Goal: Task Accomplishment & Management: Complete application form

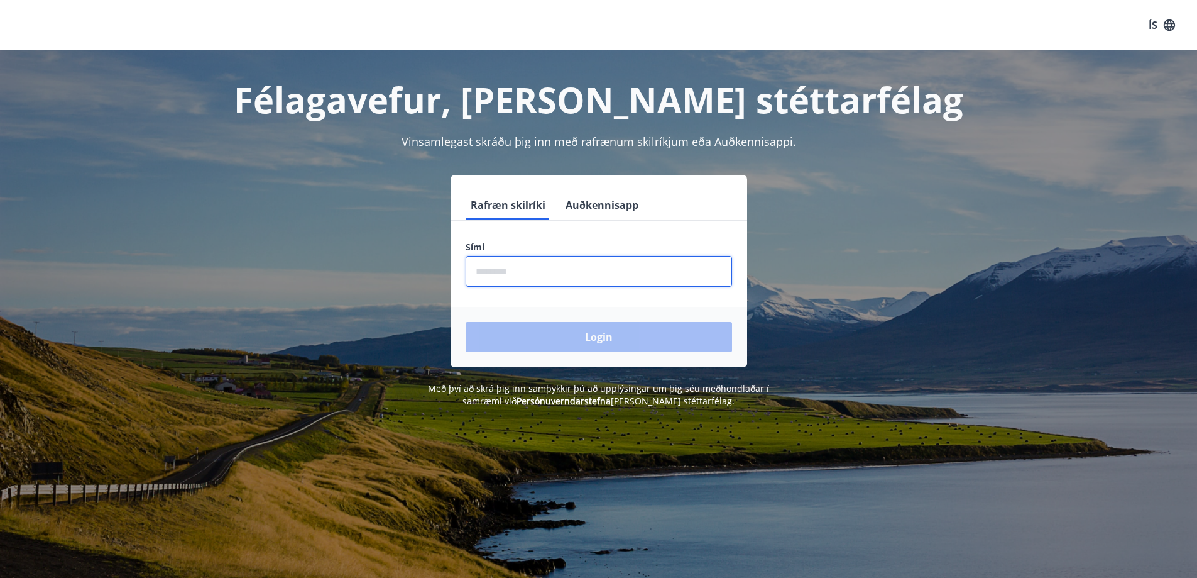
click at [527, 281] on input "phone" at bounding box center [599, 271] width 267 height 31
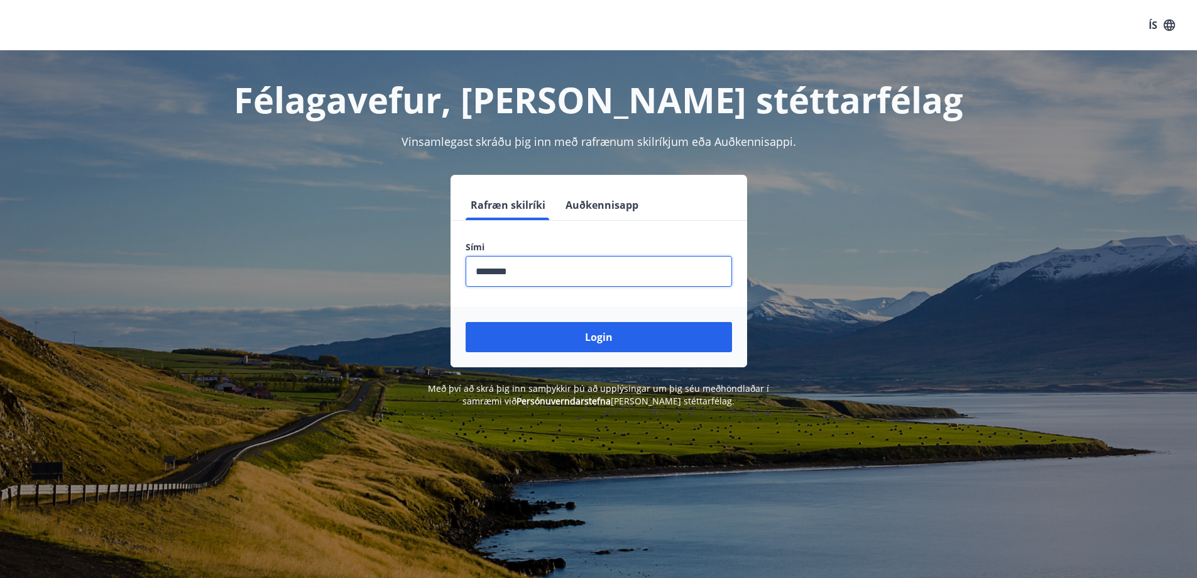
type input "********"
click at [466, 322] on button "Login" at bounding box center [599, 337] width 267 height 30
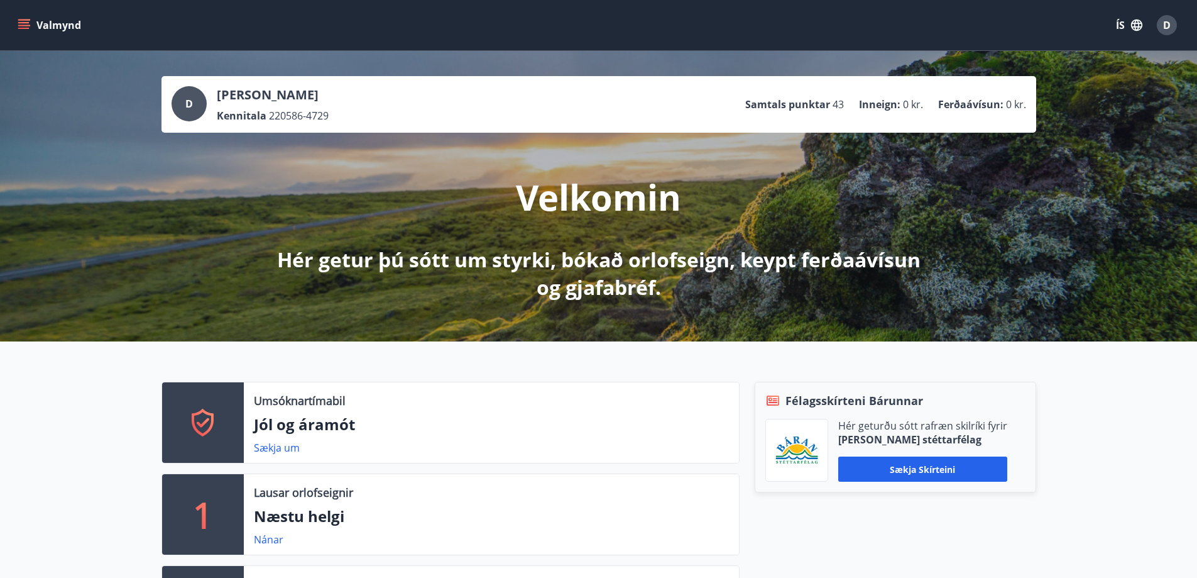
click at [37, 20] on button "Valmynd" at bounding box center [50, 25] width 71 height 23
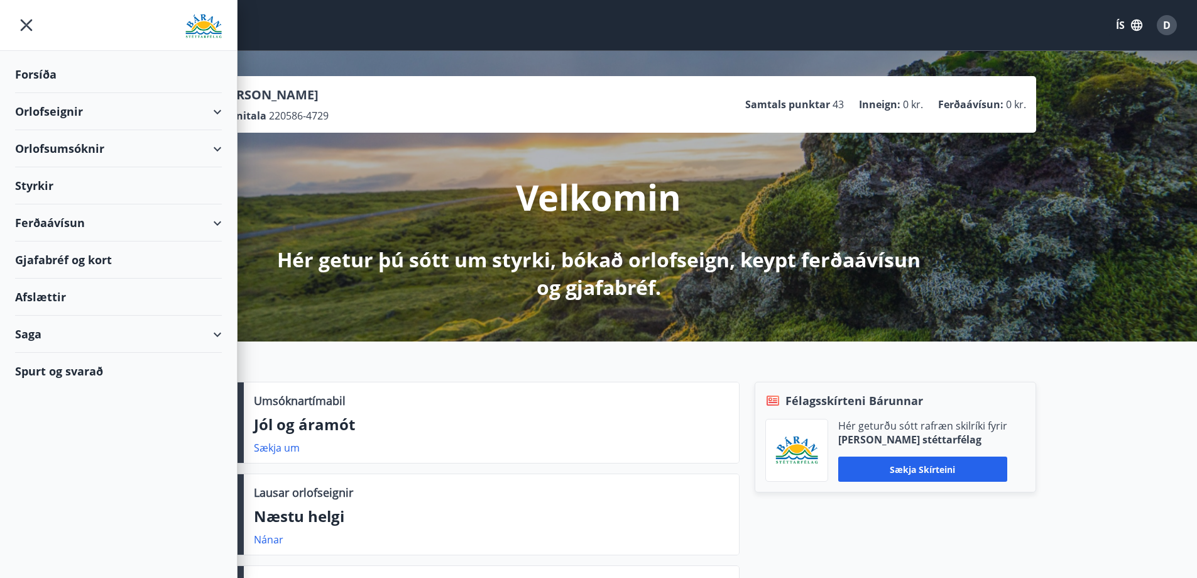
click at [61, 189] on div "Styrkir" at bounding box center [118, 185] width 207 height 37
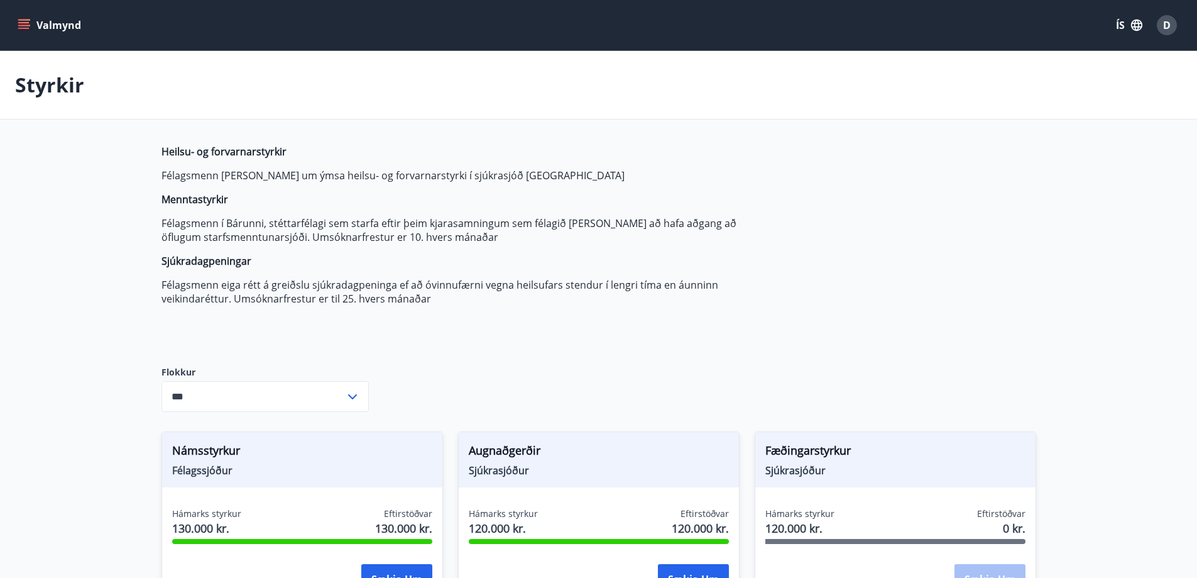
type input "***"
click at [31, 16] on button "Valmynd" at bounding box center [50, 25] width 71 height 23
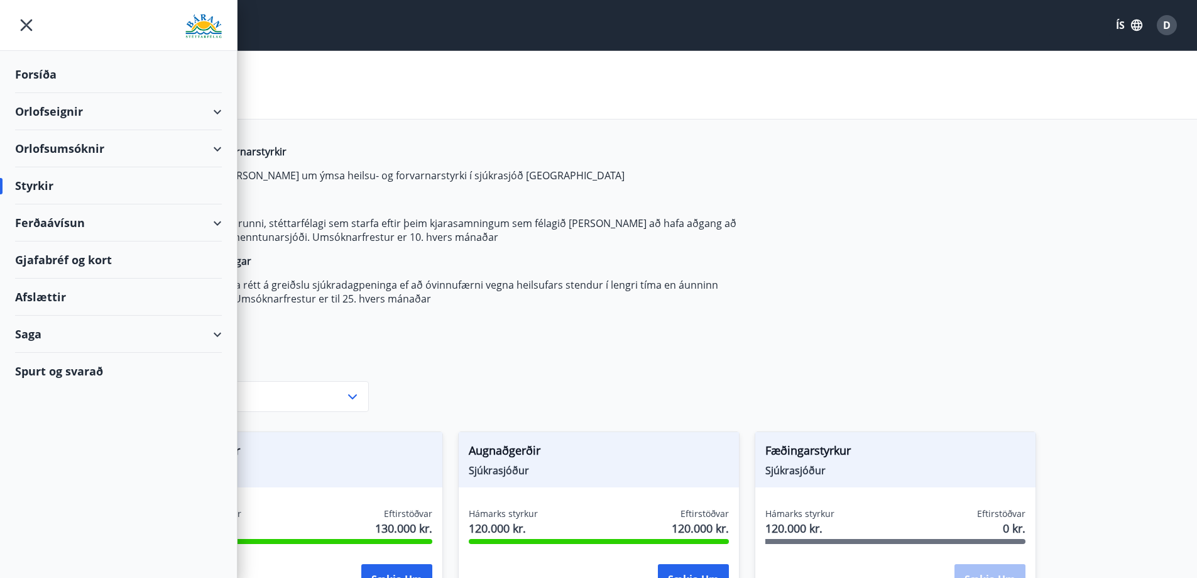
click at [59, 325] on div "Saga" at bounding box center [118, 334] width 207 height 37
click at [57, 416] on div "Umsóknir" at bounding box center [118, 418] width 187 height 26
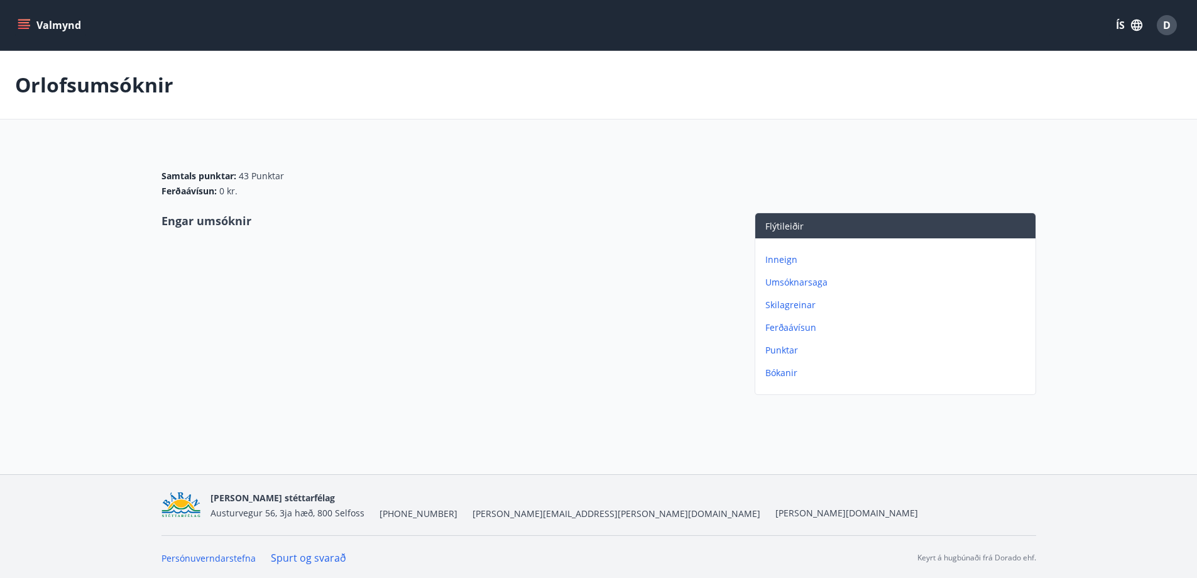
click at [791, 282] on p "Umsóknarsaga" at bounding box center [898, 282] width 265 height 13
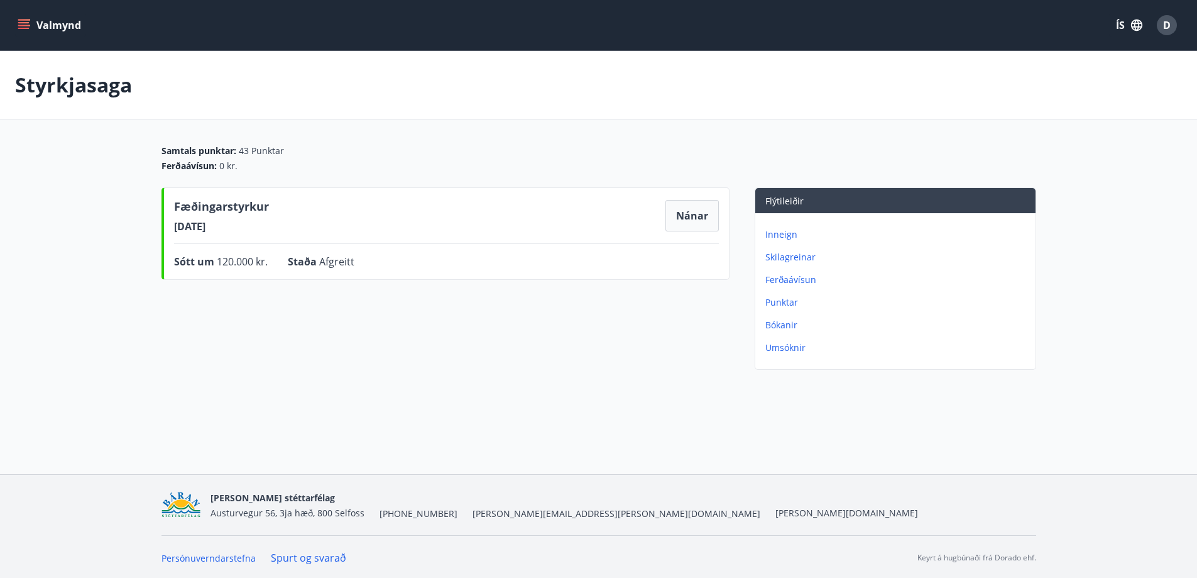
click at [23, 24] on icon "menu" at bounding box center [24, 25] width 13 height 13
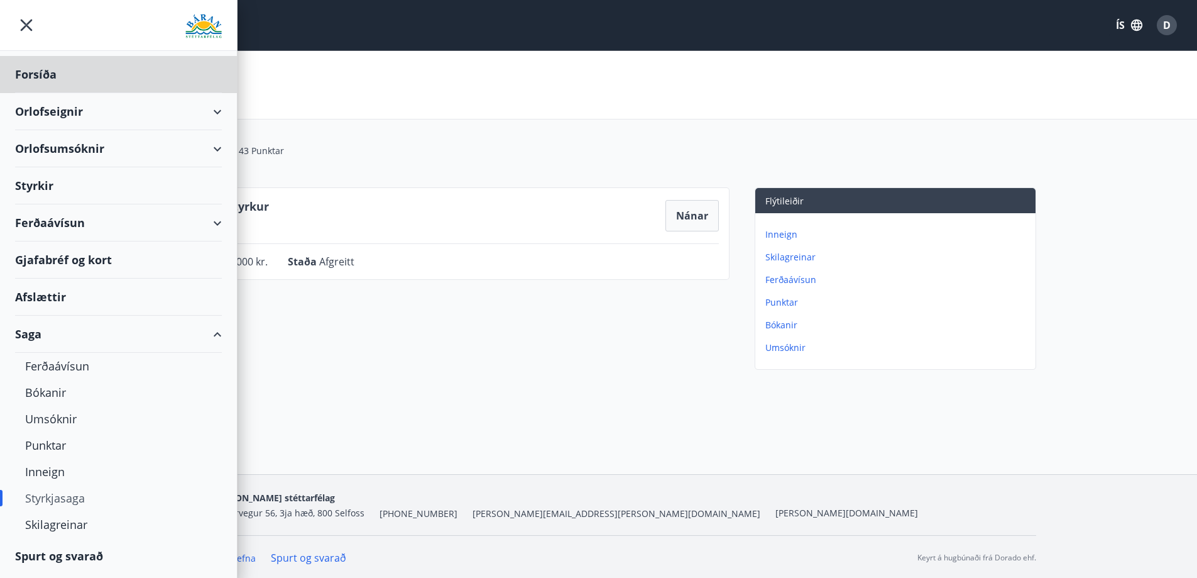
click at [56, 185] on div "Styrkir" at bounding box center [118, 185] width 207 height 37
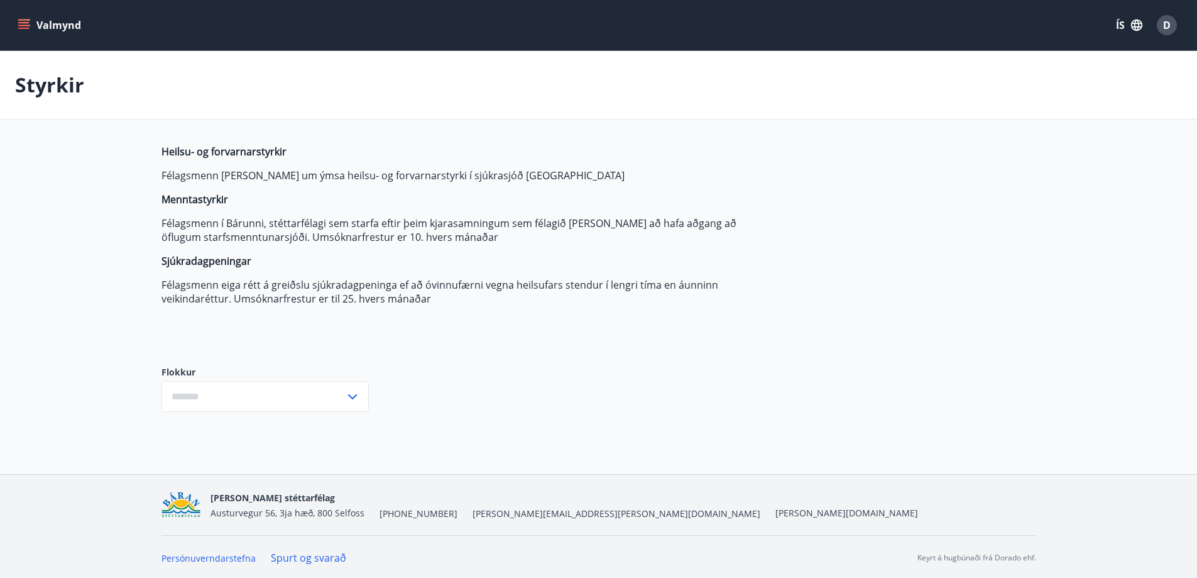
type input "***"
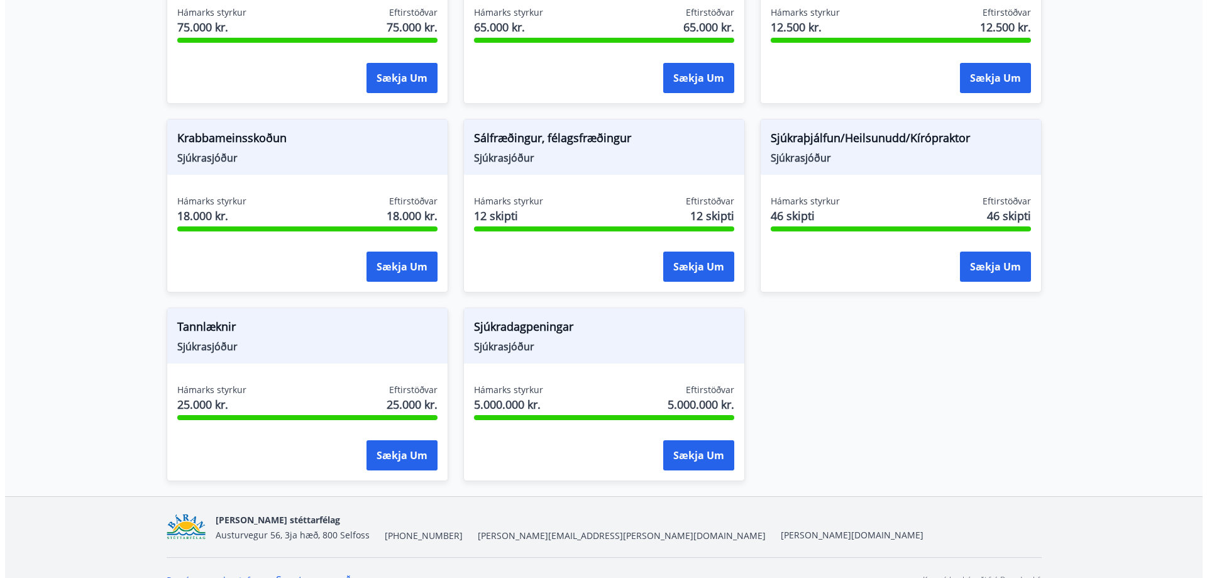
scroll to position [902, 0]
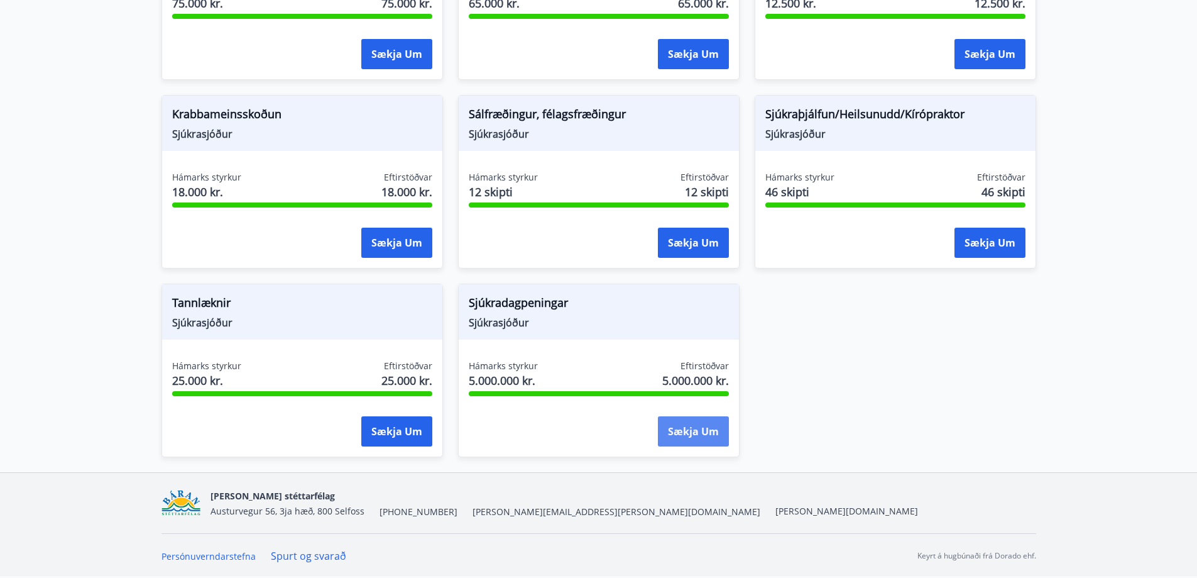
click at [702, 436] on button "Sækja um" at bounding box center [693, 431] width 71 height 30
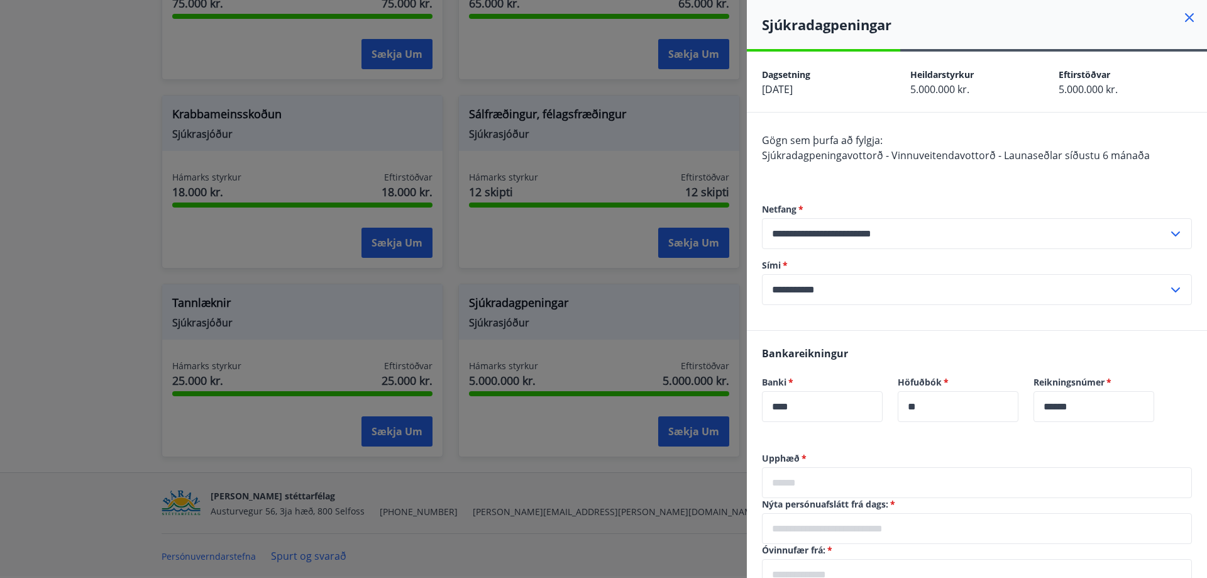
click at [290, 503] on div at bounding box center [603, 289] width 1207 height 578
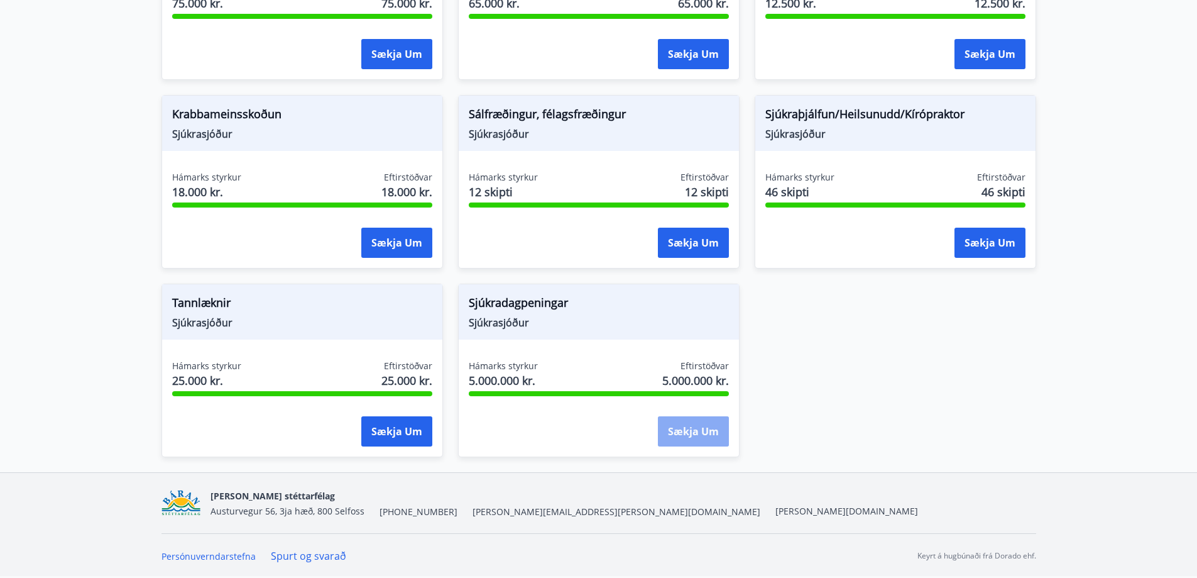
click at [702, 436] on button "Sækja um" at bounding box center [693, 431] width 71 height 30
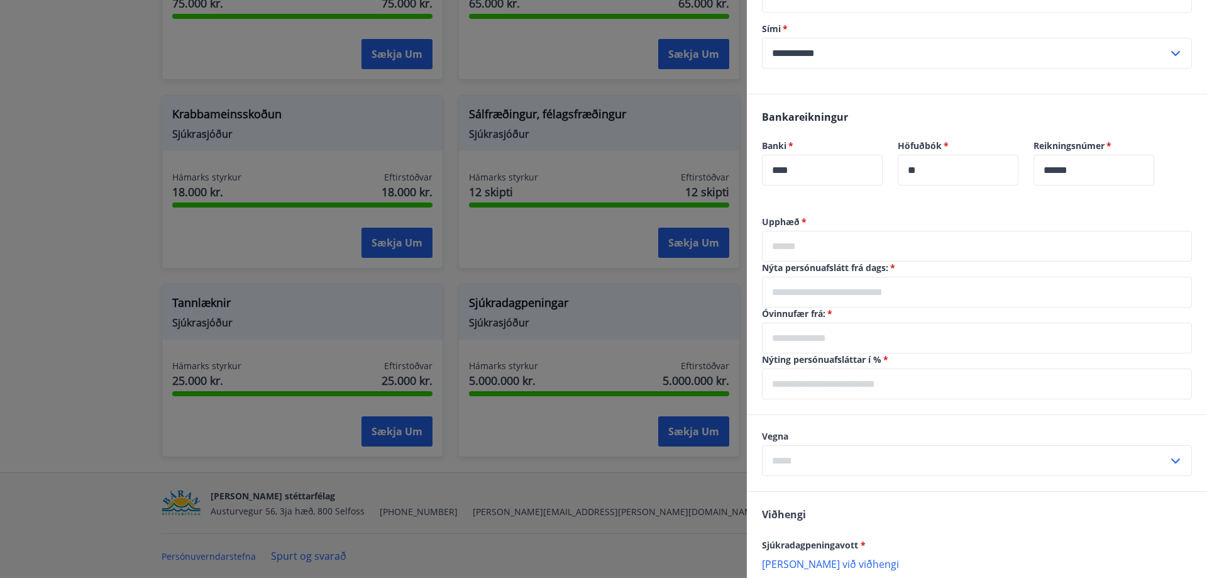
scroll to position [251, 0]
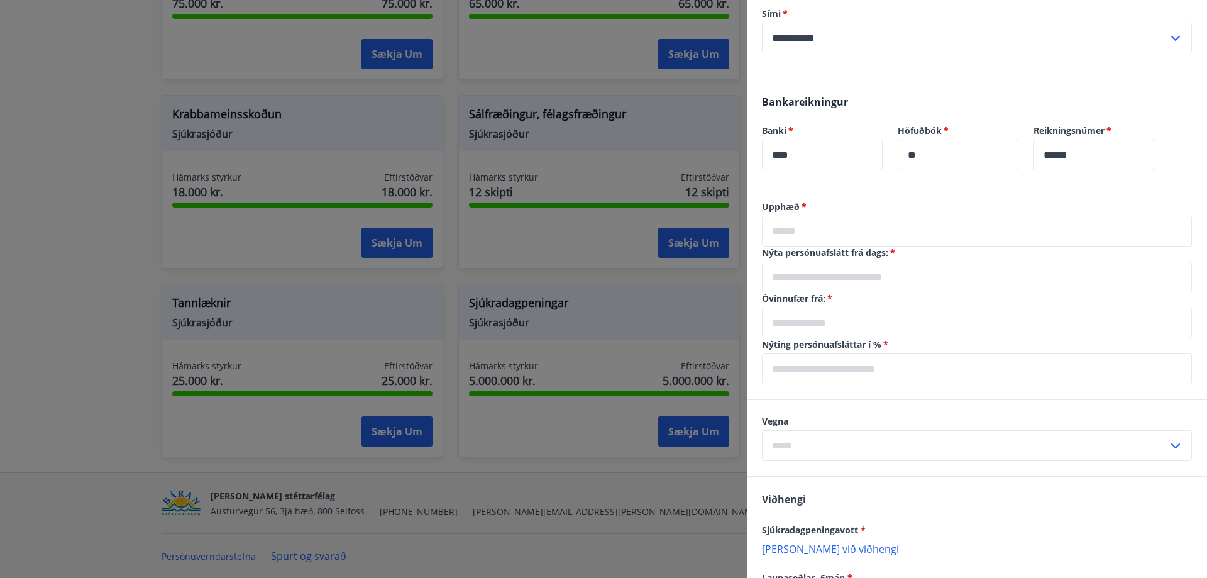
click at [854, 242] on input "text" at bounding box center [977, 231] width 430 height 31
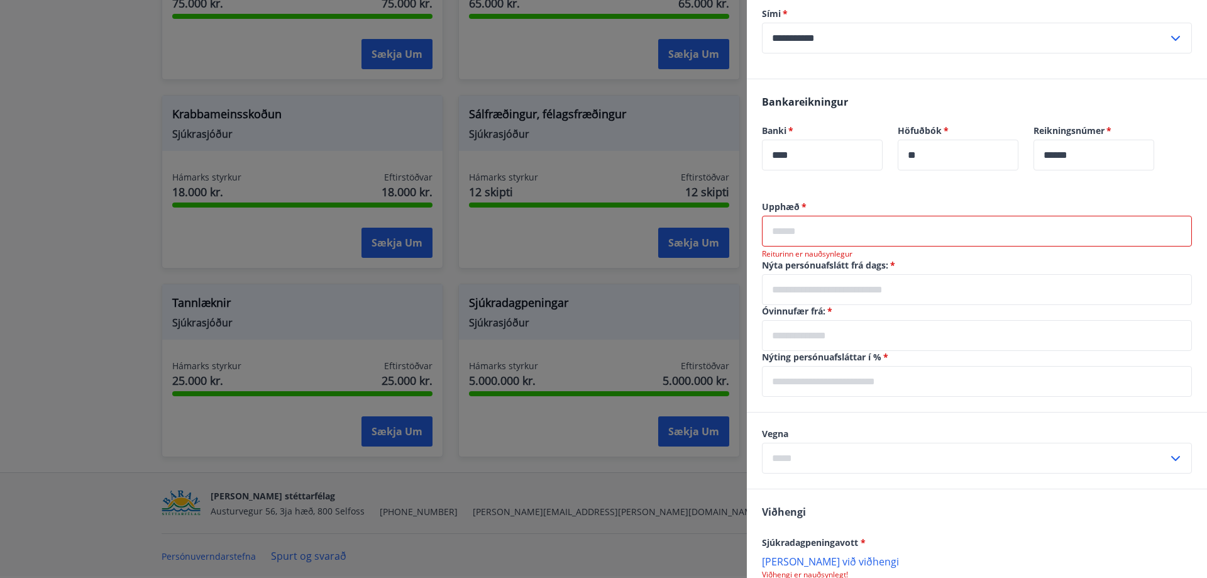
click at [873, 291] on input "text" at bounding box center [977, 289] width 430 height 31
type input "**********"
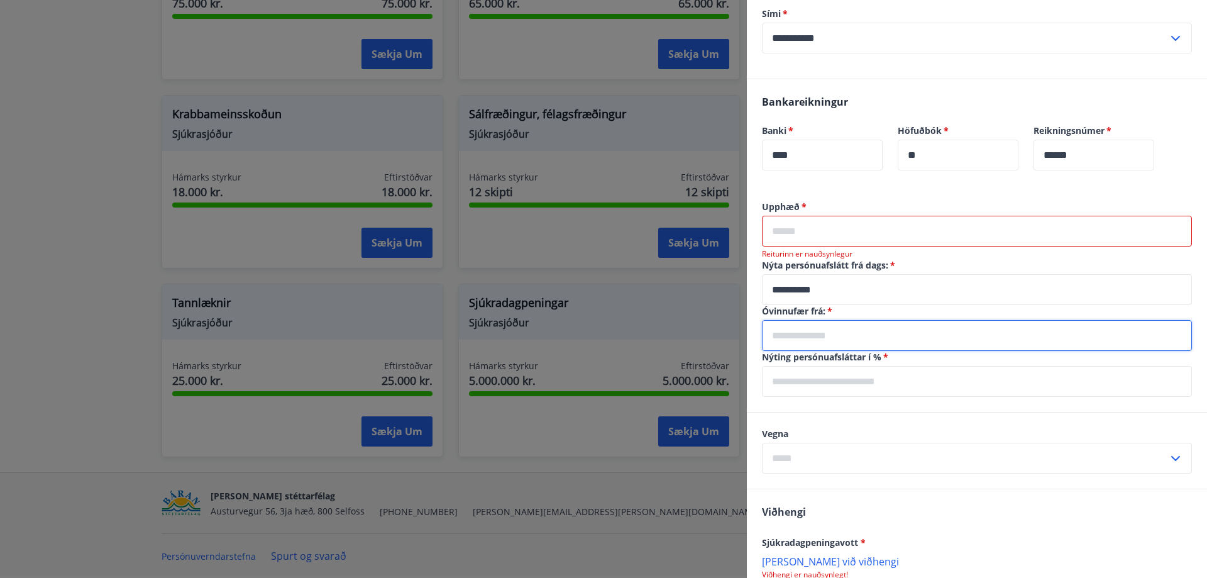
click at [856, 331] on input "text" at bounding box center [977, 335] width 430 height 31
type input "**********"
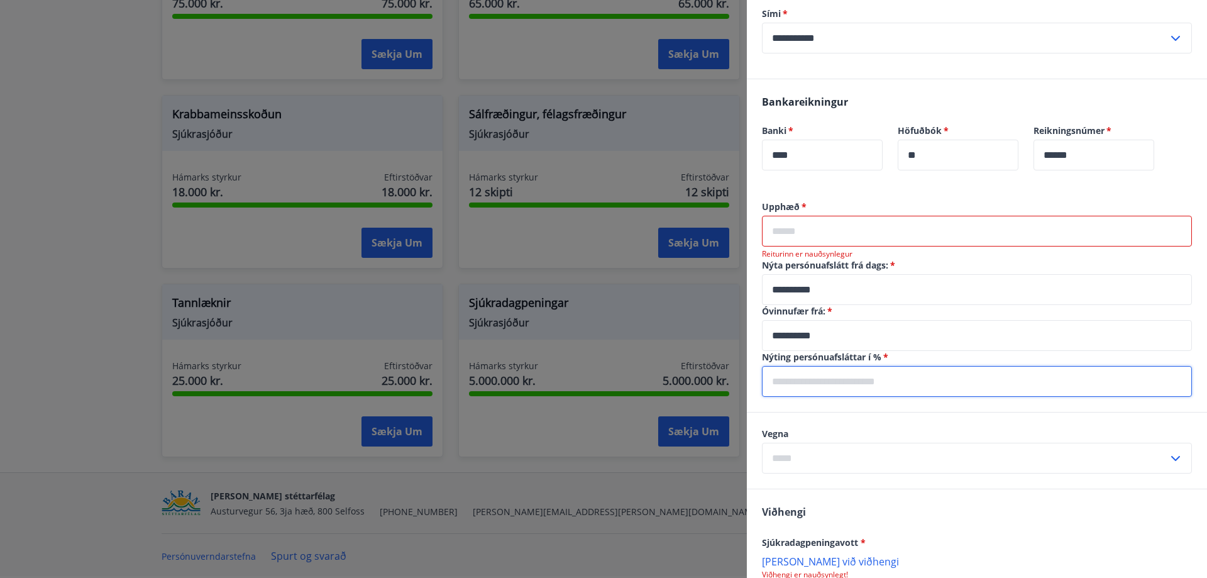
click at [834, 382] on input "text" at bounding box center [977, 381] width 430 height 31
type input "***"
click at [818, 462] on input "text" at bounding box center [965, 458] width 406 height 31
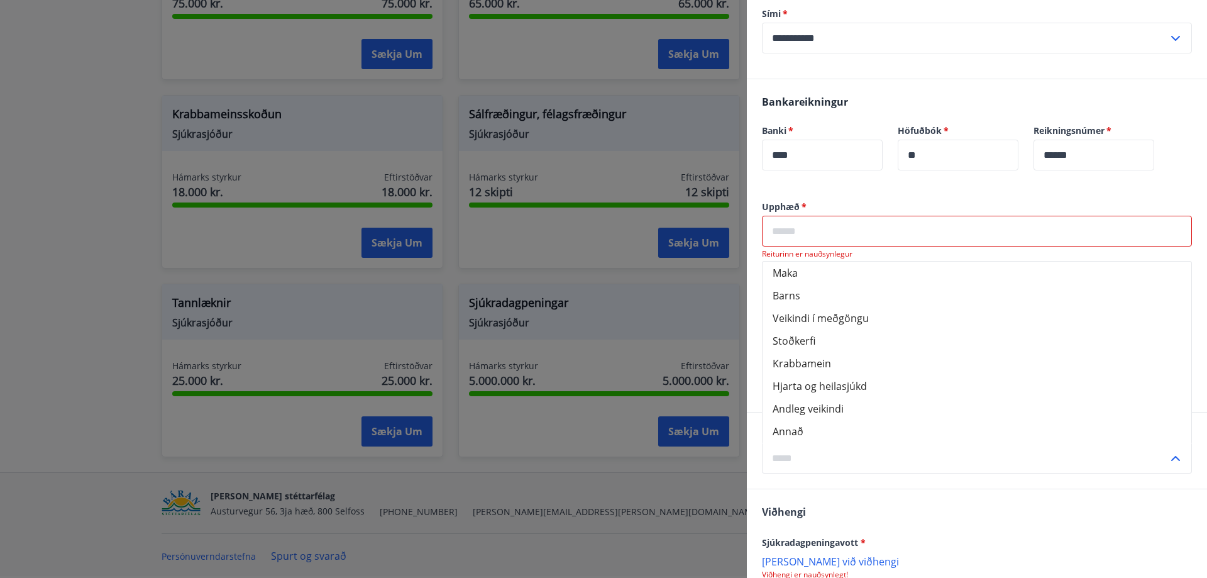
scroll to position [189, 0]
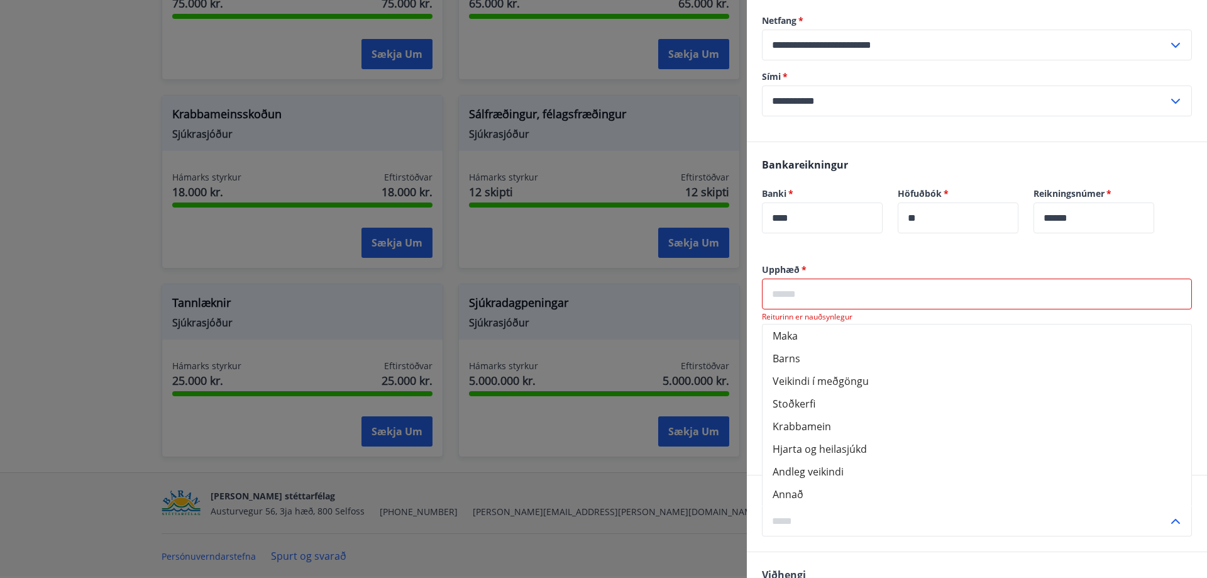
click at [820, 524] on input "text" at bounding box center [965, 520] width 406 height 31
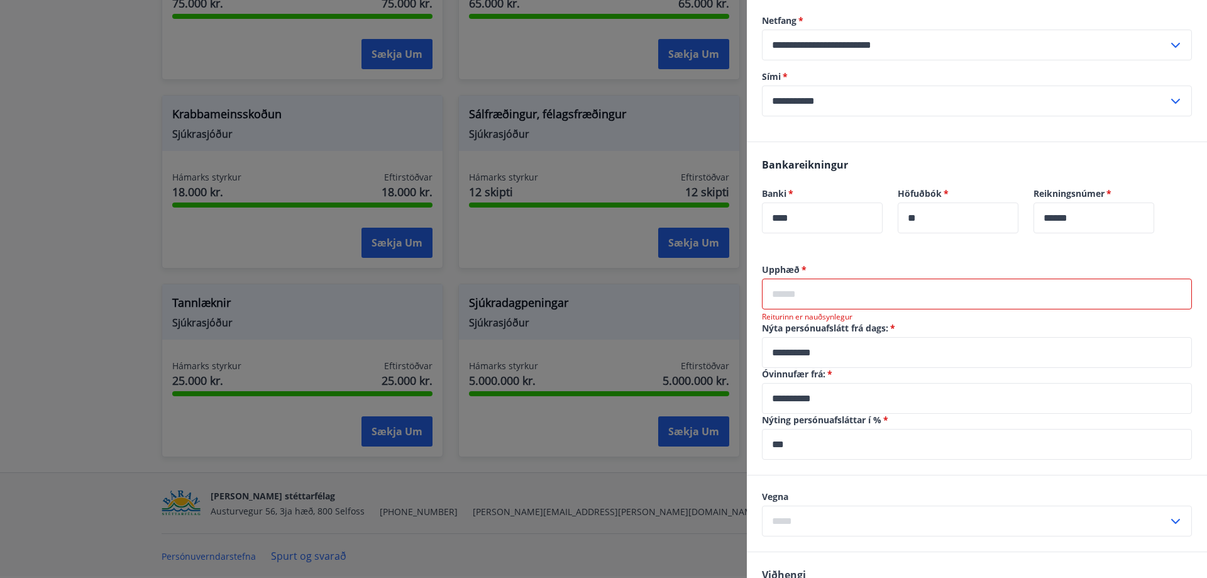
click at [806, 300] on input "text" at bounding box center [977, 293] width 430 height 31
click at [800, 293] on input "text" at bounding box center [977, 293] width 430 height 31
click at [774, 294] on input "text" at bounding box center [977, 293] width 430 height 31
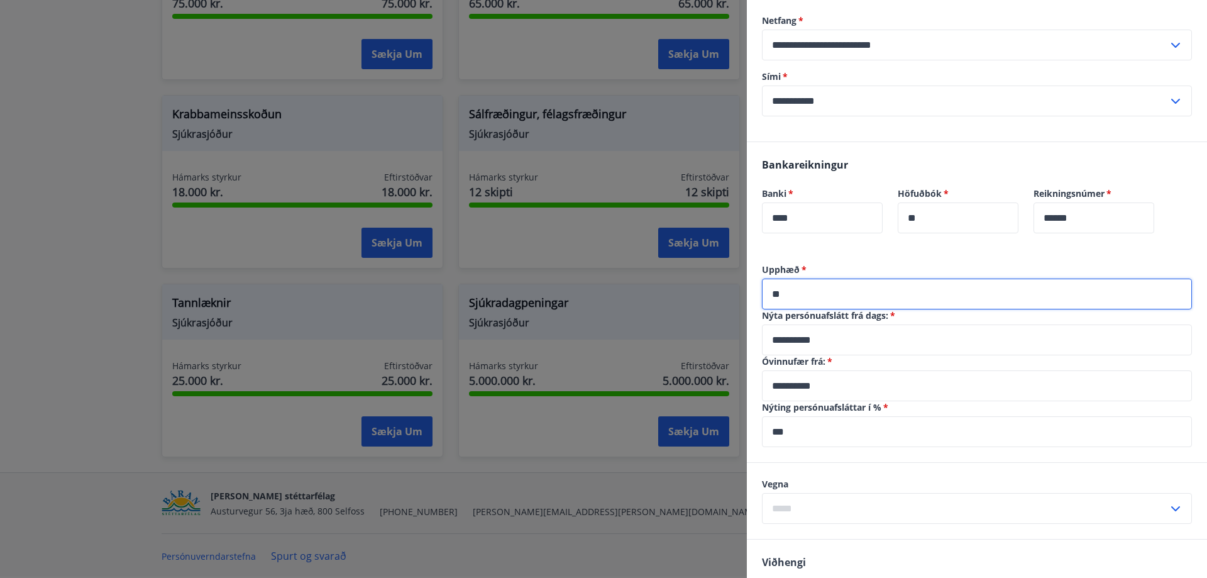
type input "*"
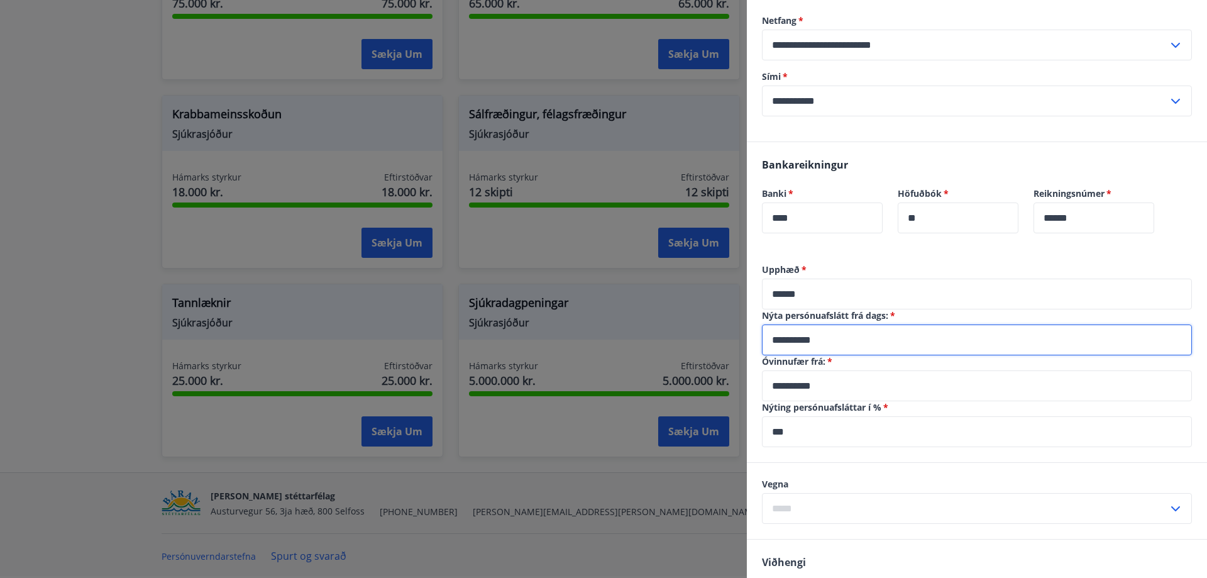
click at [822, 333] on input "**********" at bounding box center [977, 339] width 430 height 31
click at [790, 289] on input "******" at bounding box center [977, 293] width 430 height 31
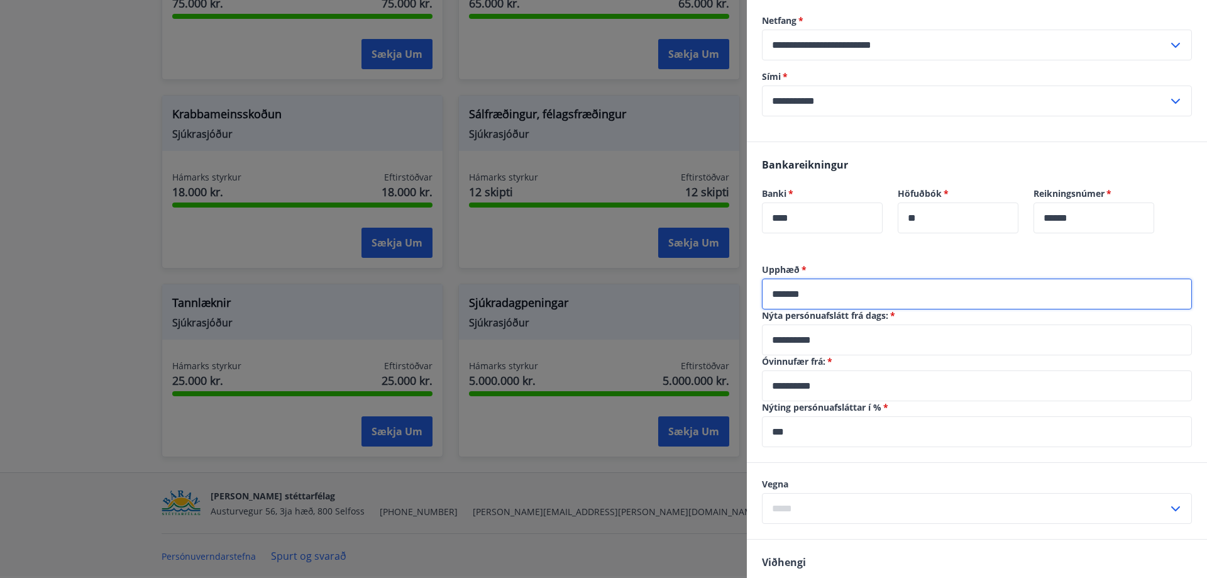
click at [825, 289] on input "*******" at bounding box center [977, 293] width 430 height 31
type input "*"
type input "******"
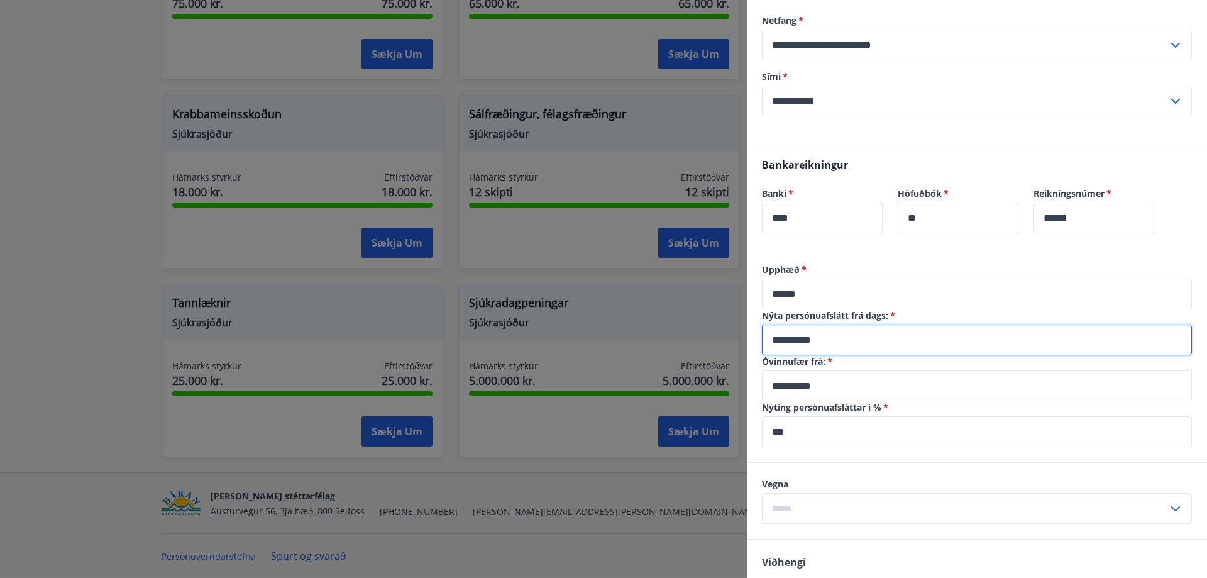
click at [820, 335] on input "**********" at bounding box center [977, 339] width 430 height 31
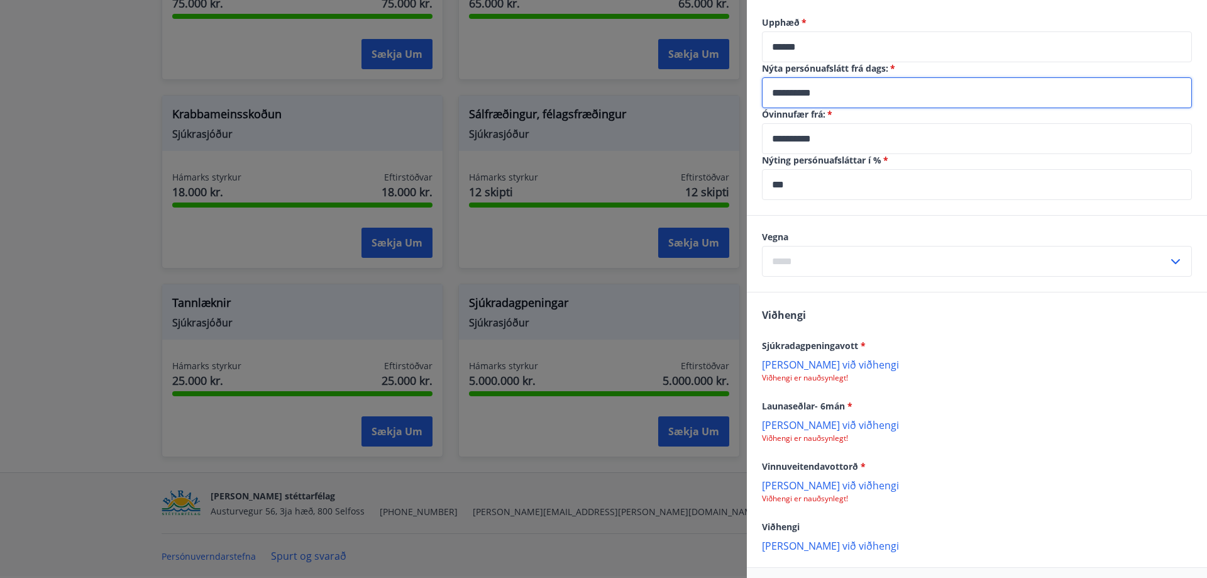
scroll to position [440, 0]
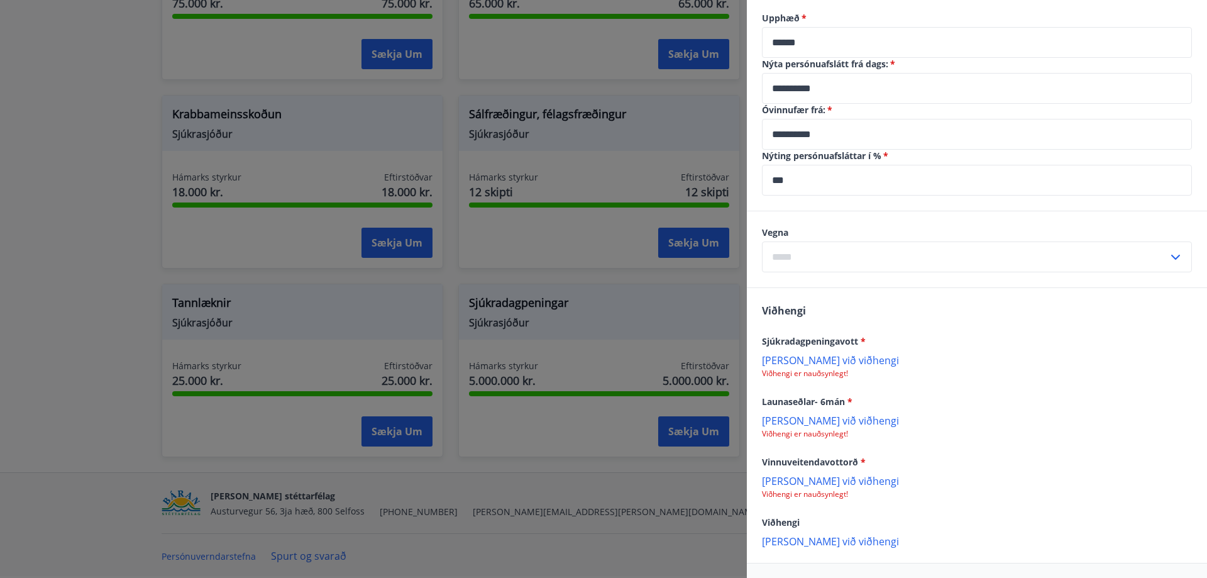
click at [794, 355] on p "[PERSON_NAME] við viðhengi" at bounding box center [977, 359] width 430 height 13
click at [786, 375] on div "002.jpg" at bounding box center [977, 366] width 430 height 26
click at [795, 424] on p "[PERSON_NAME] við viðhengi" at bounding box center [977, 421] width 430 height 13
click at [812, 478] on p "[PERSON_NAME] við viðhengi" at bounding box center [977, 482] width 430 height 13
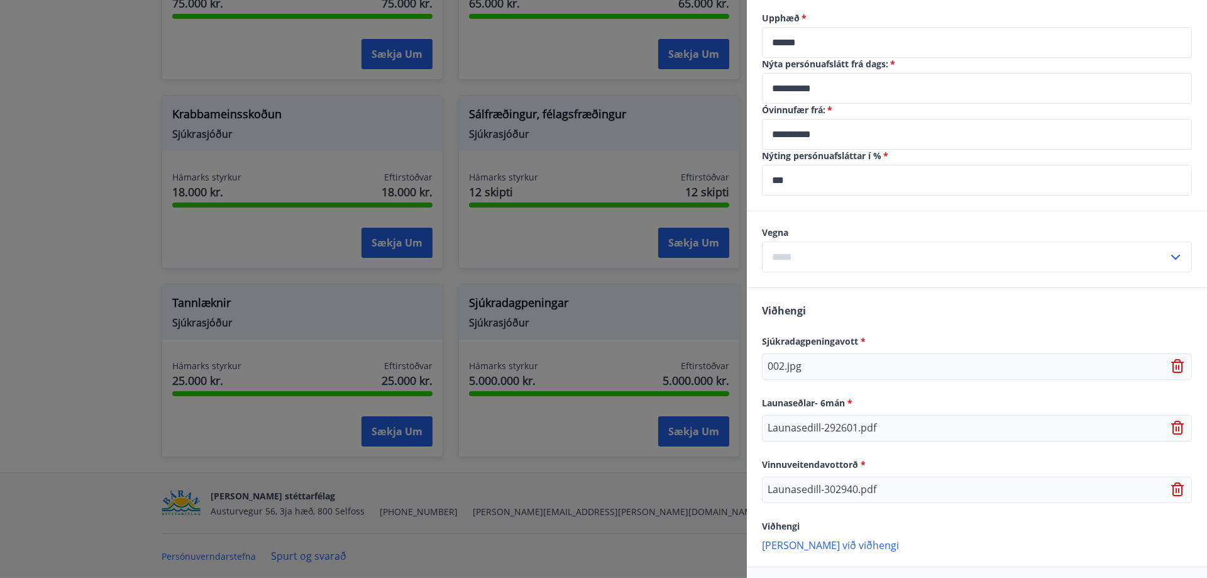
click at [776, 547] on p "[PERSON_NAME] við viðhengi" at bounding box center [977, 544] width 430 height 13
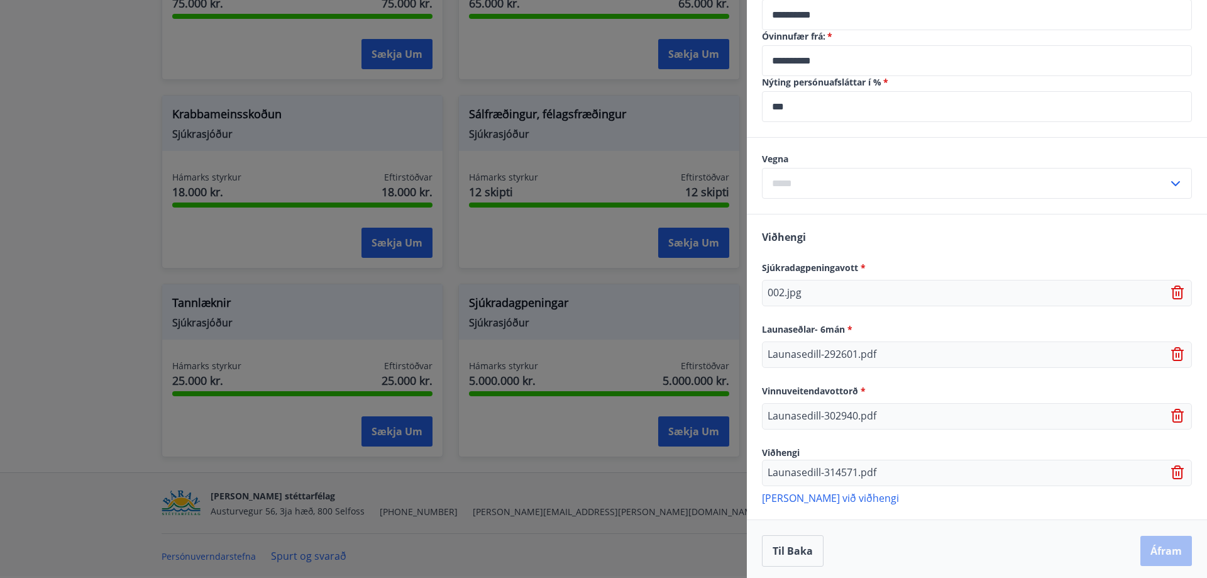
scroll to position [517, 0]
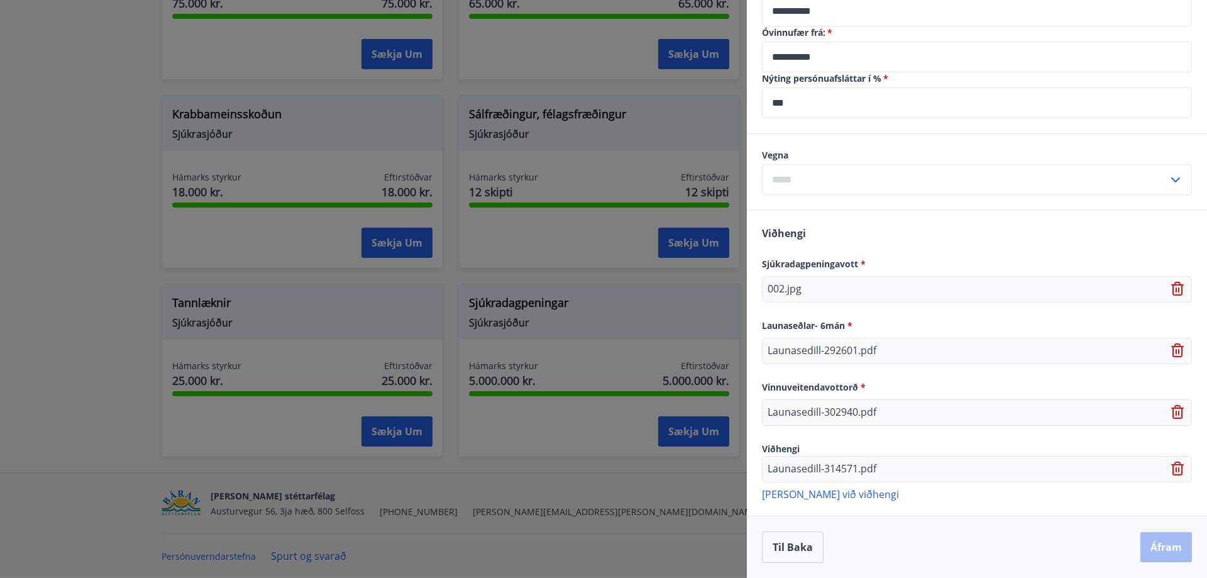
click at [802, 500] on p "[PERSON_NAME] við viðhengi" at bounding box center [977, 493] width 430 height 13
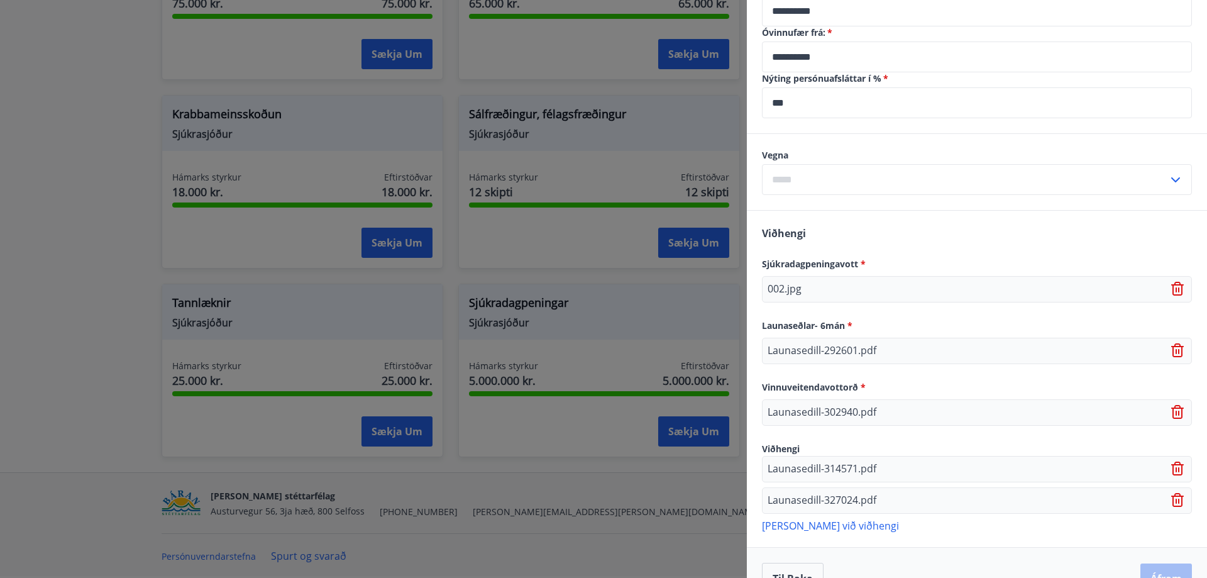
click at [774, 524] on p "[PERSON_NAME] við viðhengi" at bounding box center [977, 525] width 430 height 13
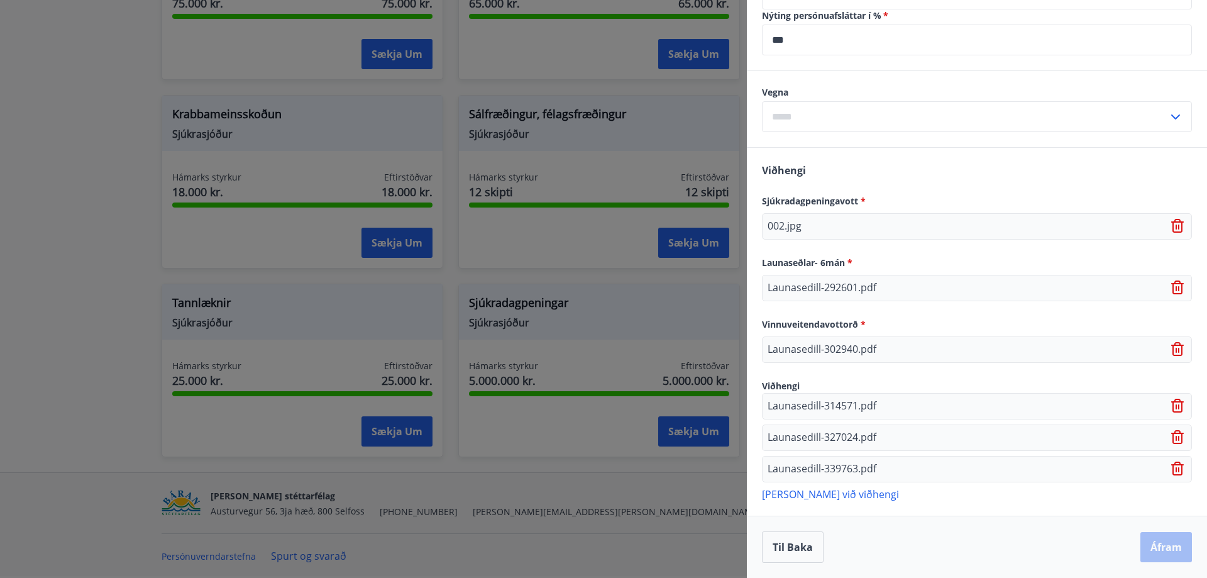
click at [1171, 348] on icon at bounding box center [1178, 349] width 15 height 15
click at [827, 494] on p "[PERSON_NAME] við viðhengi" at bounding box center [977, 493] width 430 height 13
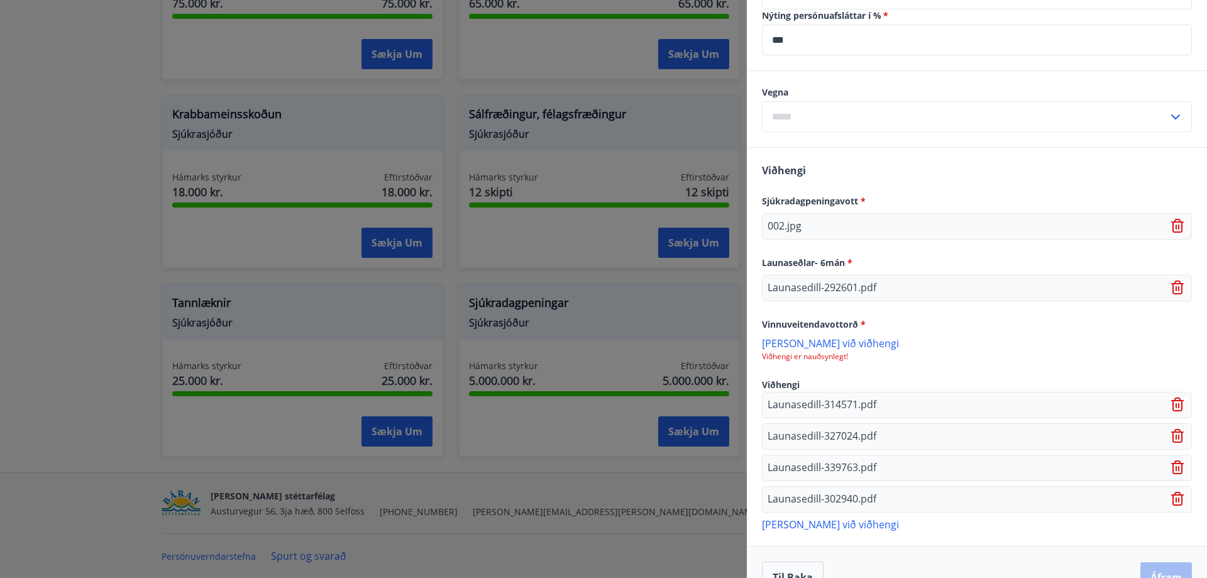
scroll to position [610, 0]
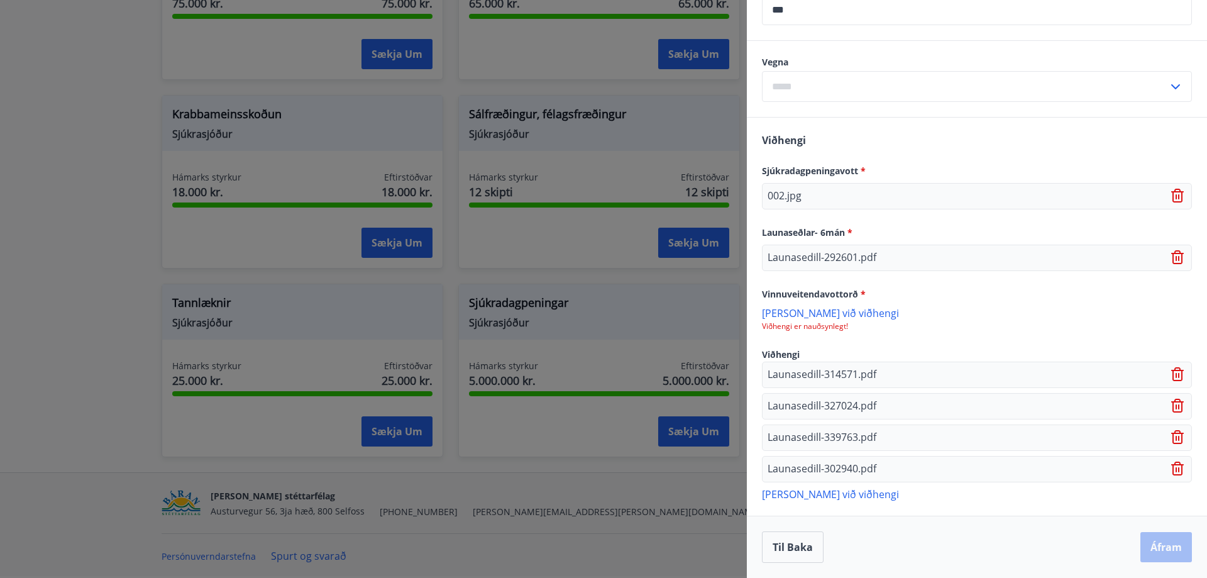
click at [837, 311] on p "[PERSON_NAME] við viðhengi" at bounding box center [977, 312] width 430 height 13
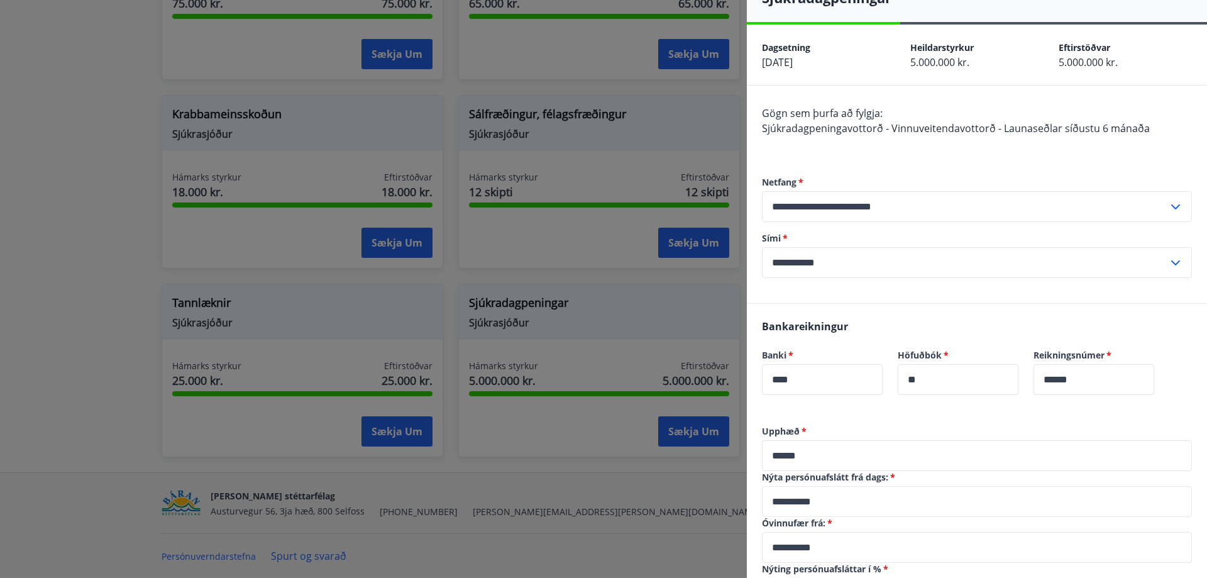
scroll to position [0, 0]
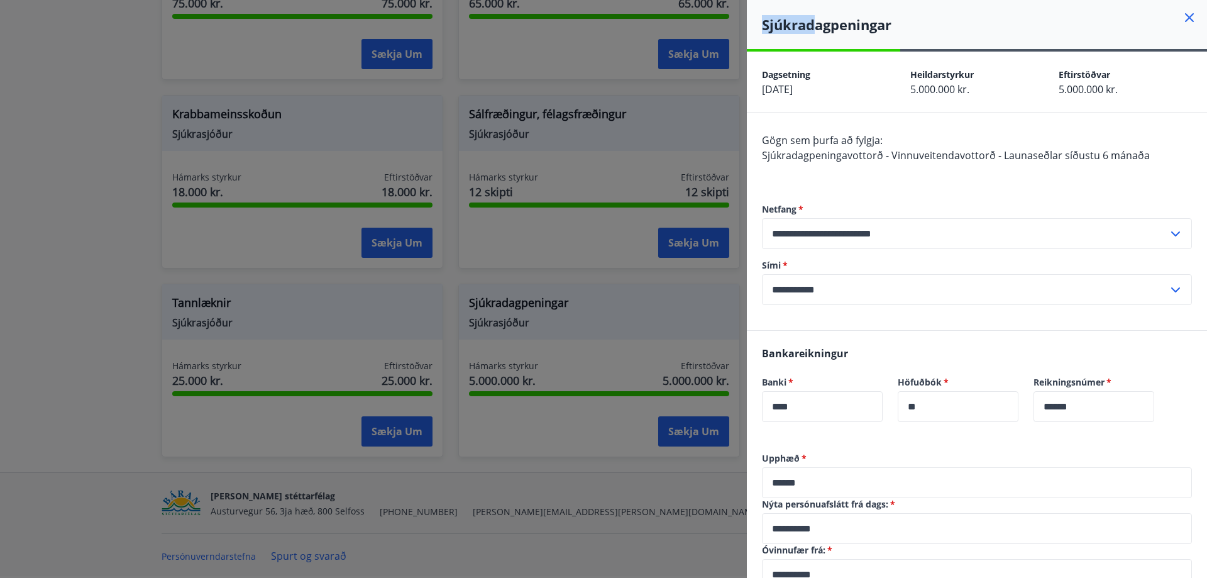
drag, startPoint x: 812, startPoint y: 13, endPoint x: 644, endPoint y: 19, distance: 168.6
click at [644, 19] on div "**********" at bounding box center [603, 289] width 1207 height 578
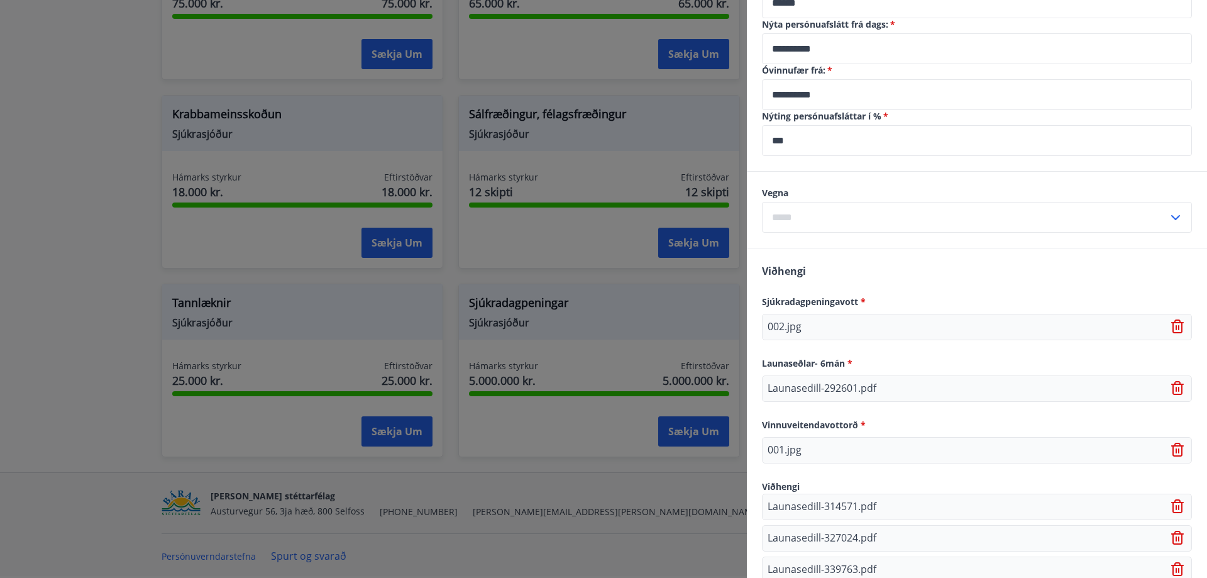
scroll to position [612, 0]
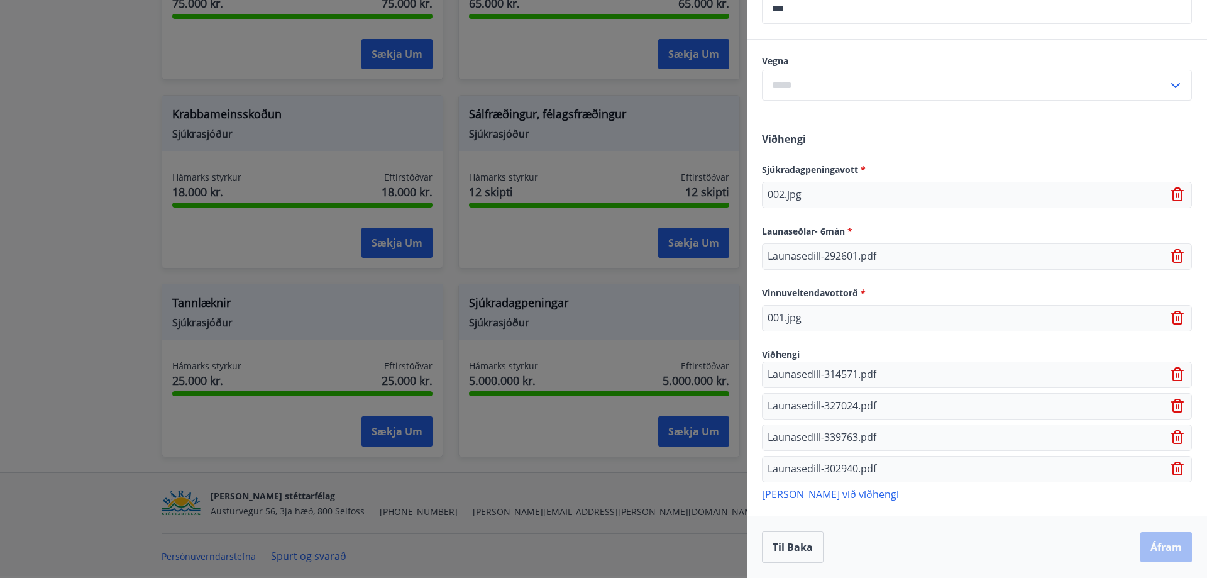
click at [1140, 545] on div "Til baka Áfram" at bounding box center [977, 546] width 430 height 31
click at [802, 497] on p "[PERSON_NAME] við viðhengi" at bounding box center [977, 493] width 430 height 13
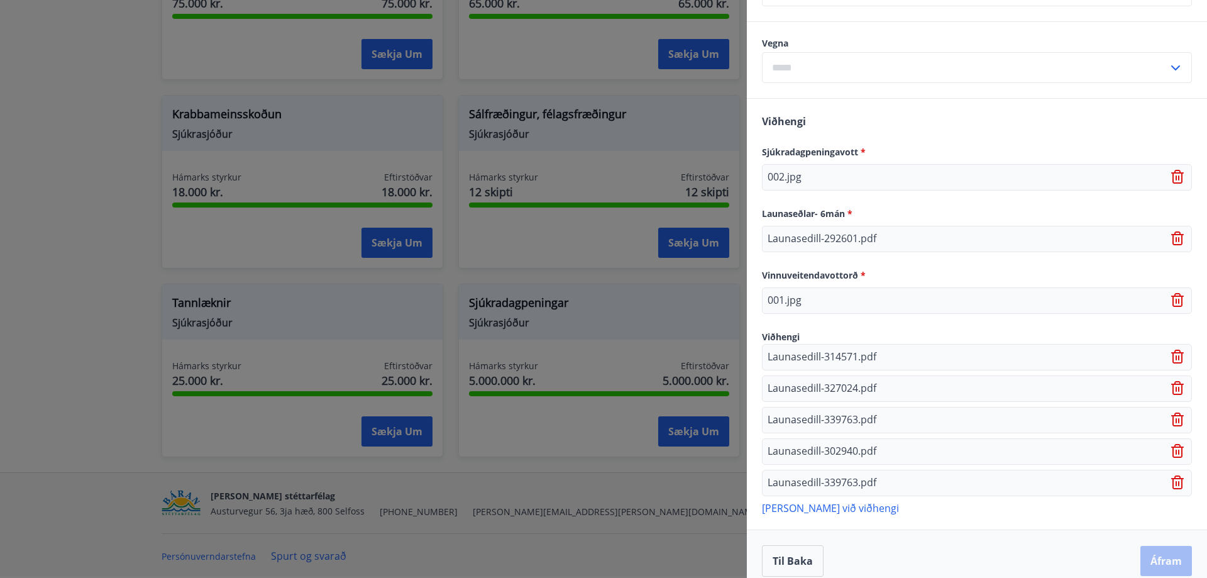
scroll to position [643, 0]
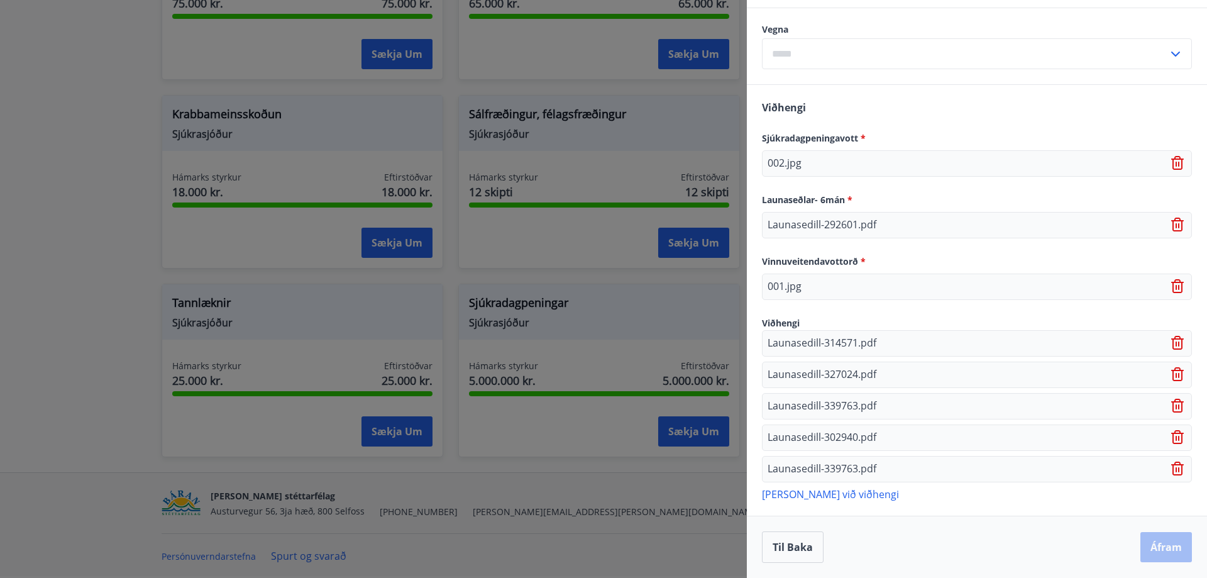
click at [1154, 546] on div "Til baka Áfram" at bounding box center [977, 546] width 430 height 31
click at [1172, 470] on icon at bounding box center [1177, 468] width 13 height 14
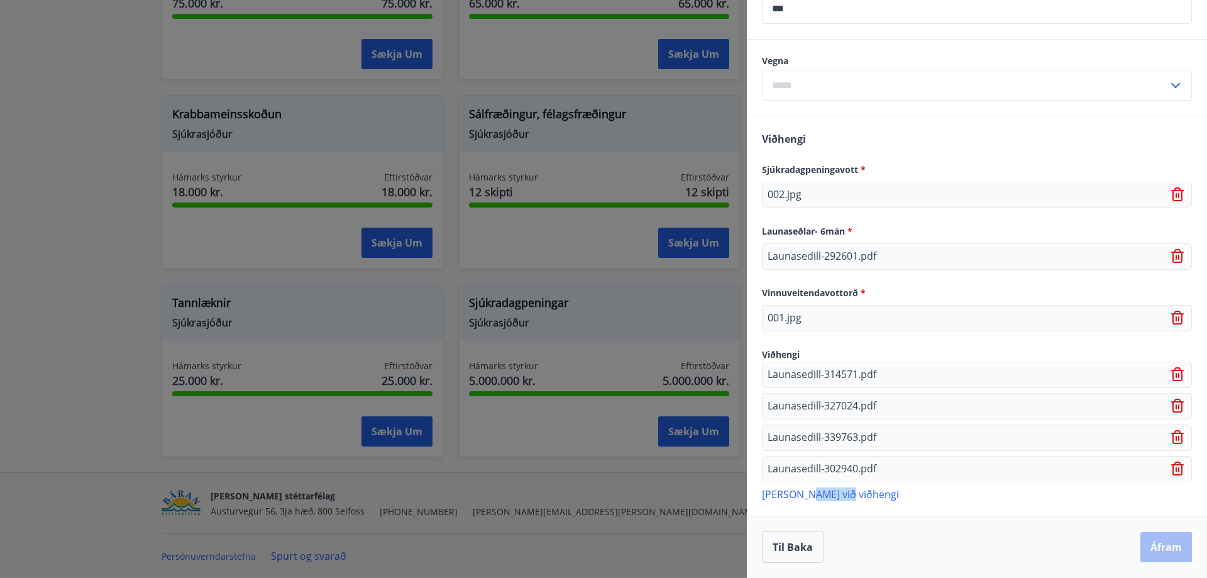
click at [1171, 466] on icon at bounding box center [1178, 468] width 15 height 15
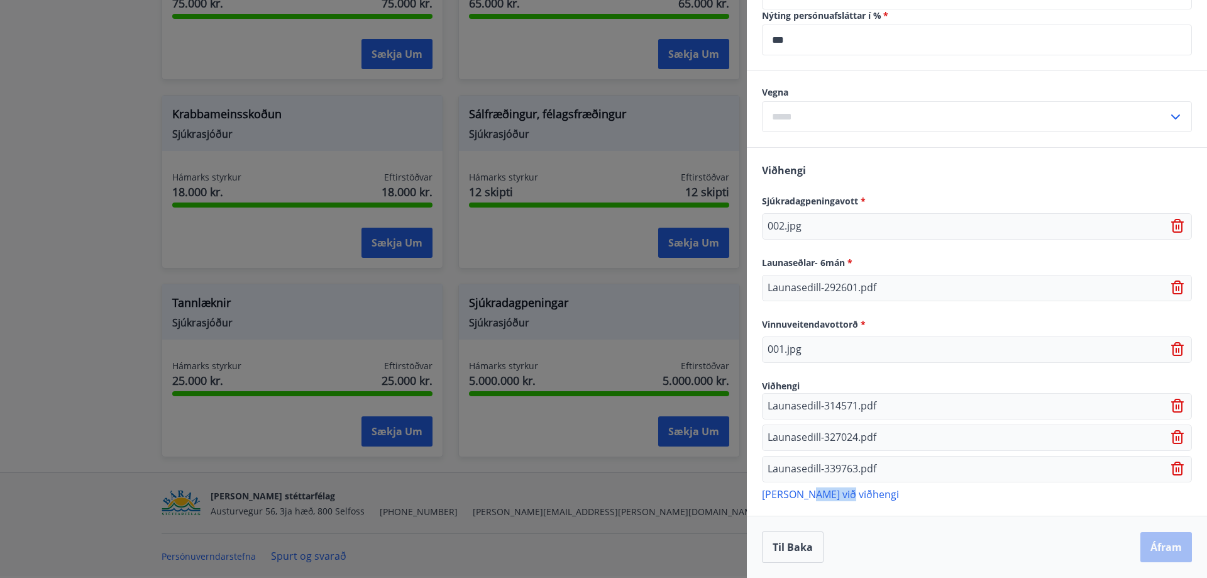
click at [1171, 466] on icon at bounding box center [1178, 468] width 15 height 15
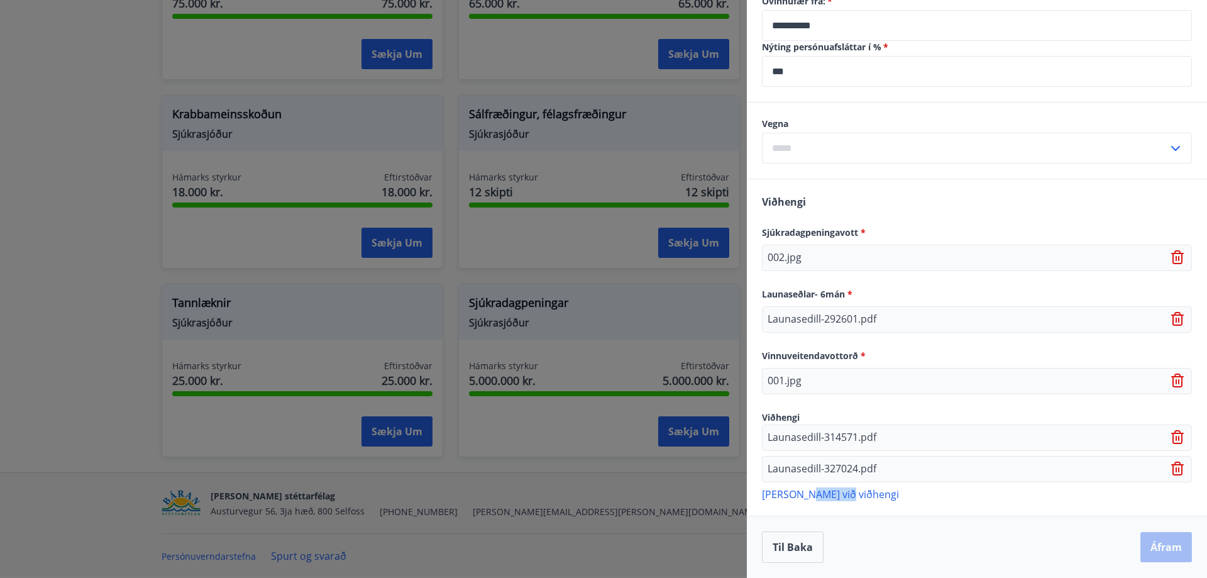
click at [1171, 466] on icon at bounding box center [1178, 468] width 15 height 15
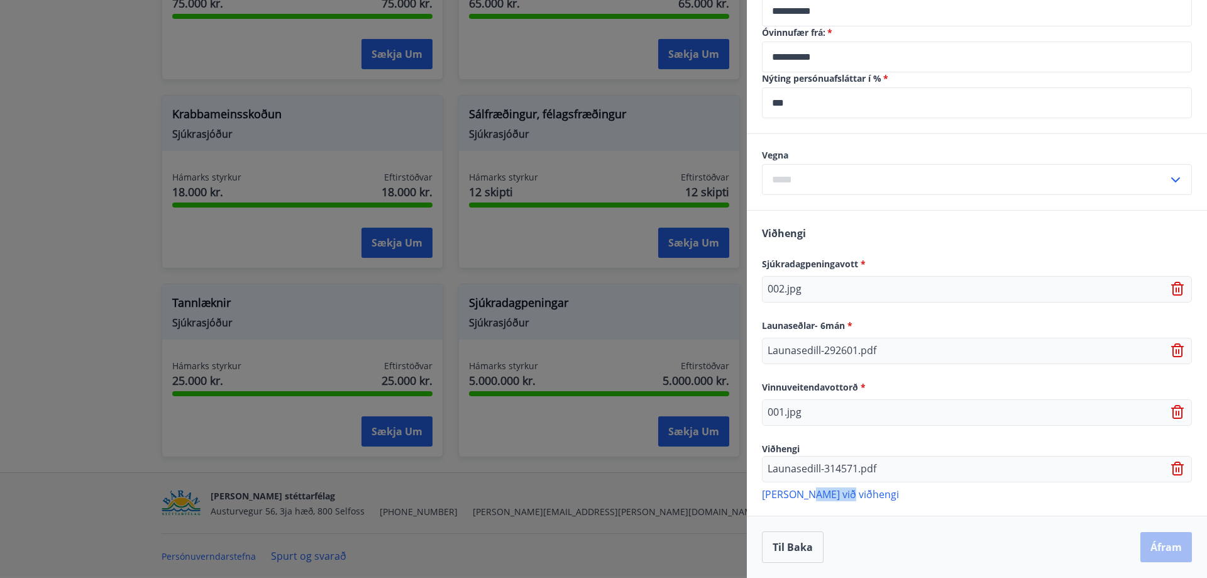
click at [1171, 466] on icon at bounding box center [1178, 468] width 15 height 15
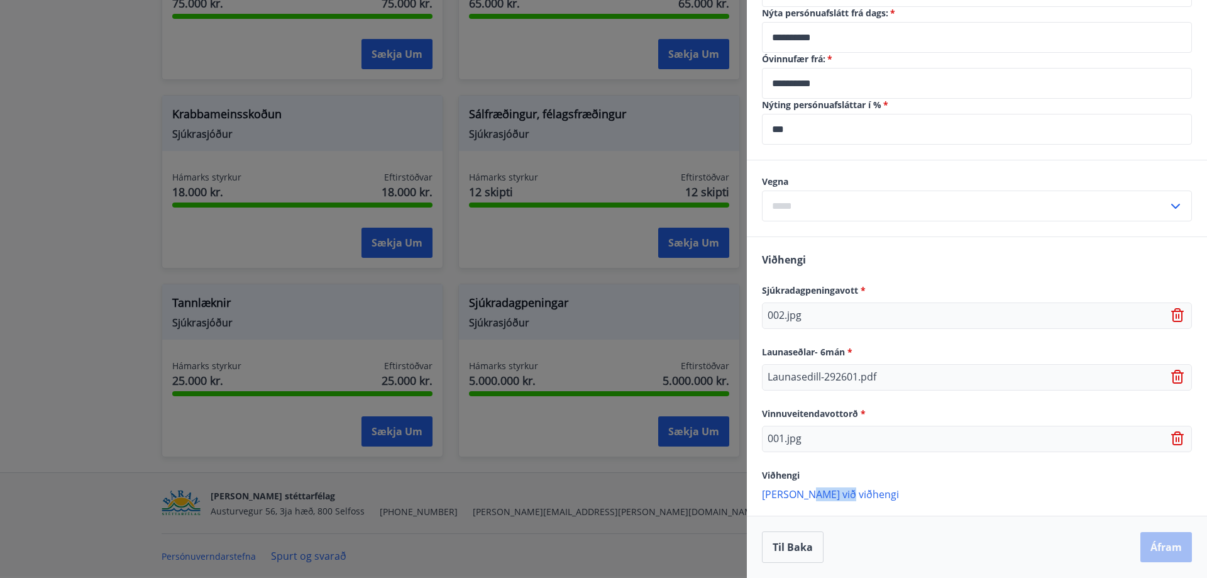
scroll to position [491, 0]
click at [935, 465] on div "Viðhengi Sjúkradagpeningavott * 002.jpg Launaseðlar- 6mán * Launasedill-292601.…" at bounding box center [977, 376] width 460 height 278
click at [795, 210] on input "text" at bounding box center [965, 205] width 406 height 31
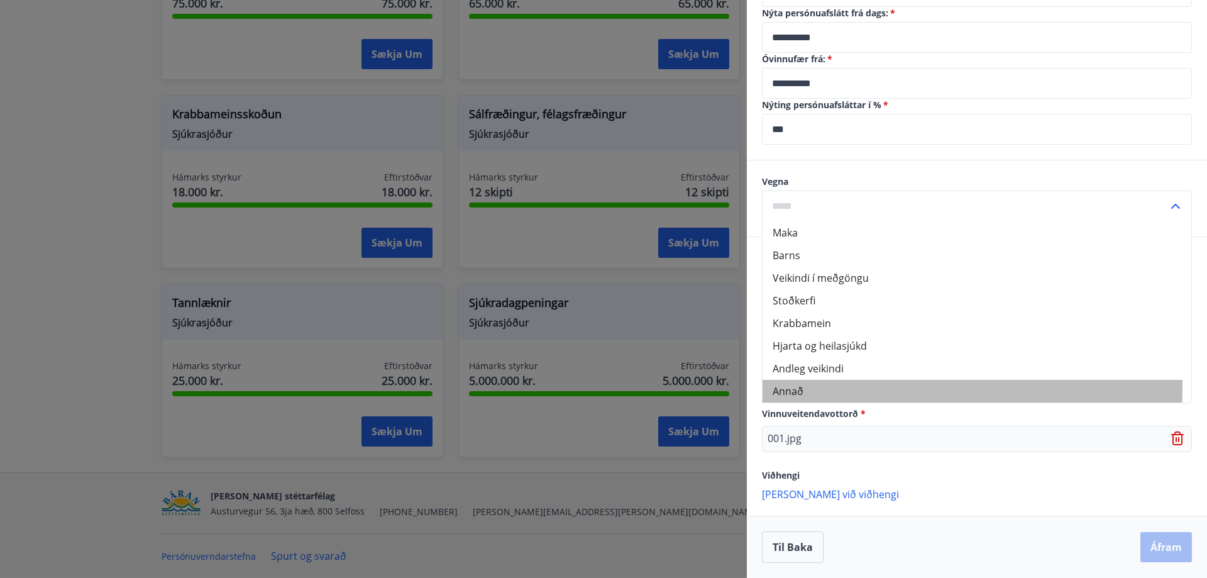
click at [804, 388] on li "Annað" at bounding box center [976, 391] width 429 height 23
type input "*****"
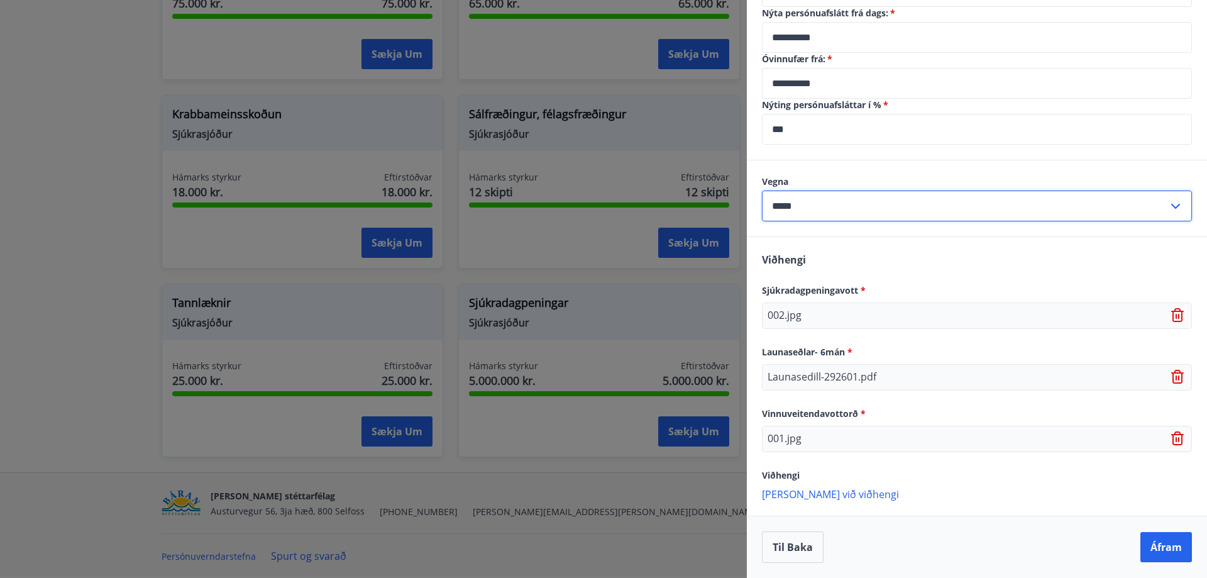
click at [812, 204] on input "*****" at bounding box center [965, 205] width 406 height 31
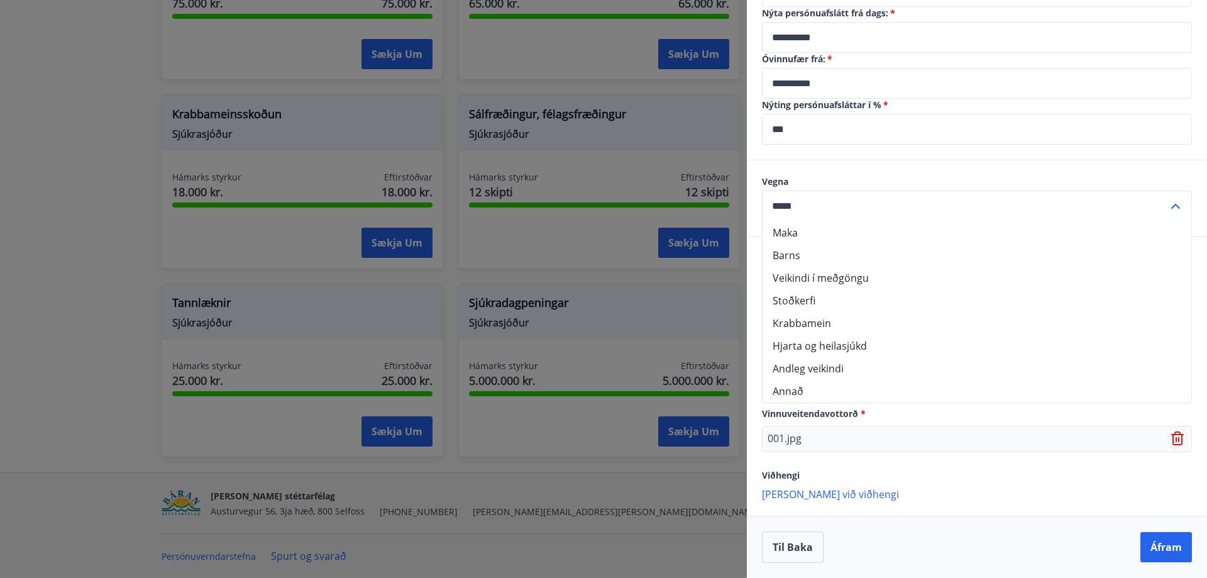
click at [852, 167] on div "Vegna Maka Barns Veikindi í meðgöngu Stoðkerfi Krabbamein Hjarta og heilasjúkd …" at bounding box center [977, 198] width 460 height 76
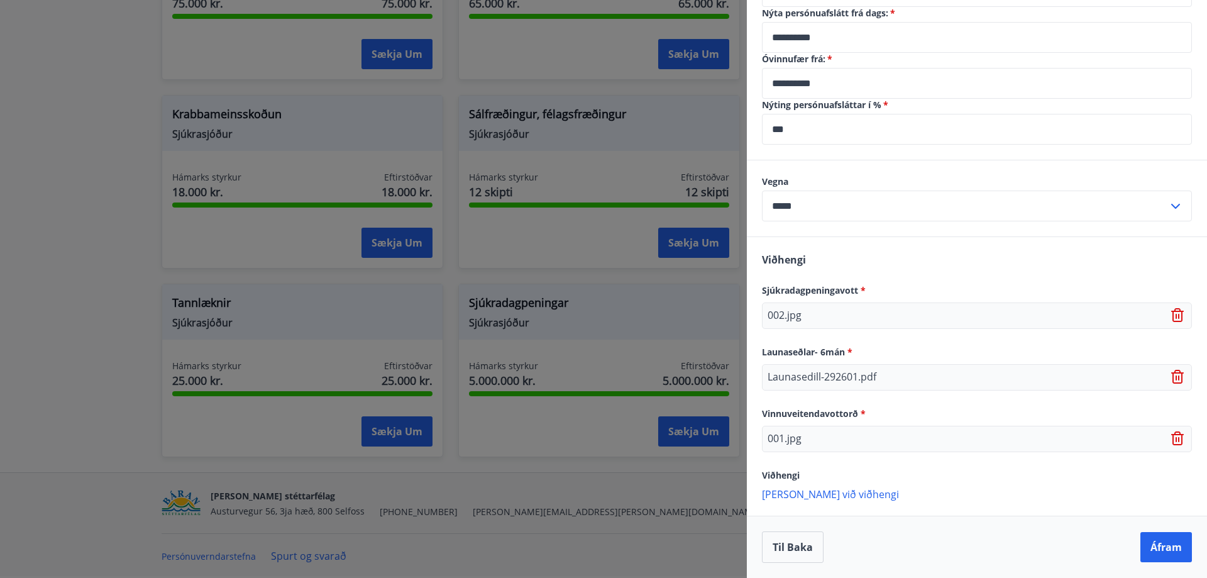
click at [773, 496] on p "[PERSON_NAME] við viðhengi" at bounding box center [977, 493] width 430 height 13
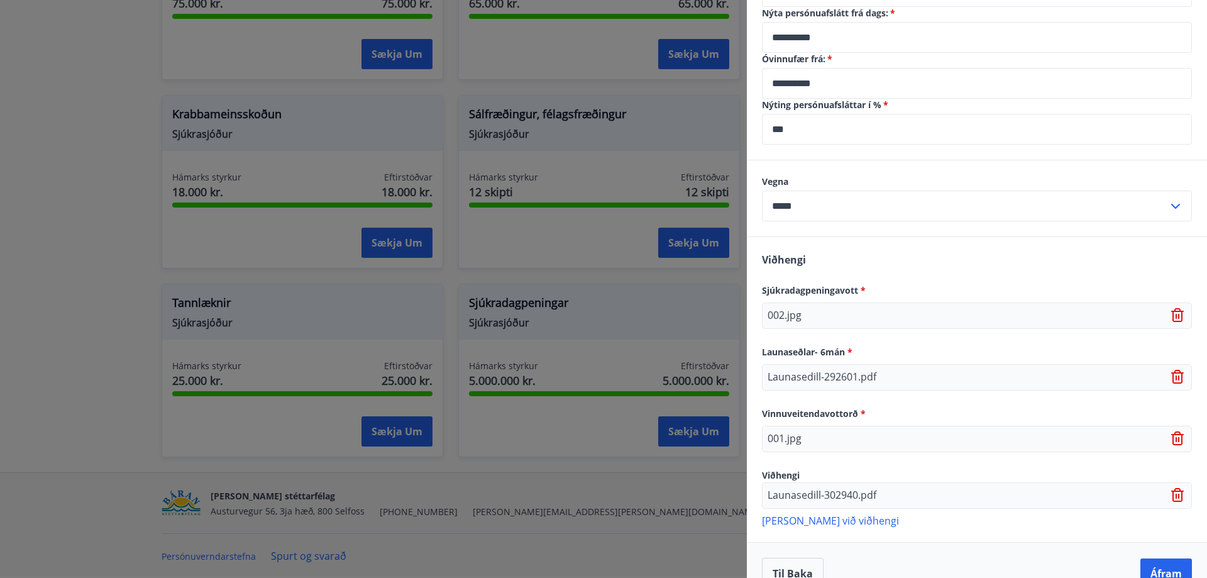
click at [818, 521] on p "[PERSON_NAME] við viðhengi" at bounding box center [977, 520] width 430 height 13
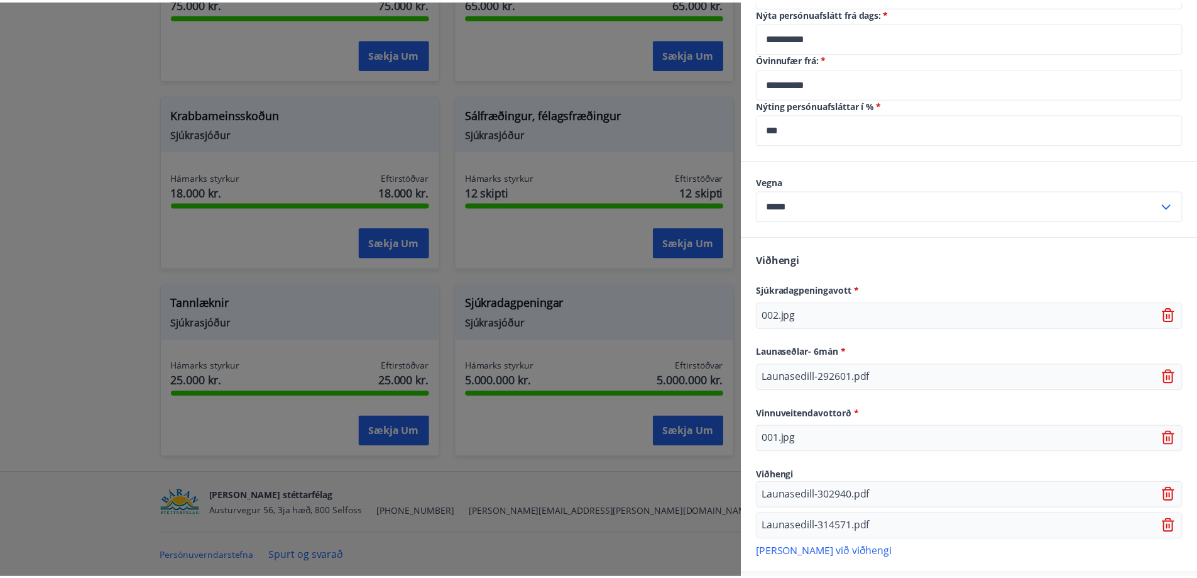
scroll to position [549, 0]
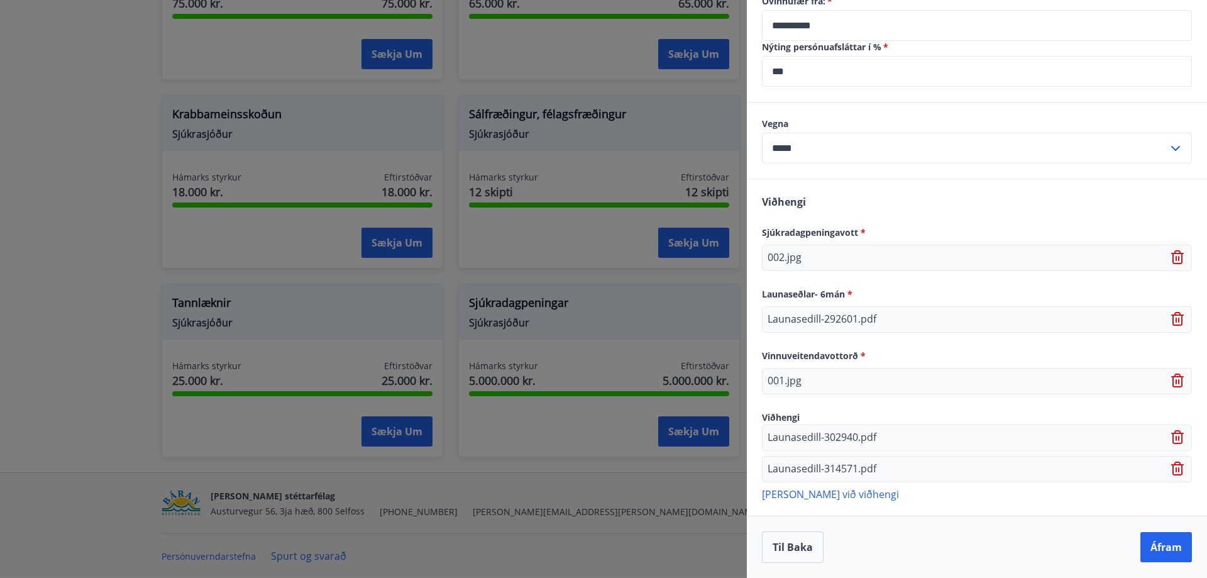
click at [818, 493] on p "[PERSON_NAME] við viðhengi" at bounding box center [977, 493] width 430 height 13
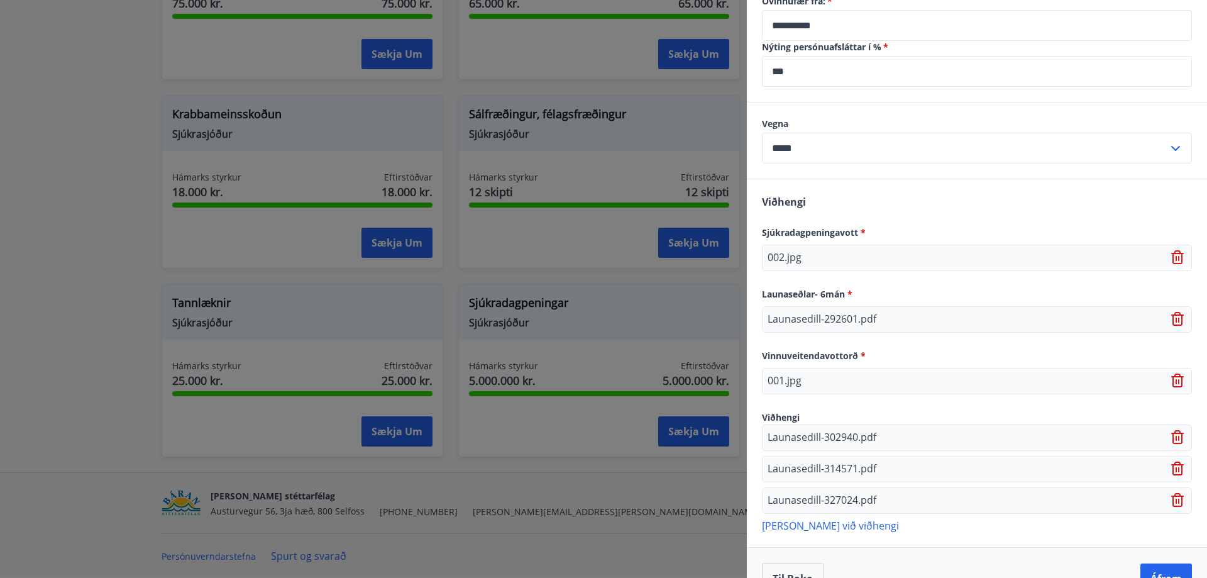
click at [807, 527] on p "[PERSON_NAME] við viðhengi" at bounding box center [977, 525] width 430 height 13
click at [553, 496] on div at bounding box center [603, 289] width 1207 height 578
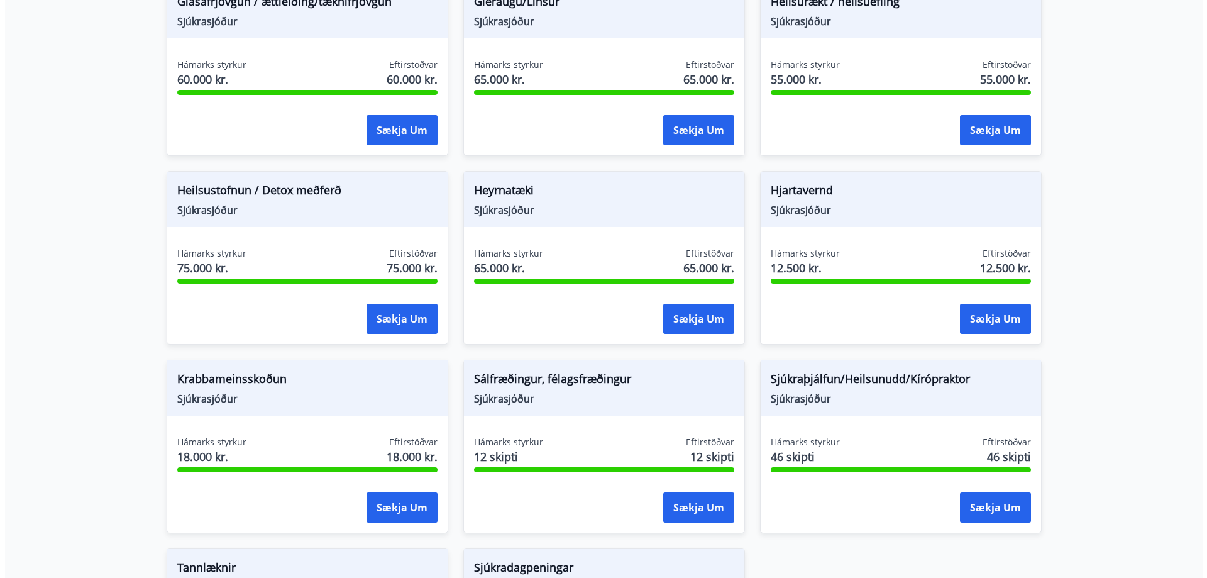
scroll to position [902, 0]
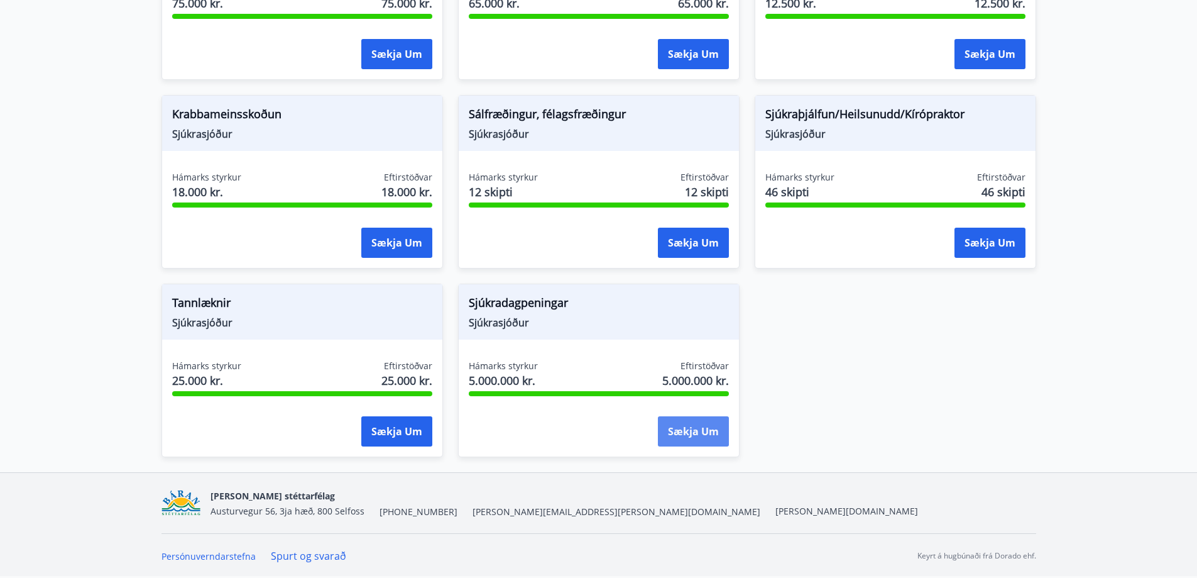
click at [682, 434] on button "Sækja um" at bounding box center [693, 431] width 71 height 30
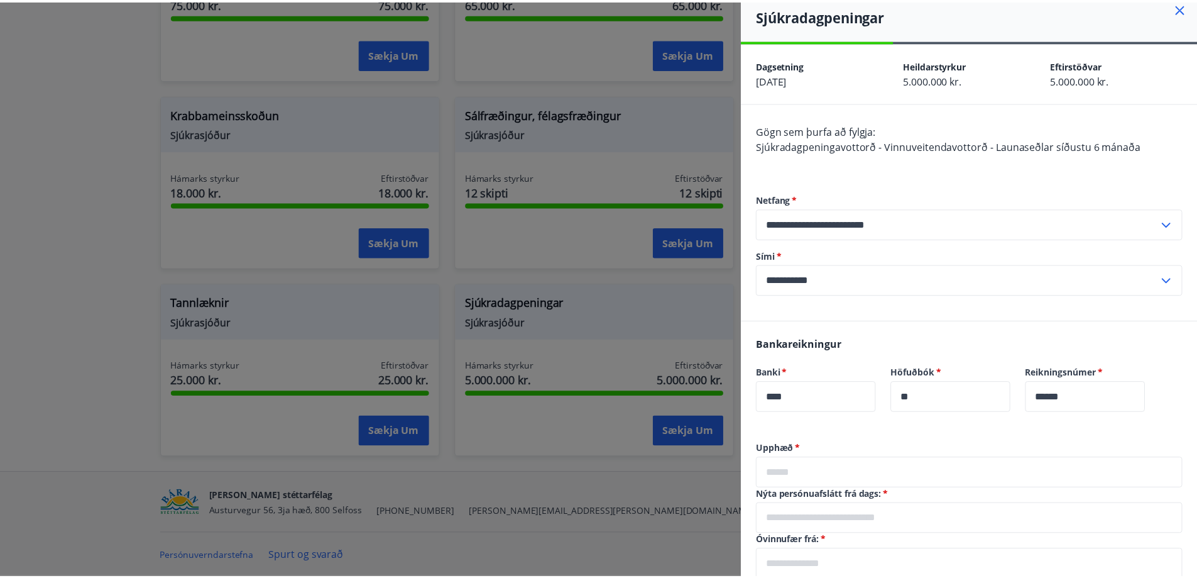
scroll to position [0, 0]
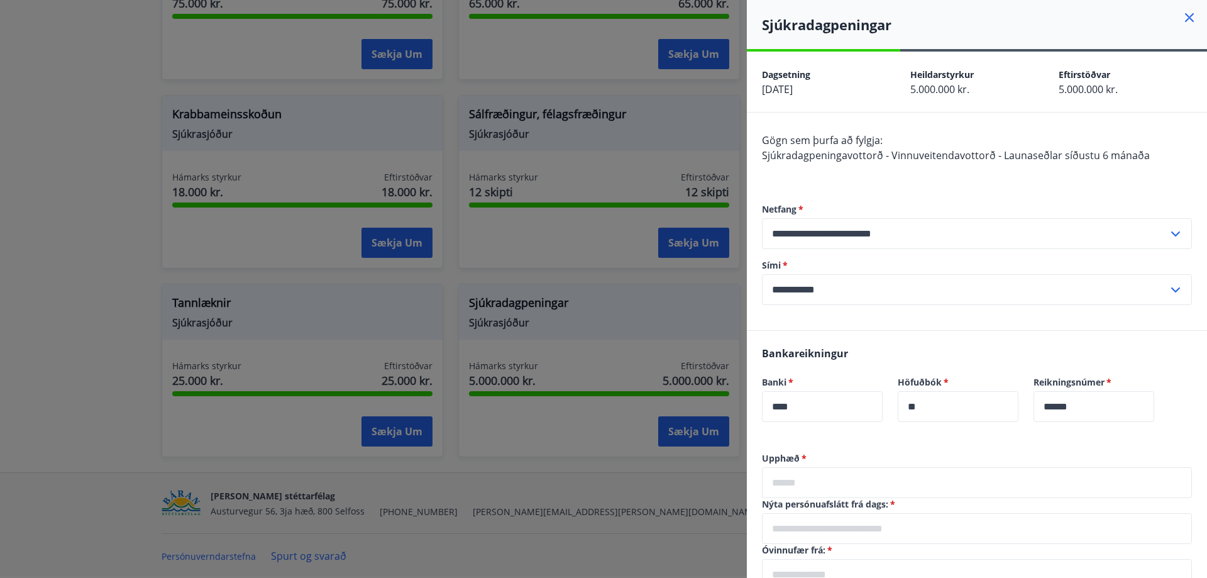
click at [1185, 19] on icon at bounding box center [1189, 17] width 9 height 9
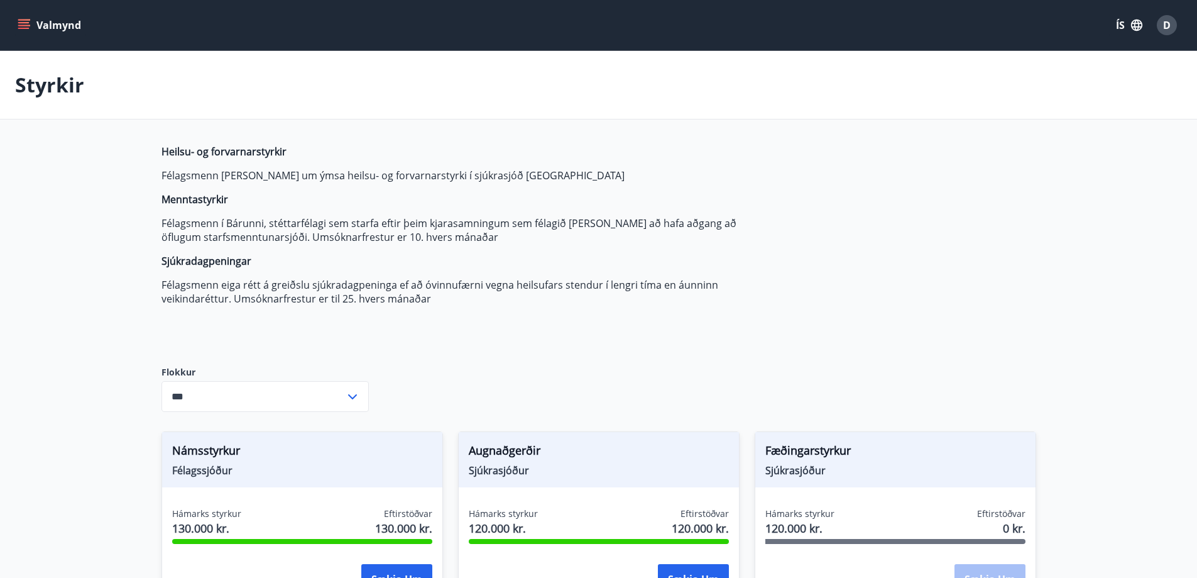
click at [30, 18] on button "Valmynd" at bounding box center [50, 25] width 71 height 23
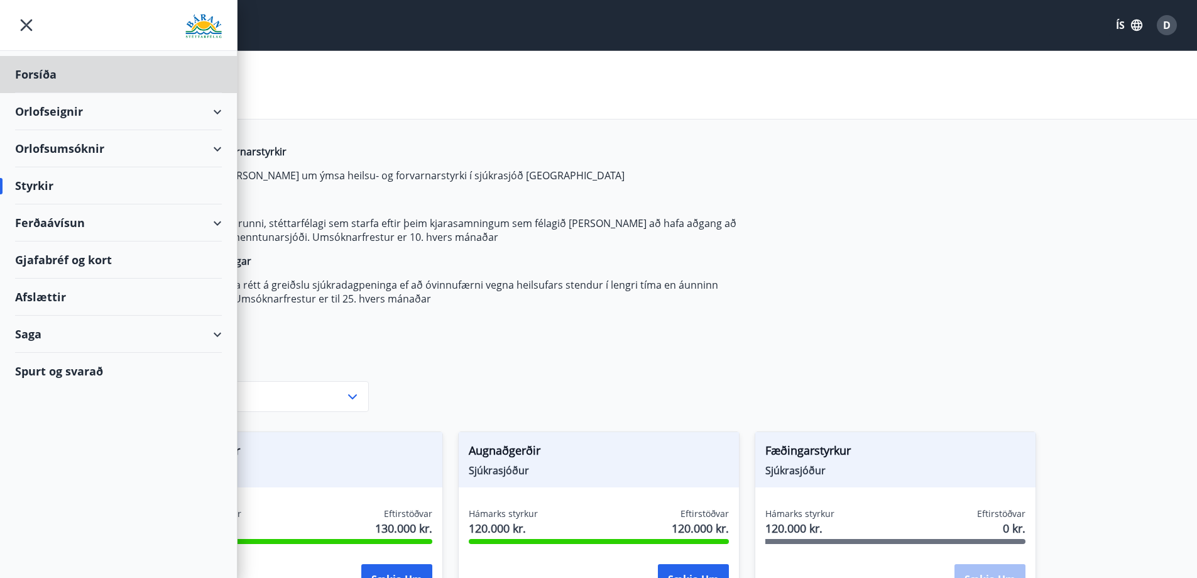
click at [25, 190] on div "Styrkir" at bounding box center [118, 185] width 207 height 37
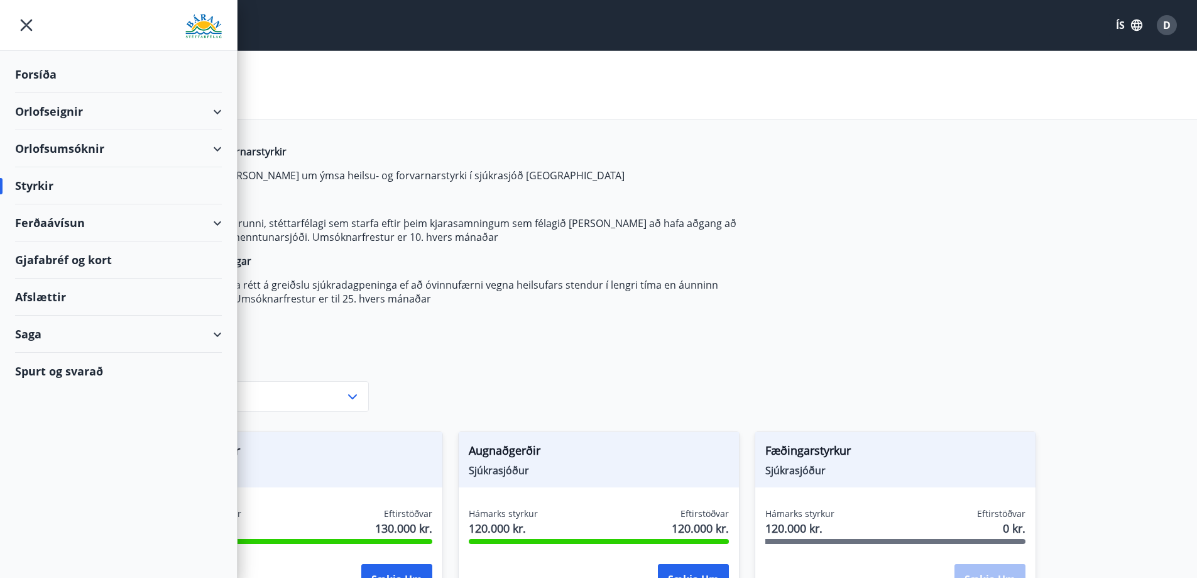
click at [28, 186] on div "Styrkir" at bounding box center [118, 185] width 207 height 37
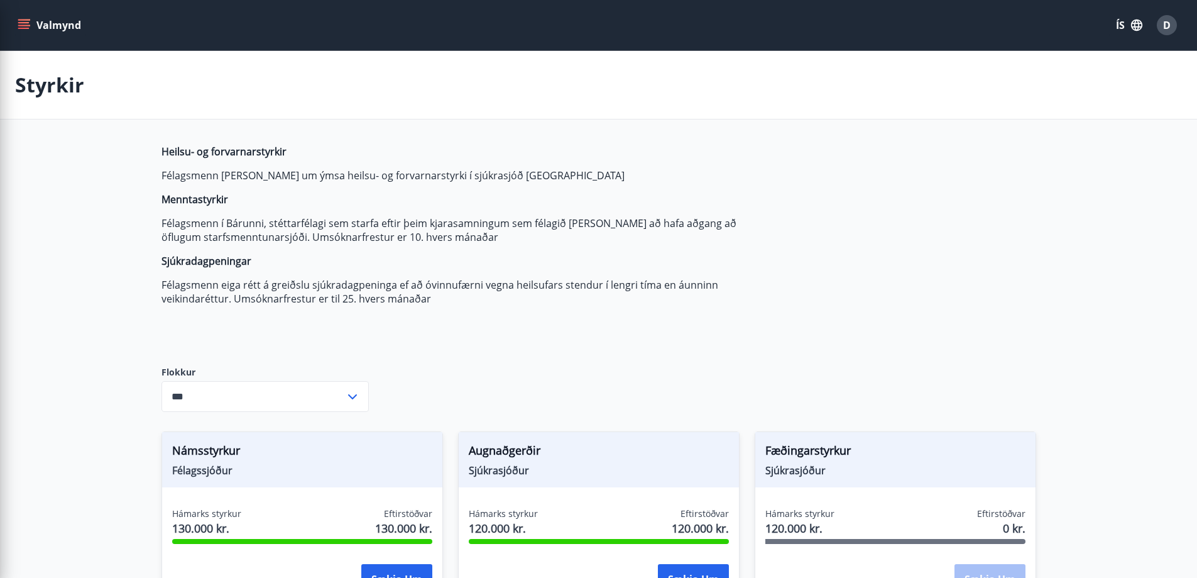
click at [319, 216] on p "Félagsmenn í Bárunni, stéttarfélagi sem starfa eftir þeim kjarasamningum sem fé…" at bounding box center [458, 230] width 593 height 28
click at [18, 23] on icon "menu" at bounding box center [23, 22] width 11 height 1
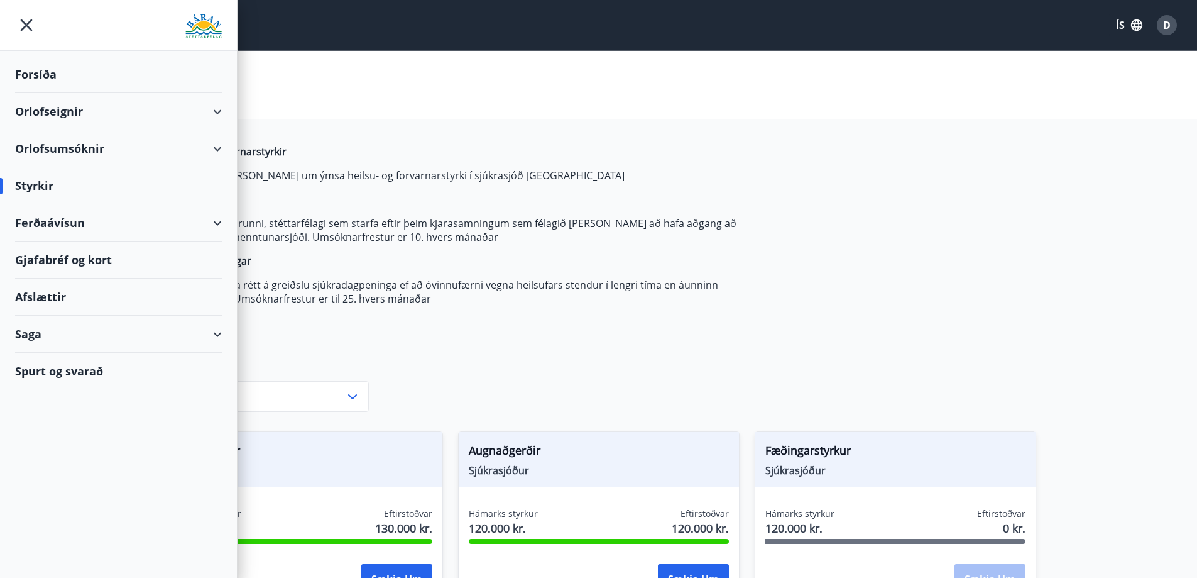
click at [43, 336] on div "Saga" at bounding box center [118, 334] width 207 height 37
click at [41, 415] on div "Umsóknir" at bounding box center [118, 418] width 187 height 26
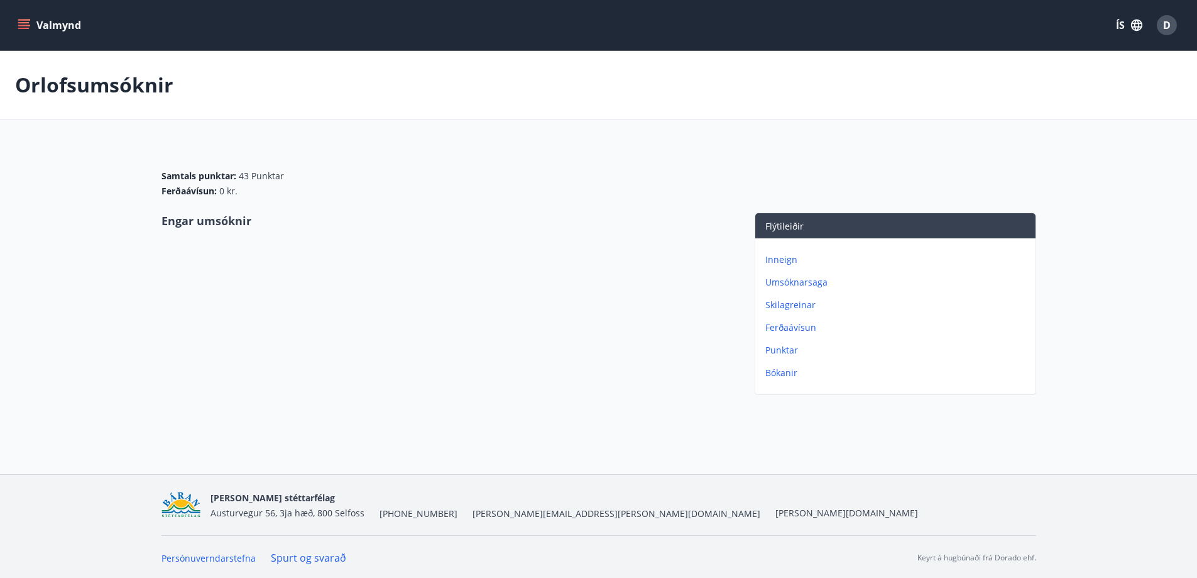
click at [804, 280] on p "Umsóknarsaga" at bounding box center [898, 282] width 265 height 13
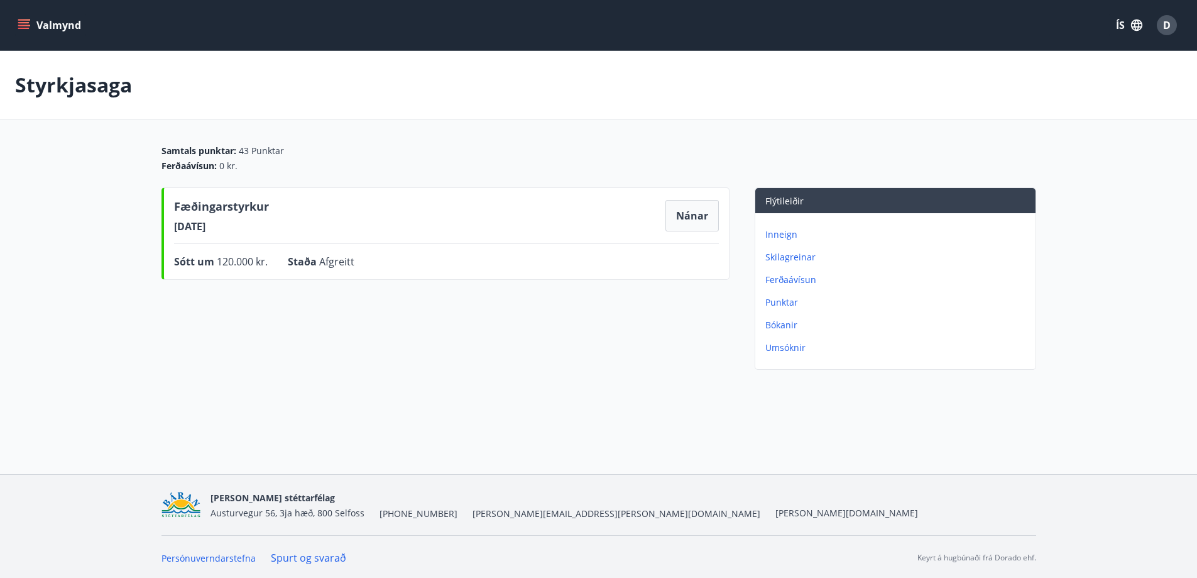
click at [28, 20] on icon "menu" at bounding box center [25, 19] width 14 height 1
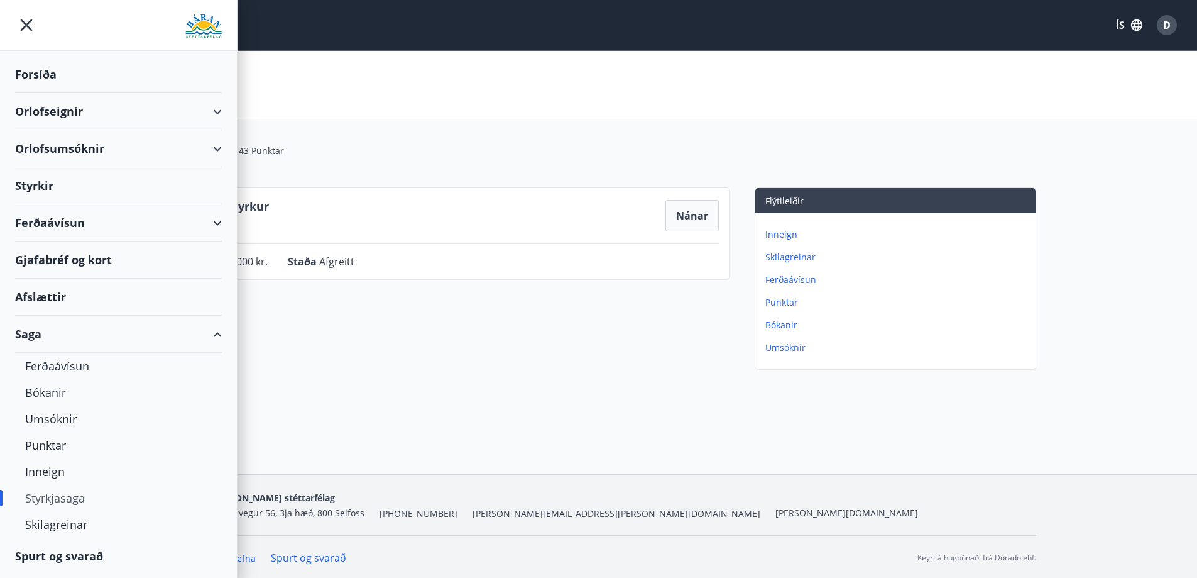
click at [58, 498] on div "Styrkjasaga" at bounding box center [118, 498] width 187 height 26
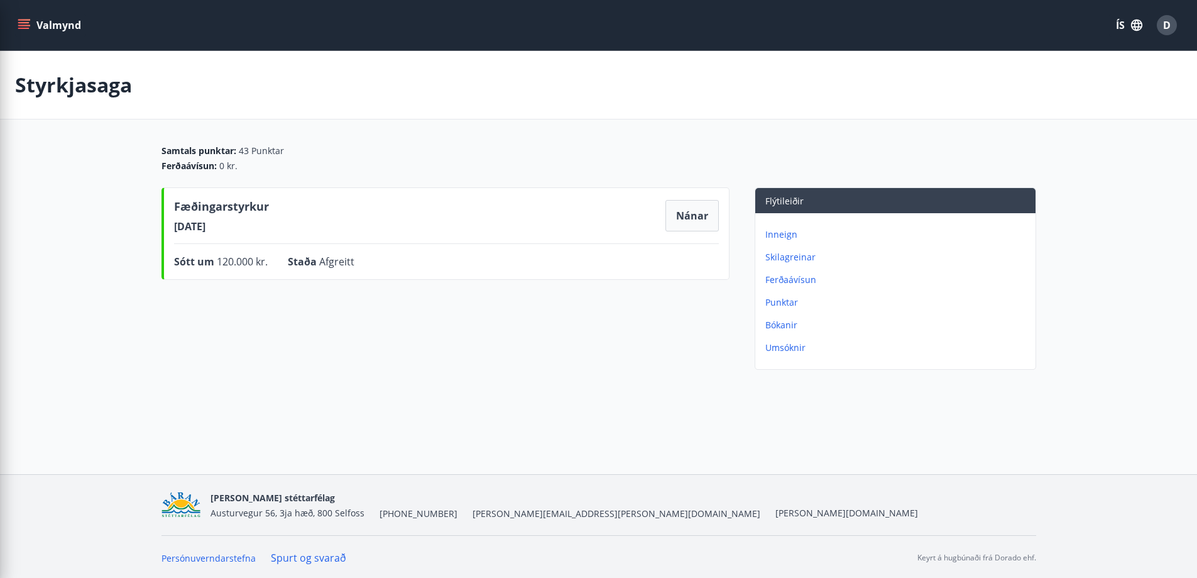
click at [290, 427] on div "Valmynd ÍS D Styrkjasaga Samtals punktar : 43 Punktar Ferðaávísun : 0 kr. Fæðin…" at bounding box center [598, 237] width 1197 height 474
click at [789, 348] on p "Umsóknir" at bounding box center [898, 347] width 265 height 13
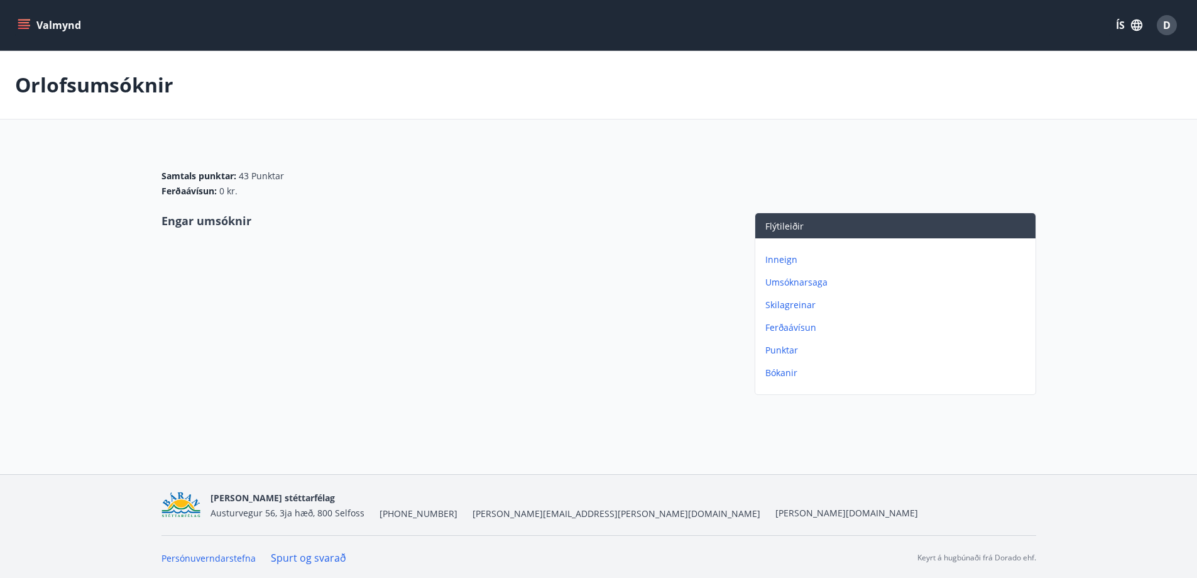
click at [25, 16] on button "Valmynd" at bounding box center [50, 25] width 71 height 23
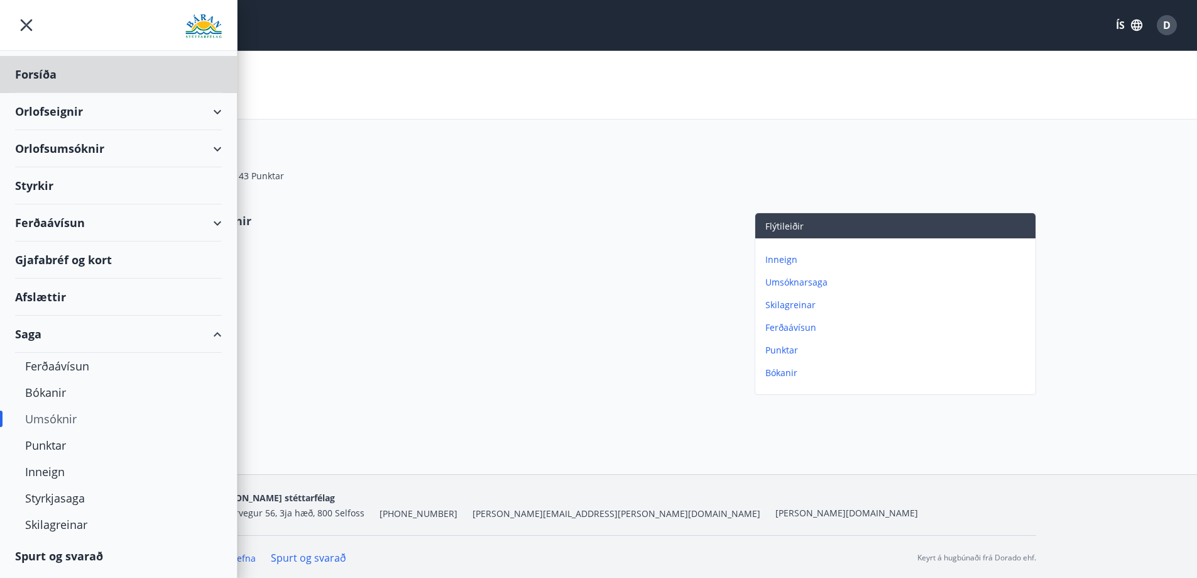
click at [52, 183] on div "Styrkir" at bounding box center [118, 185] width 207 height 37
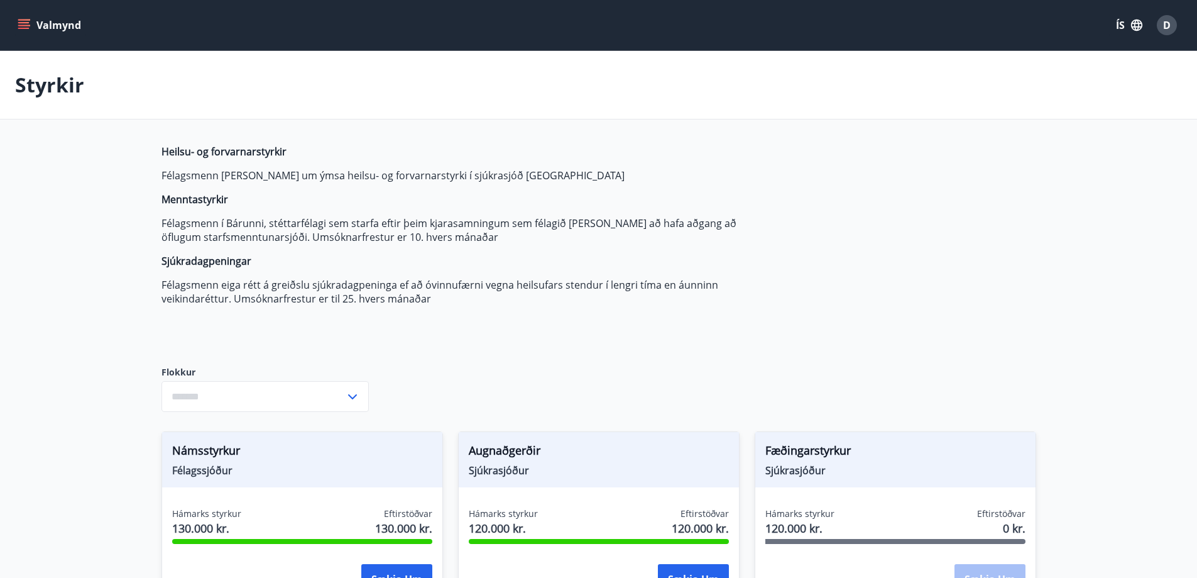
type input "***"
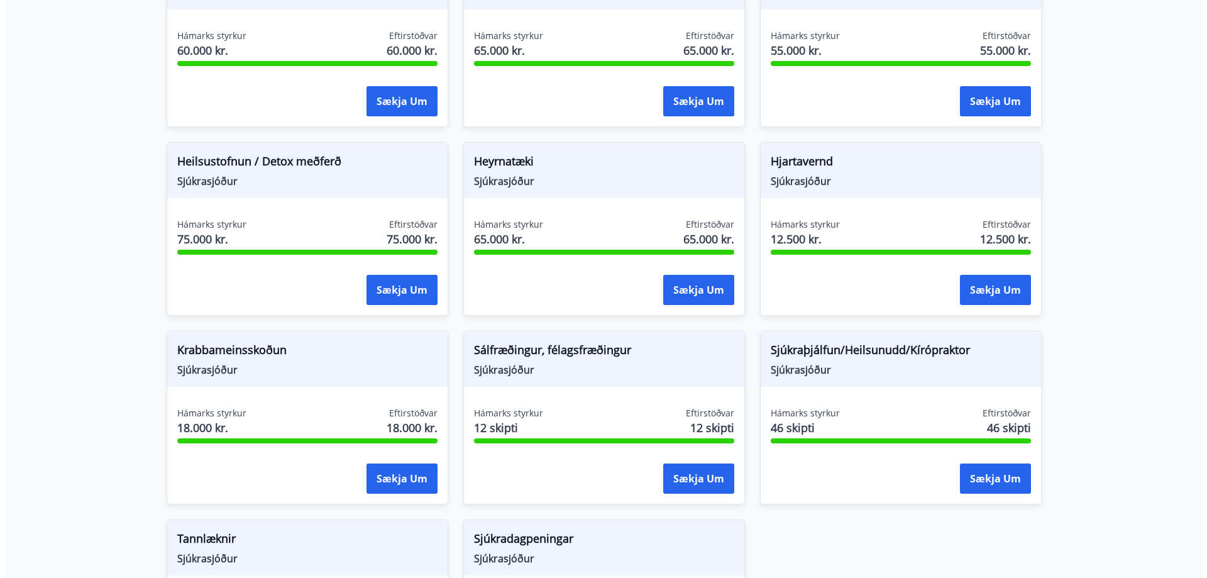
scroll to position [880, 0]
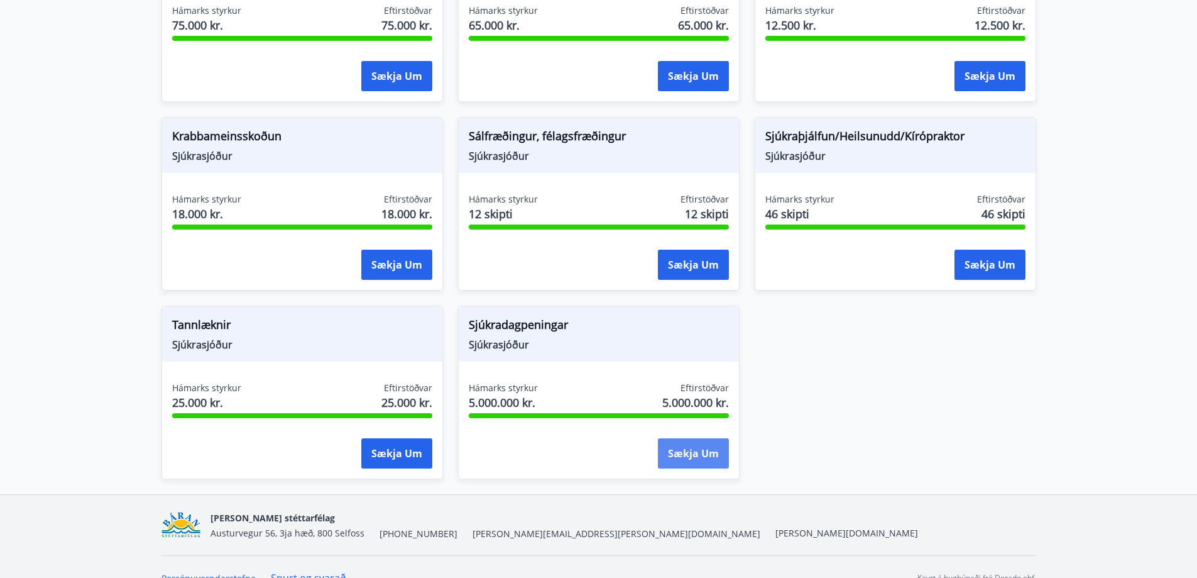
click at [680, 459] on button "Sækja um" at bounding box center [693, 453] width 71 height 30
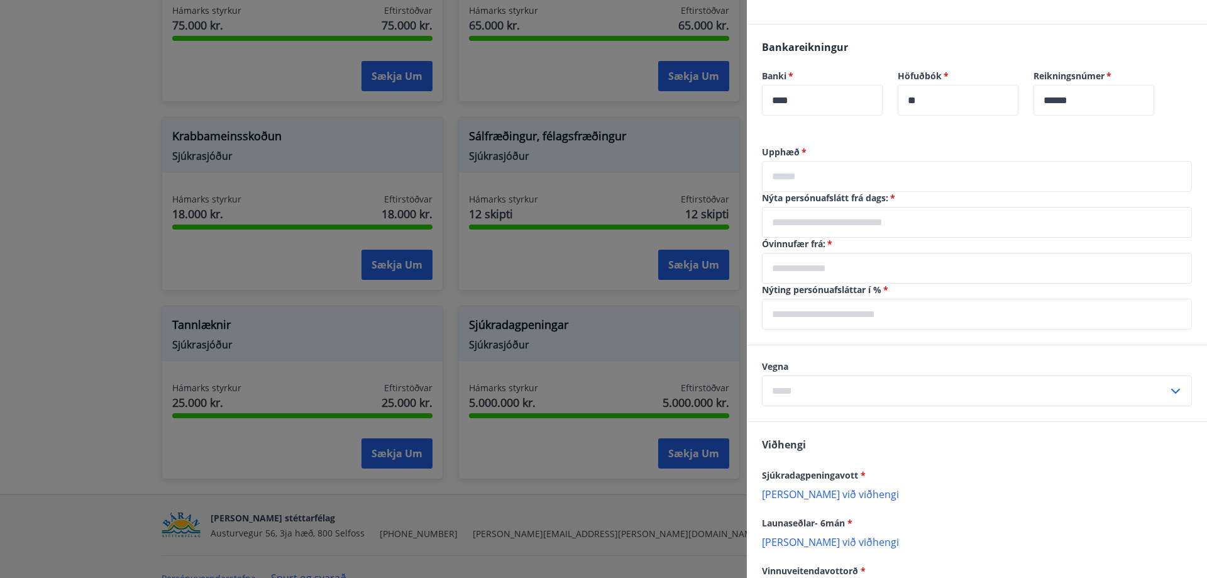
scroll to position [314, 0]
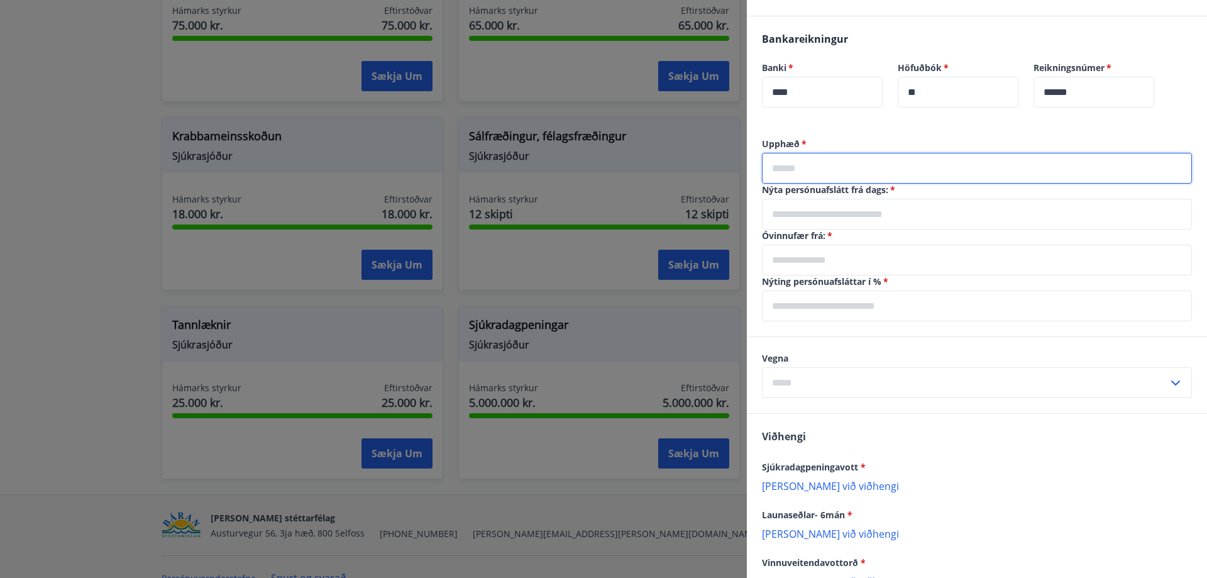
click at [793, 169] on input "text" at bounding box center [977, 168] width 430 height 31
type input "******"
click at [812, 209] on input "text" at bounding box center [977, 214] width 430 height 31
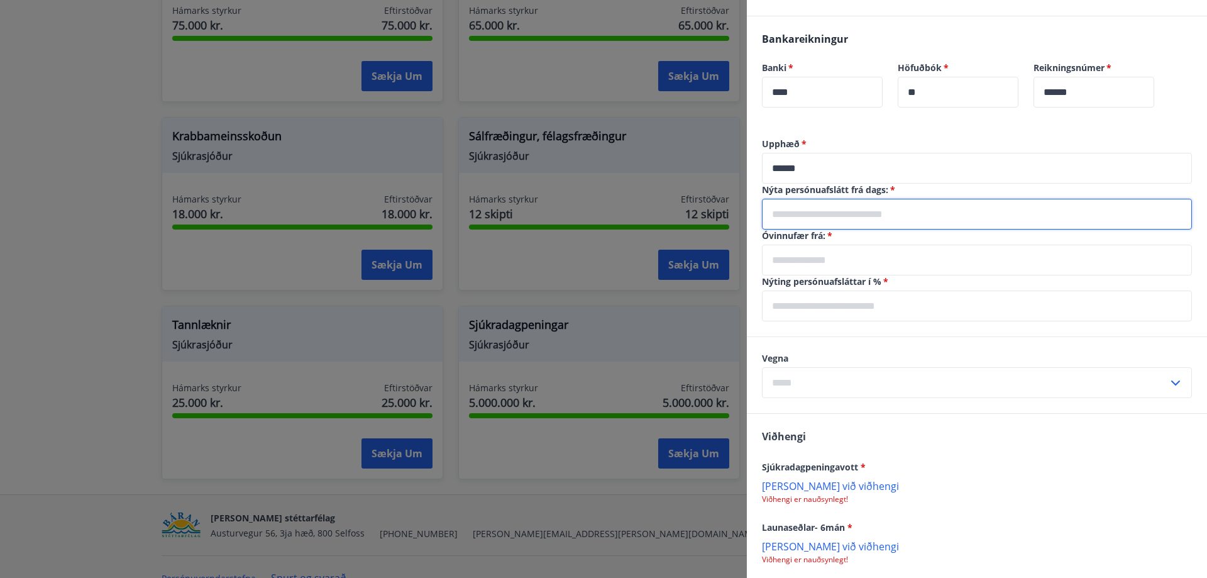
type input "**********"
click at [832, 258] on input "text" at bounding box center [977, 260] width 430 height 31
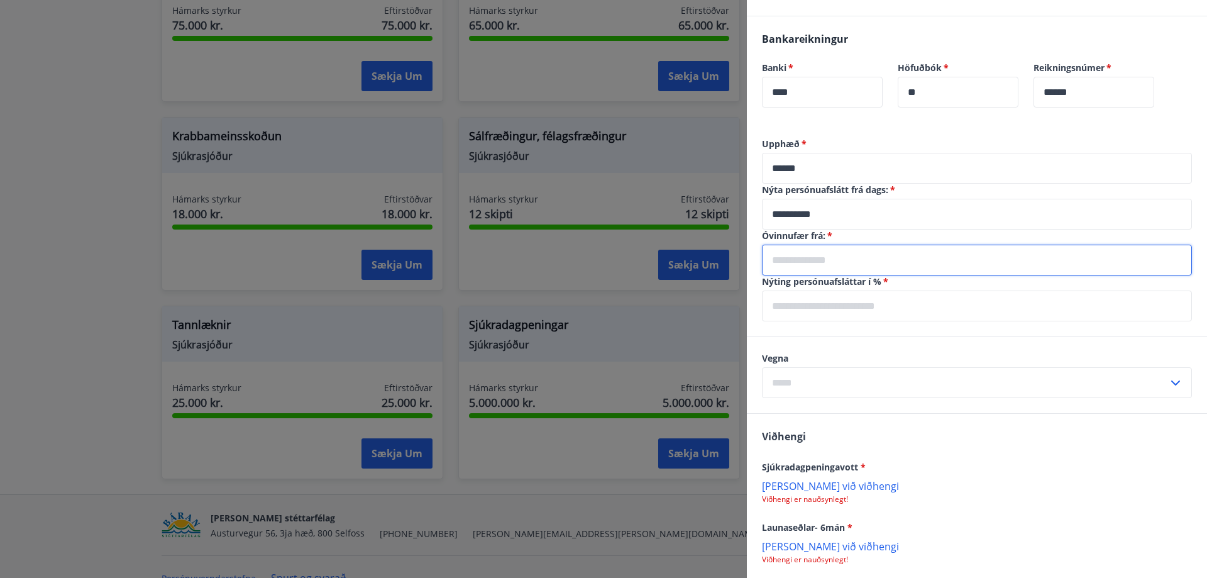
type input "**********"
click at [837, 301] on input "text" at bounding box center [977, 305] width 430 height 31
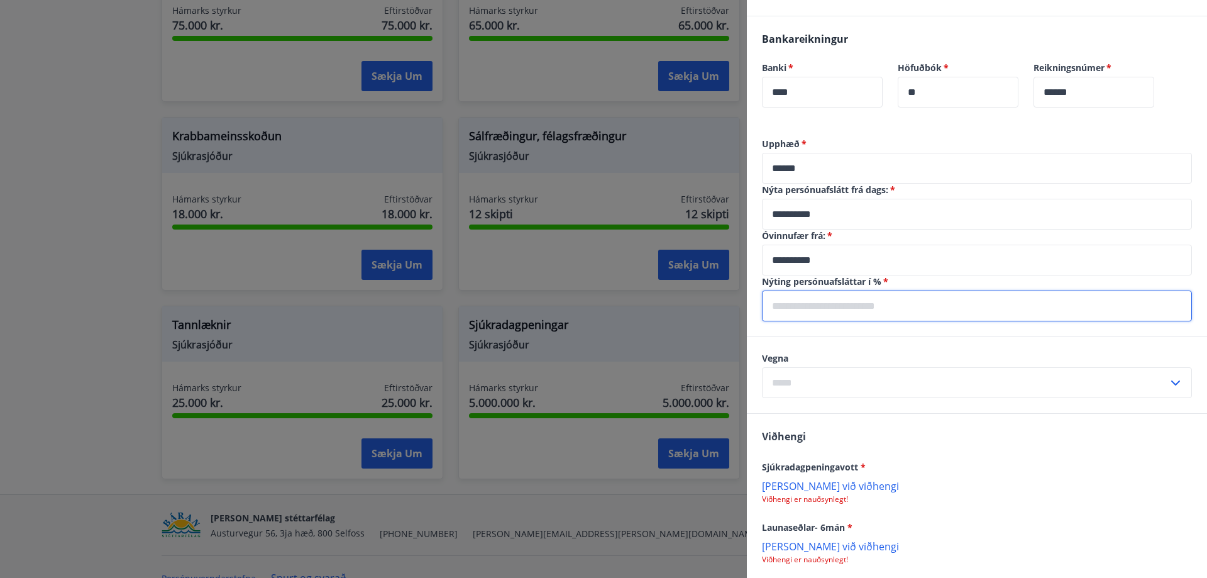
type input "***"
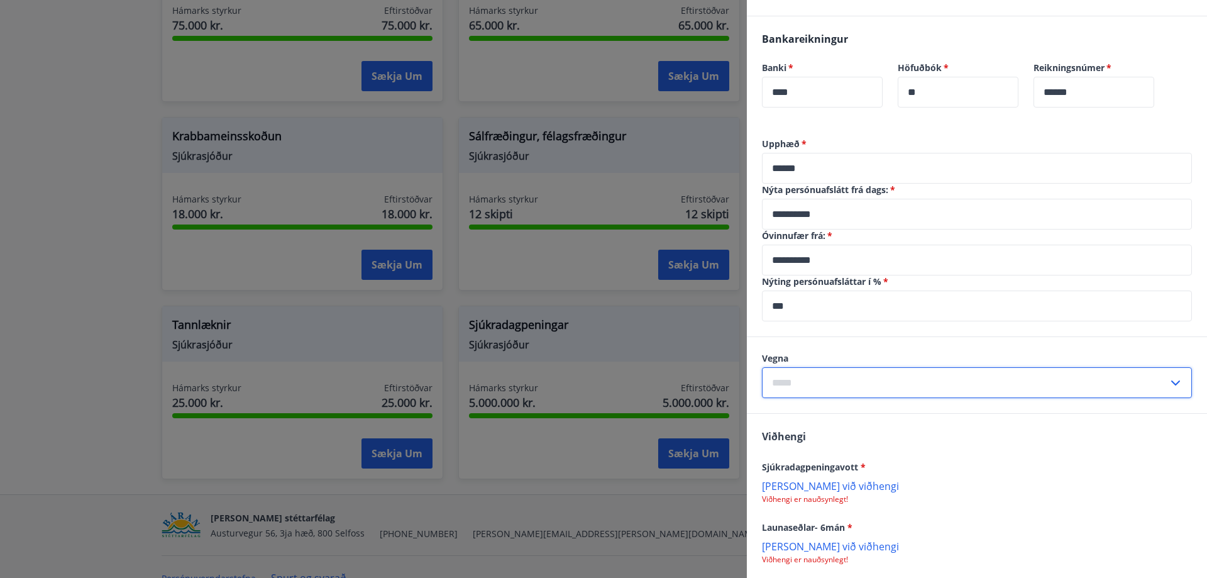
click at [829, 384] on input "text" at bounding box center [965, 382] width 406 height 31
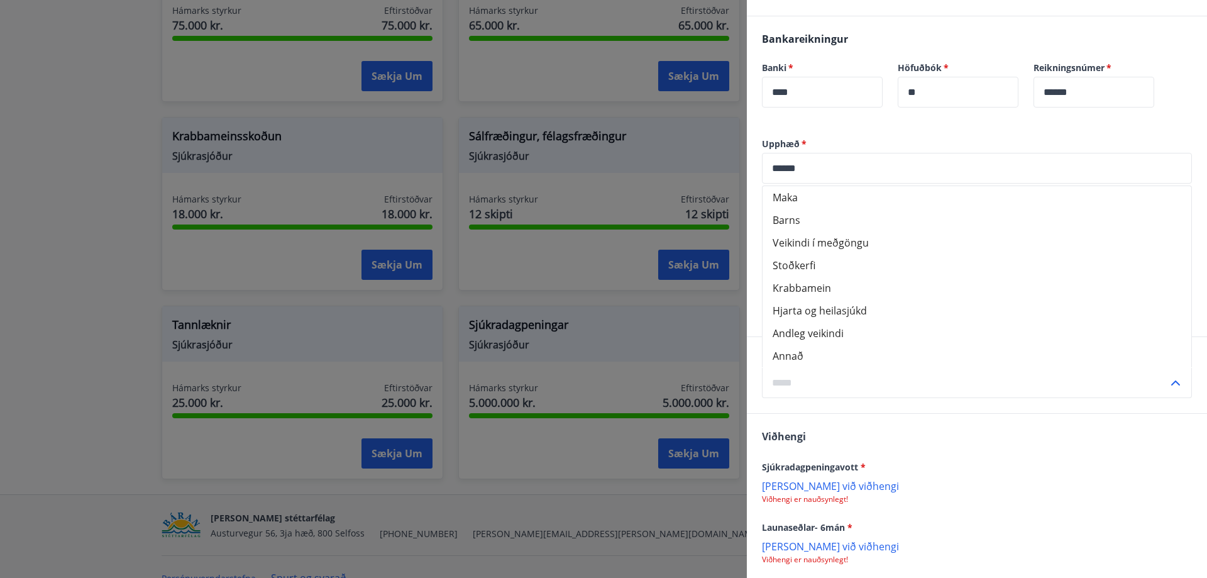
click at [810, 351] on li "Annað" at bounding box center [976, 355] width 429 height 23
type input "*****"
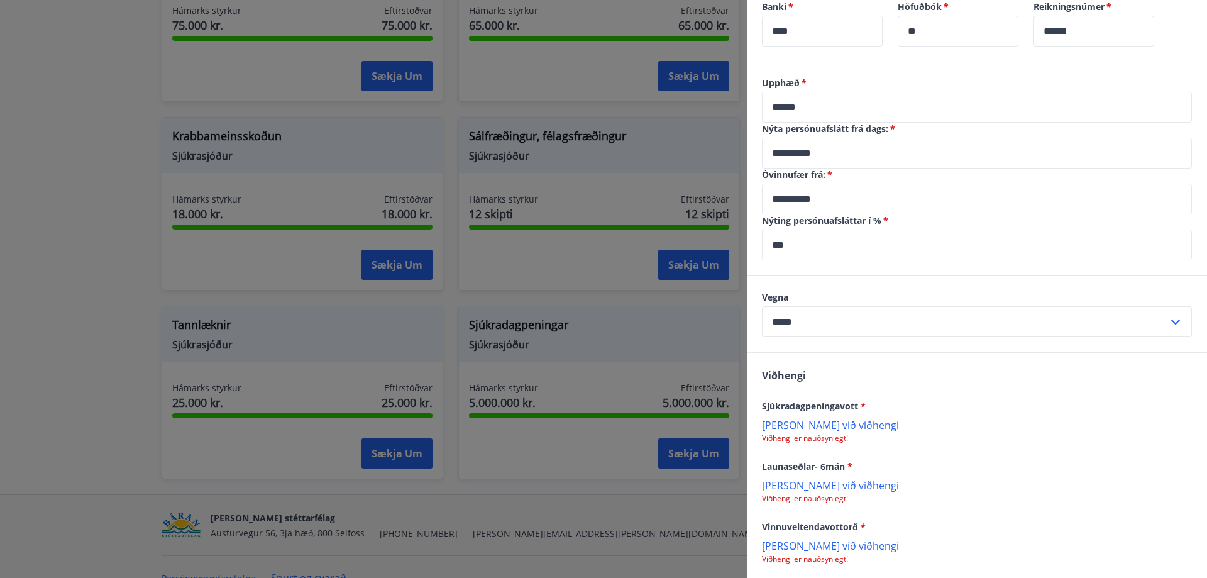
scroll to position [487, 0]
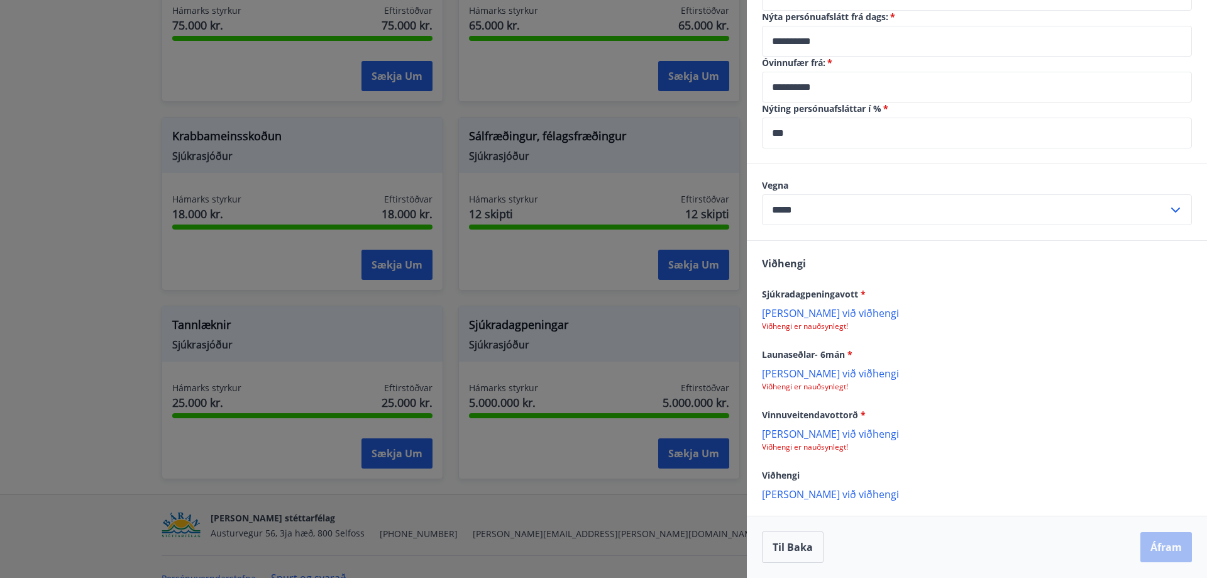
click at [825, 309] on p "[PERSON_NAME] við viðhengi" at bounding box center [977, 312] width 430 height 13
click at [820, 434] on p "[PERSON_NAME] við viðhengi" at bounding box center [977, 434] width 430 height 13
click at [811, 373] on p "[PERSON_NAME] við viðhengi" at bounding box center [977, 374] width 430 height 13
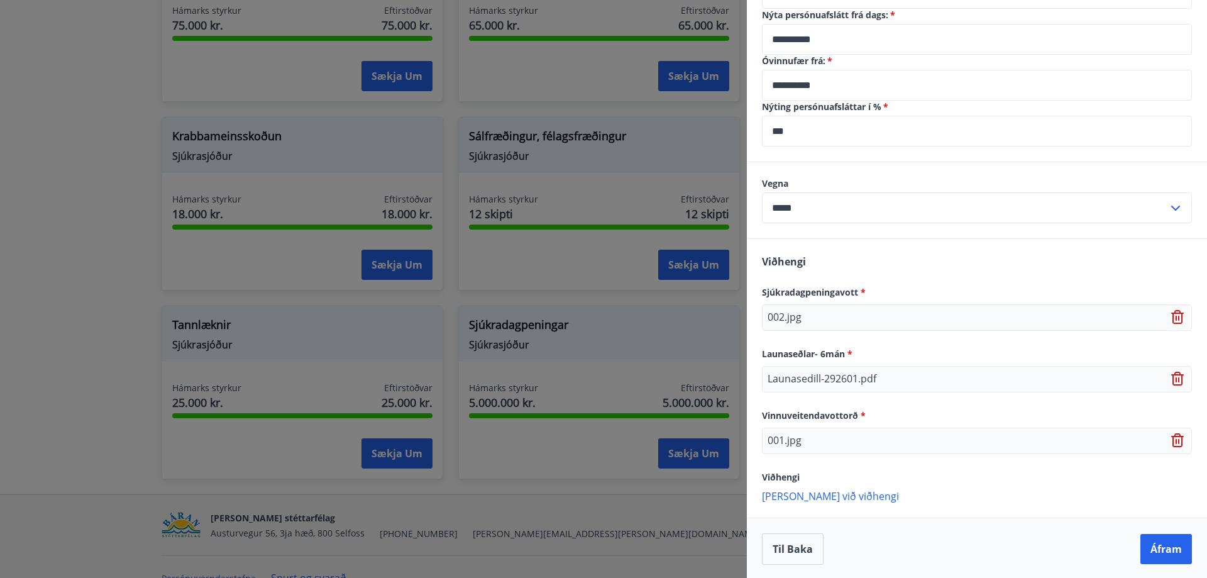
scroll to position [491, 0]
click at [817, 495] on p "[PERSON_NAME] við viðhengi" at bounding box center [977, 493] width 430 height 13
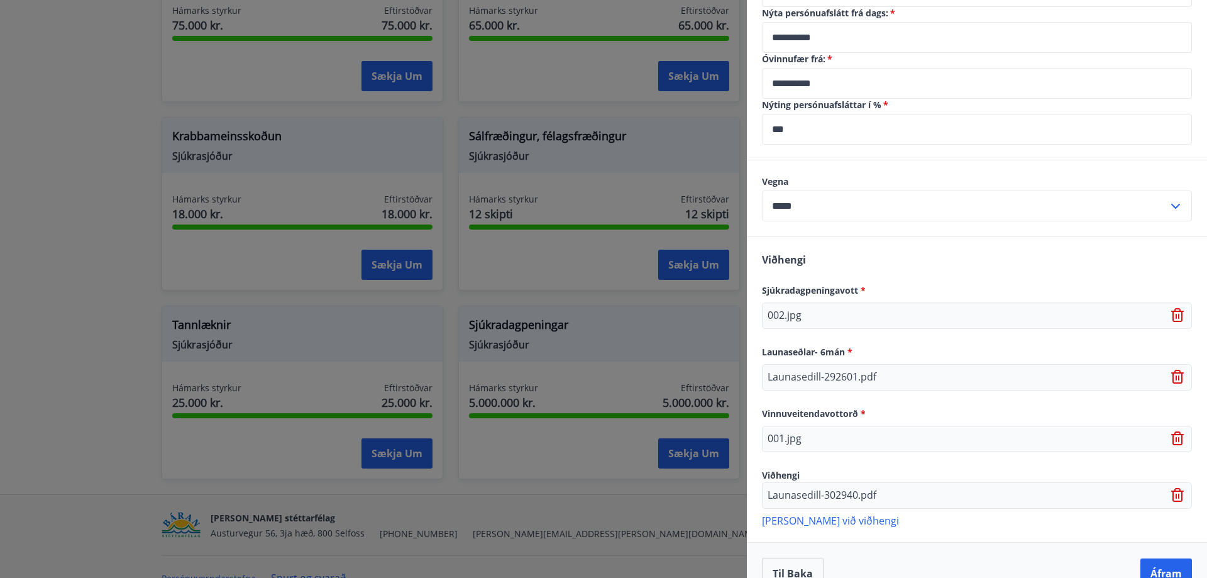
click at [806, 516] on p "[PERSON_NAME] við viðhengi" at bounding box center [977, 520] width 430 height 13
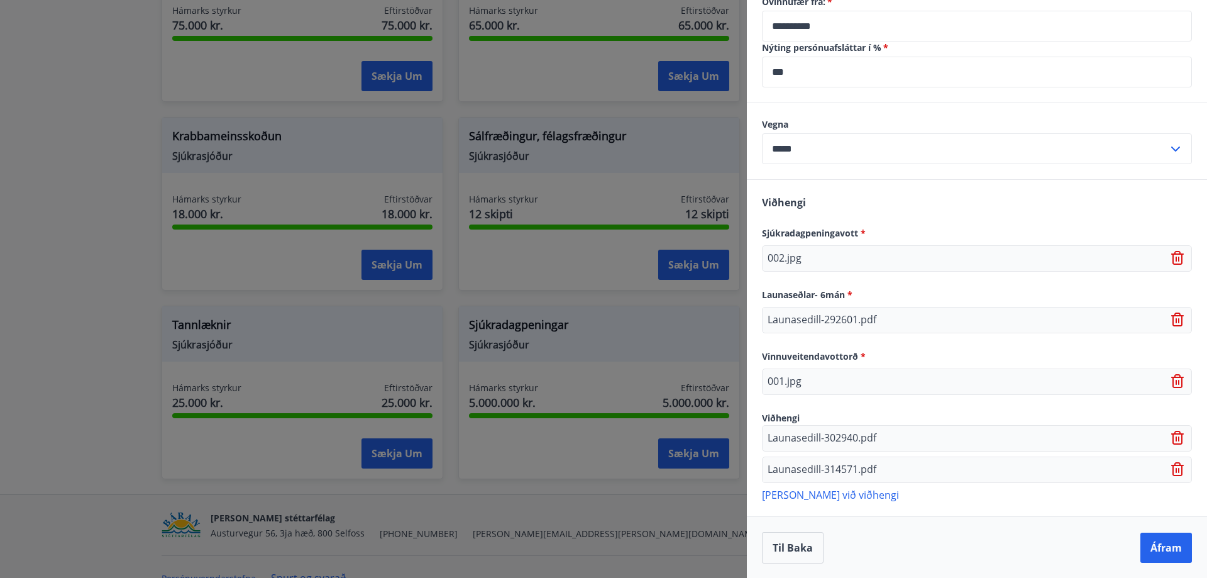
scroll to position [549, 0]
click at [818, 489] on p "[PERSON_NAME] við viðhengi" at bounding box center [977, 493] width 430 height 13
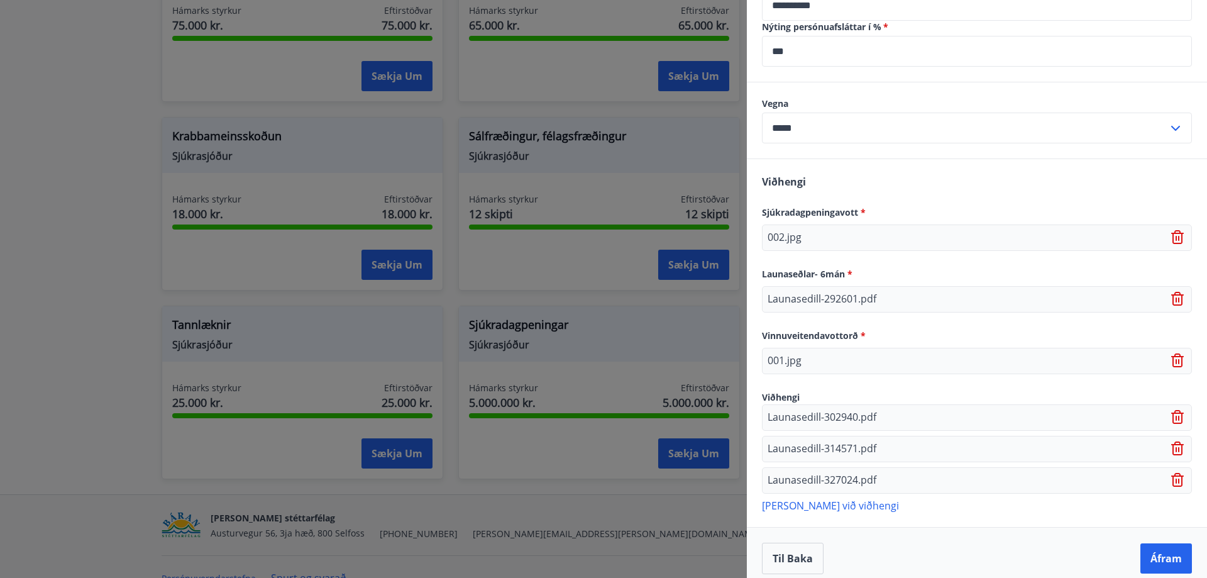
scroll to position [580, 0]
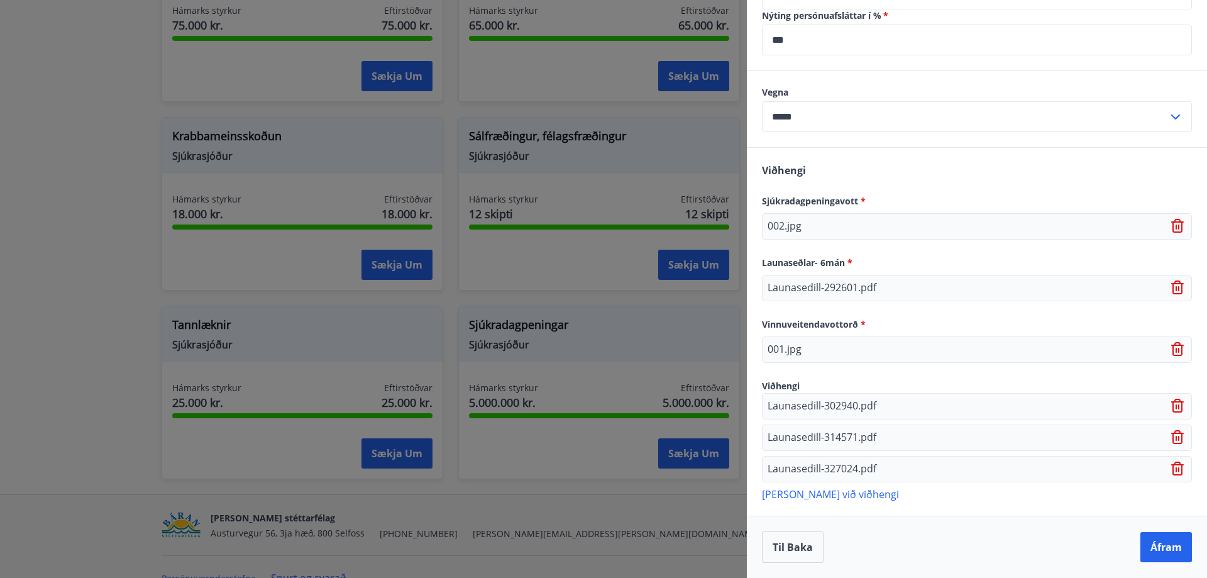
click at [815, 492] on p "[PERSON_NAME] við viðhengi" at bounding box center [977, 493] width 430 height 13
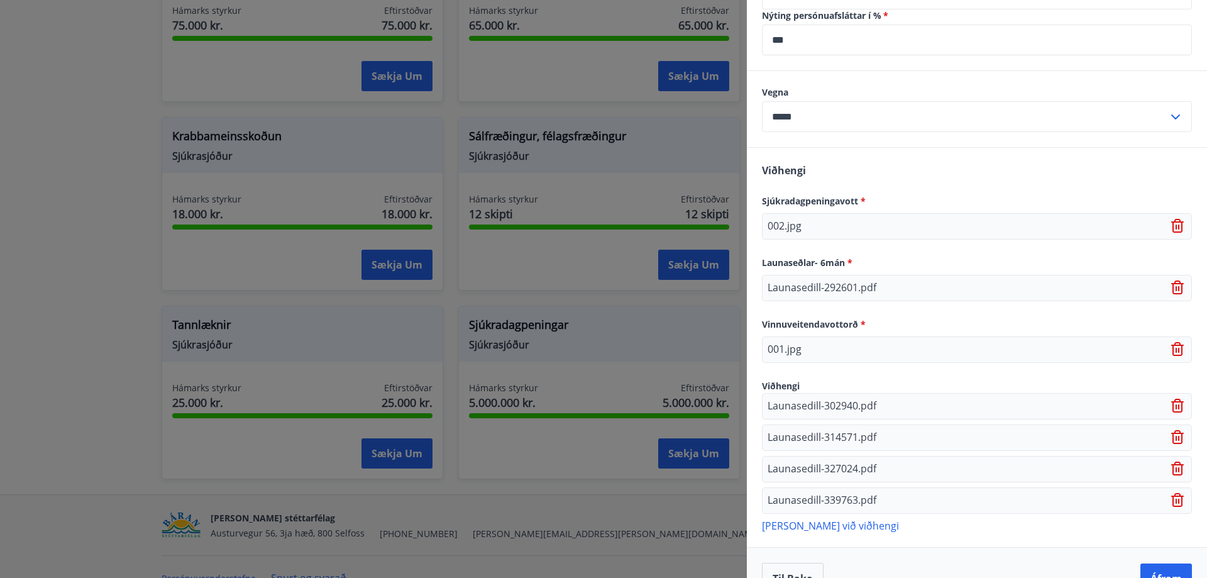
scroll to position [612, 0]
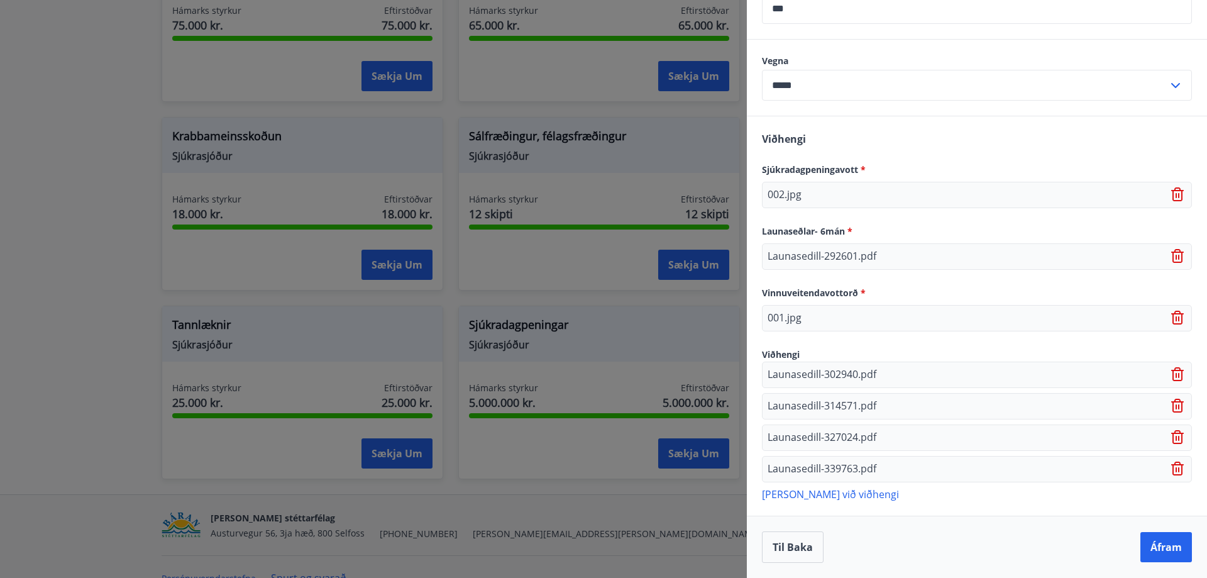
click at [840, 494] on p "[PERSON_NAME] við viðhengi" at bounding box center [977, 493] width 430 height 13
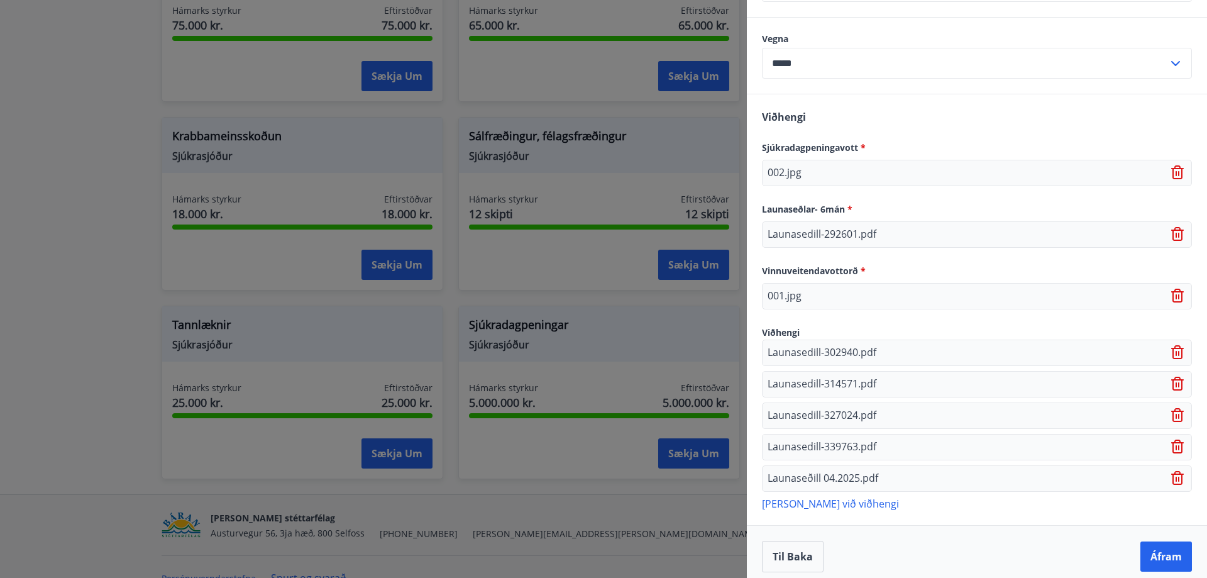
scroll to position [643, 0]
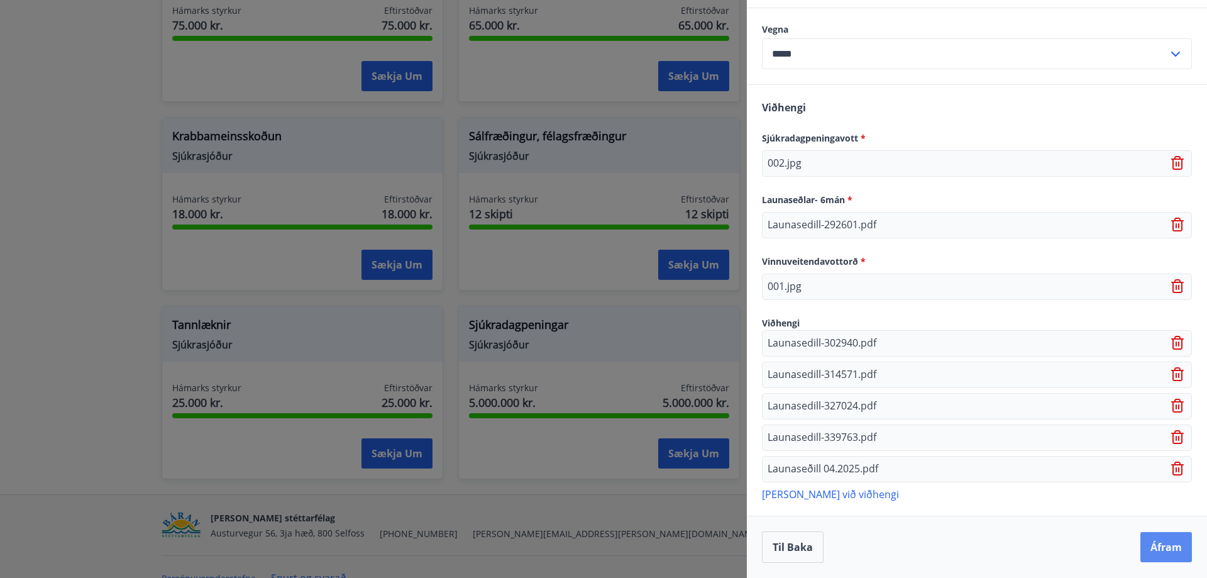
click at [1144, 549] on button "Áfram" at bounding box center [1166, 547] width 52 height 30
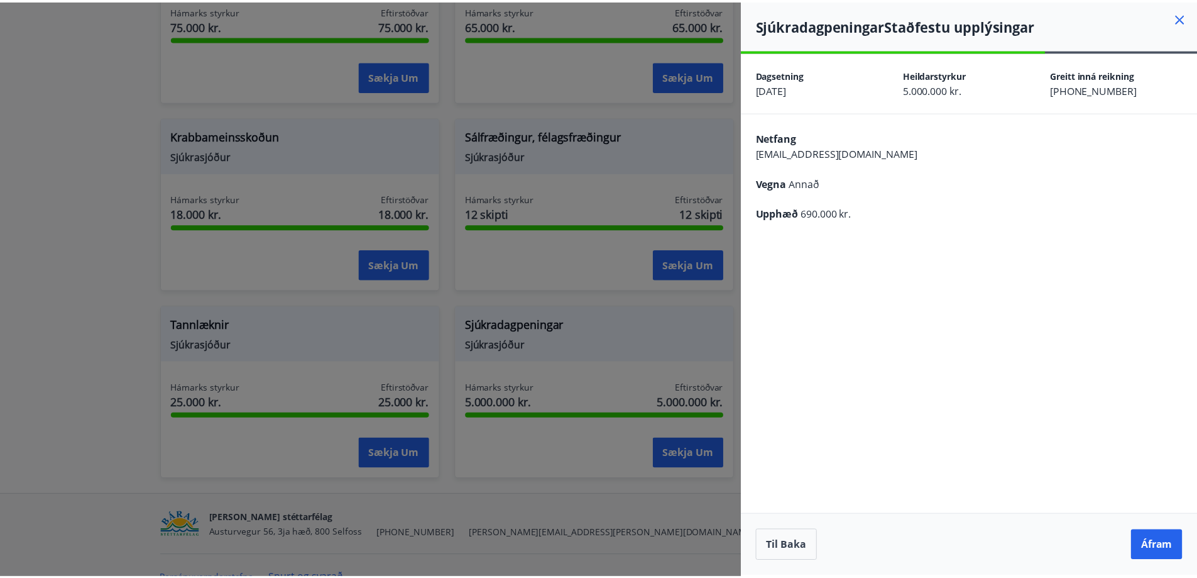
scroll to position [0, 0]
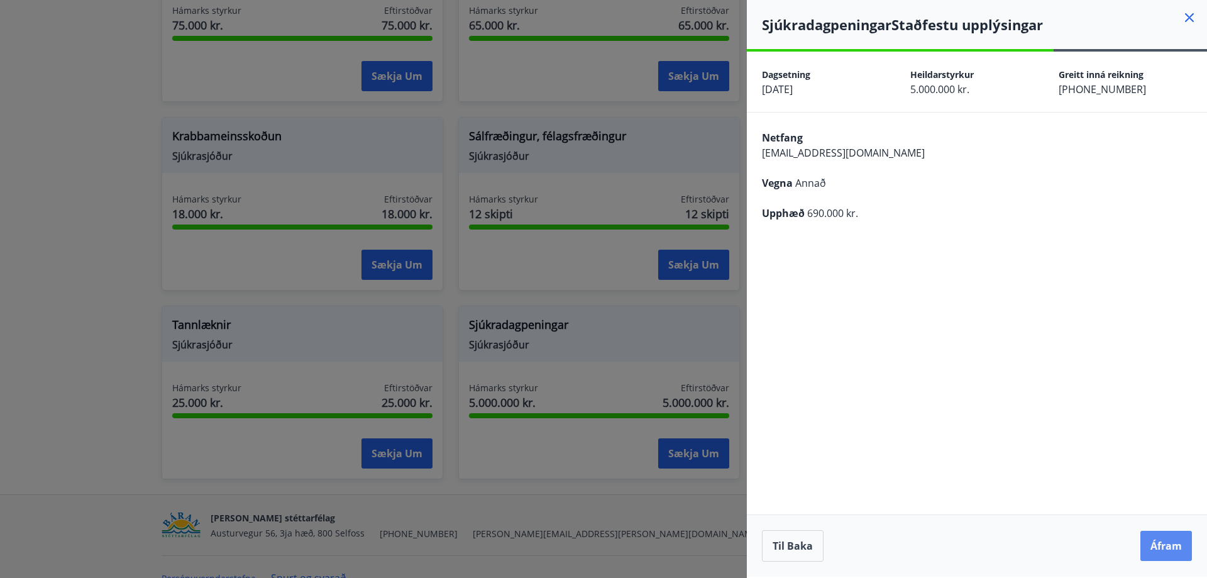
click at [1154, 549] on button "Áfram" at bounding box center [1166, 546] width 52 height 30
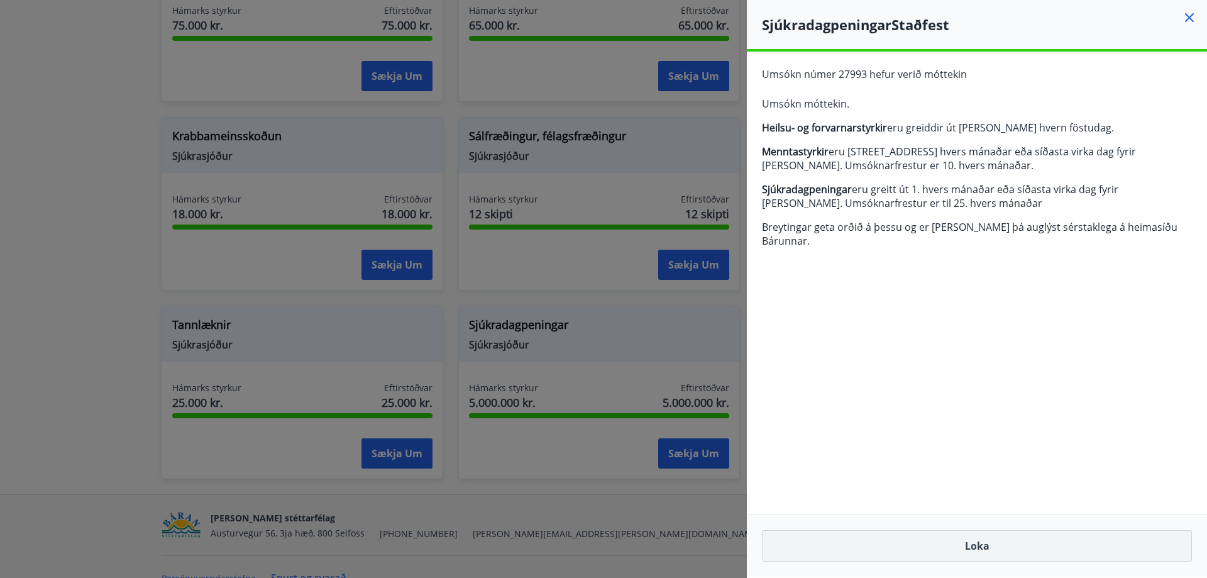
click at [976, 541] on button "Loka" at bounding box center [977, 545] width 430 height 31
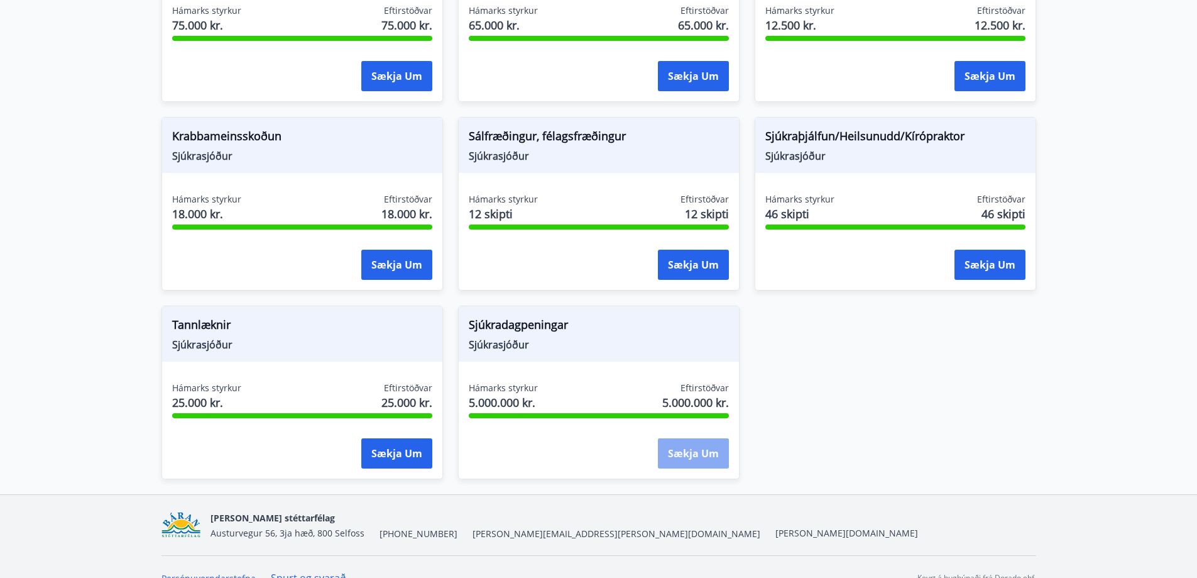
click at [672, 454] on button "Sækja um" at bounding box center [693, 453] width 71 height 30
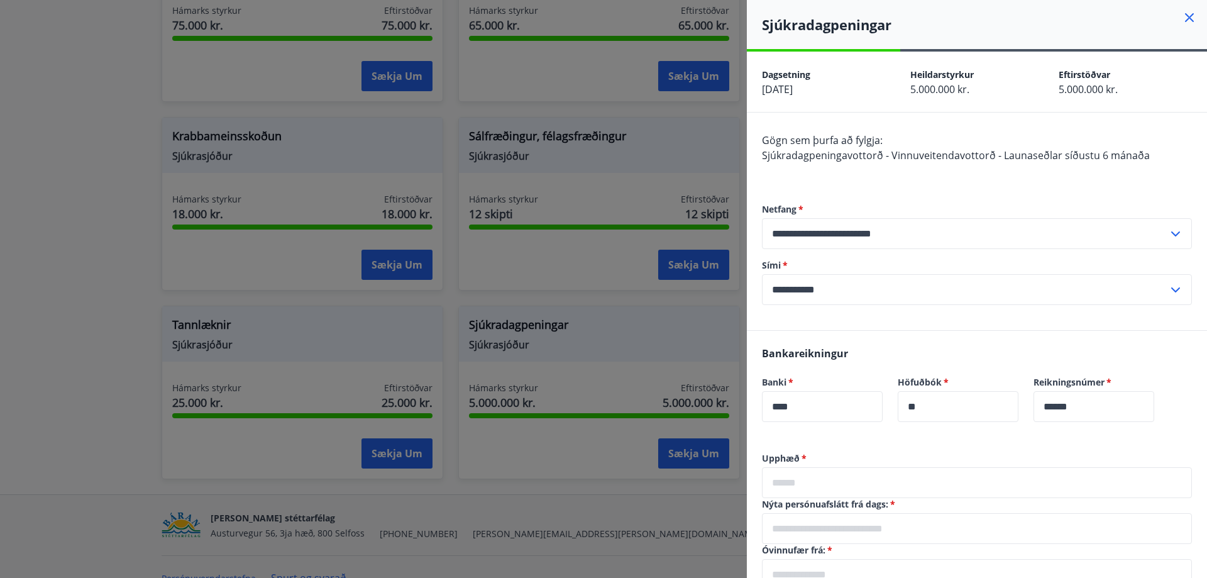
click at [67, 309] on div at bounding box center [603, 289] width 1207 height 578
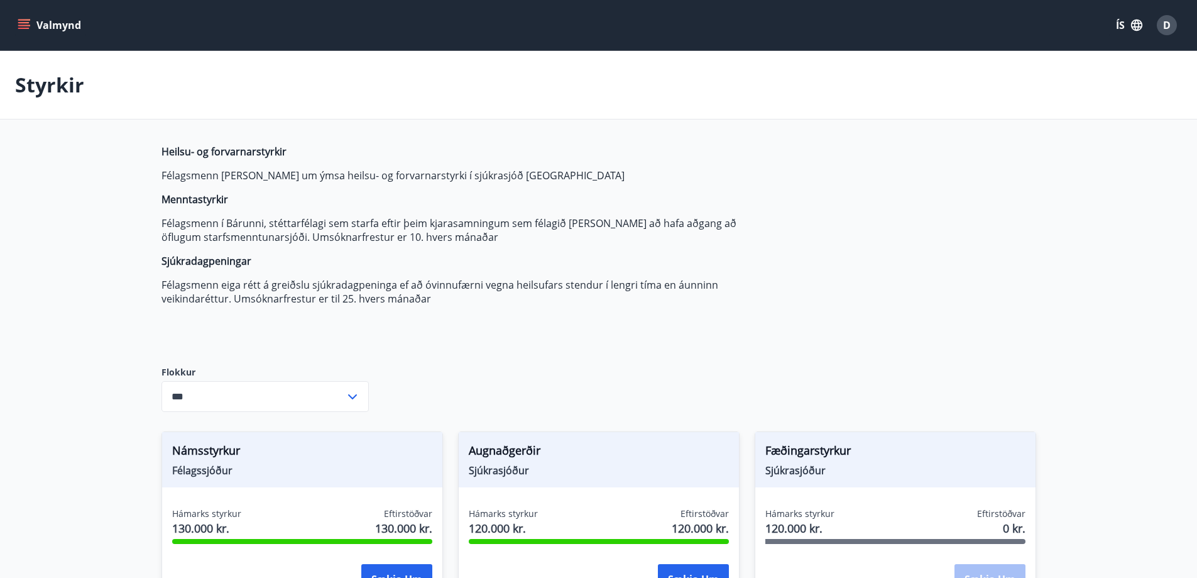
click at [32, 23] on button "Valmynd" at bounding box center [50, 25] width 71 height 23
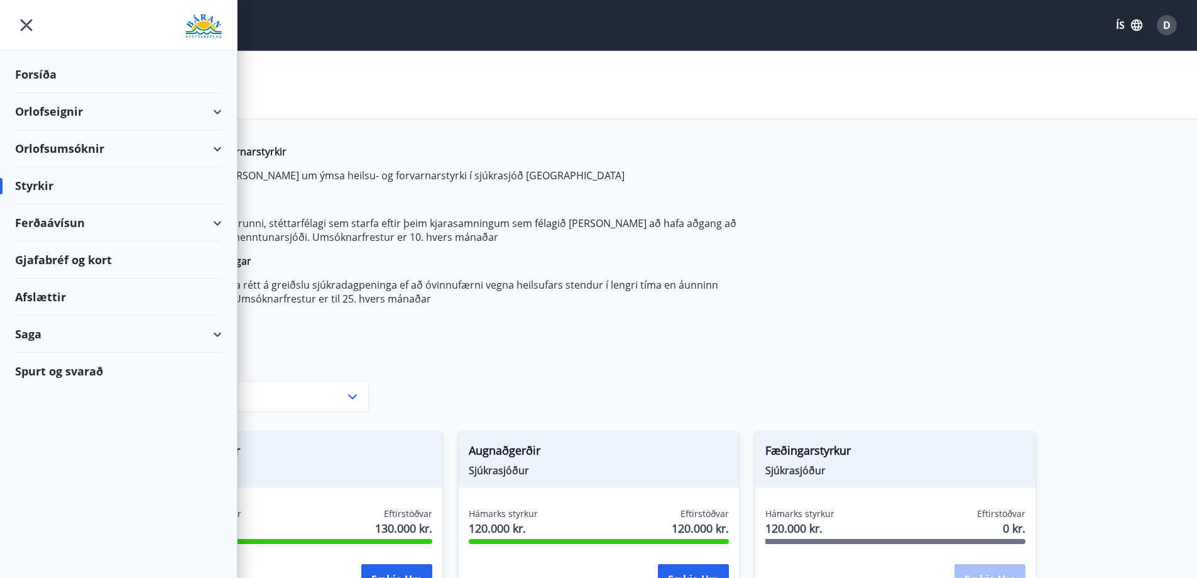
click at [67, 303] on div "Afslættir" at bounding box center [118, 296] width 207 height 37
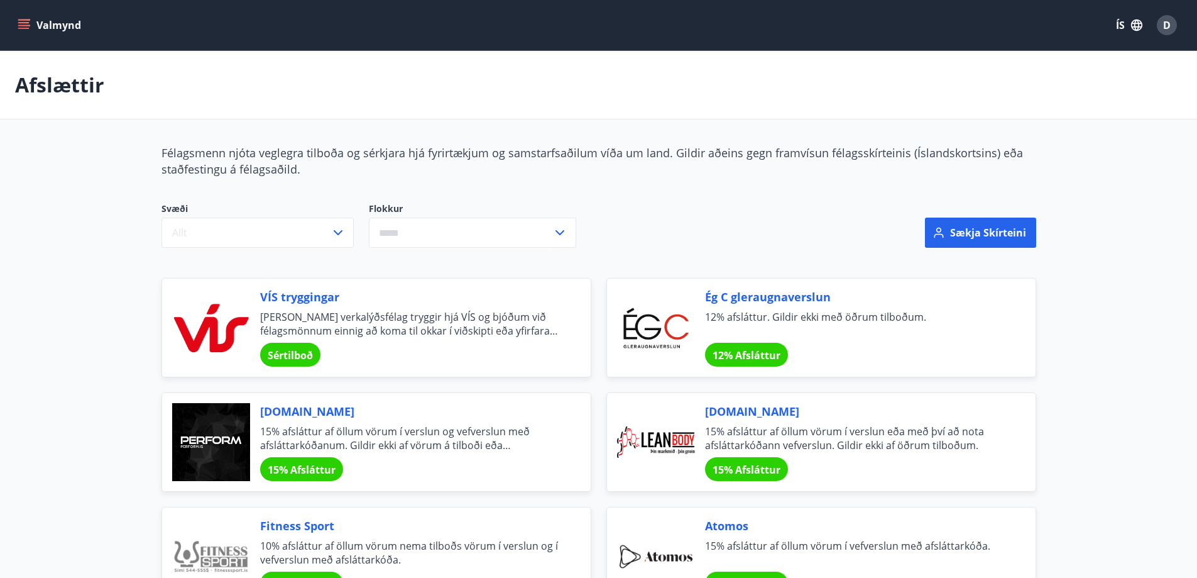
click at [23, 19] on icon "menu" at bounding box center [25, 19] width 14 height 1
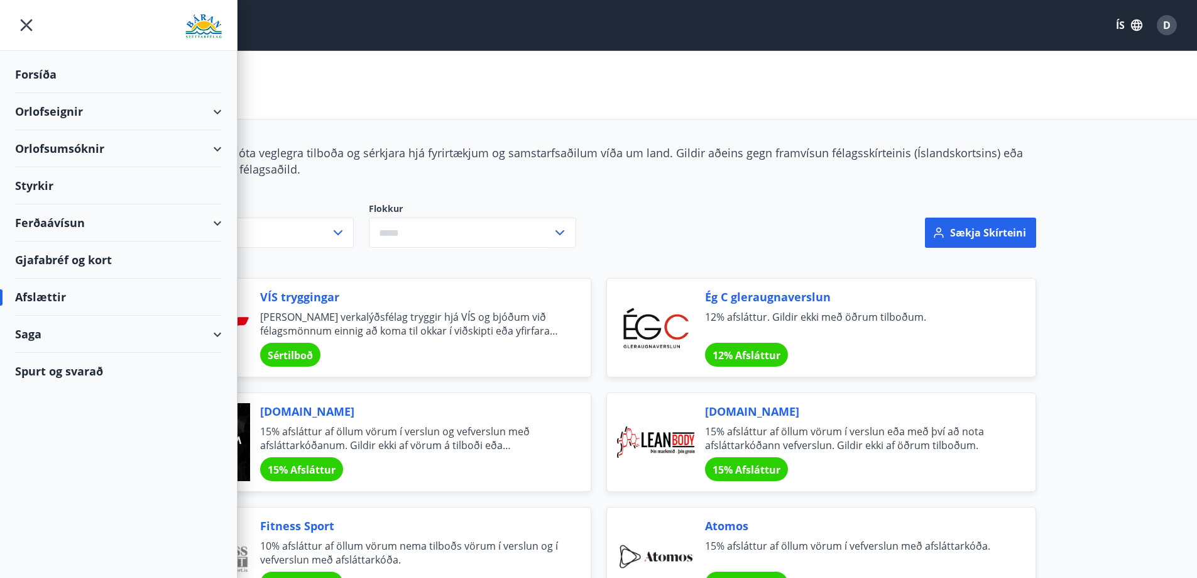
click at [82, 332] on div "Saga" at bounding box center [118, 334] width 207 height 37
click at [35, 416] on div "Umsóknir" at bounding box center [118, 418] width 187 height 26
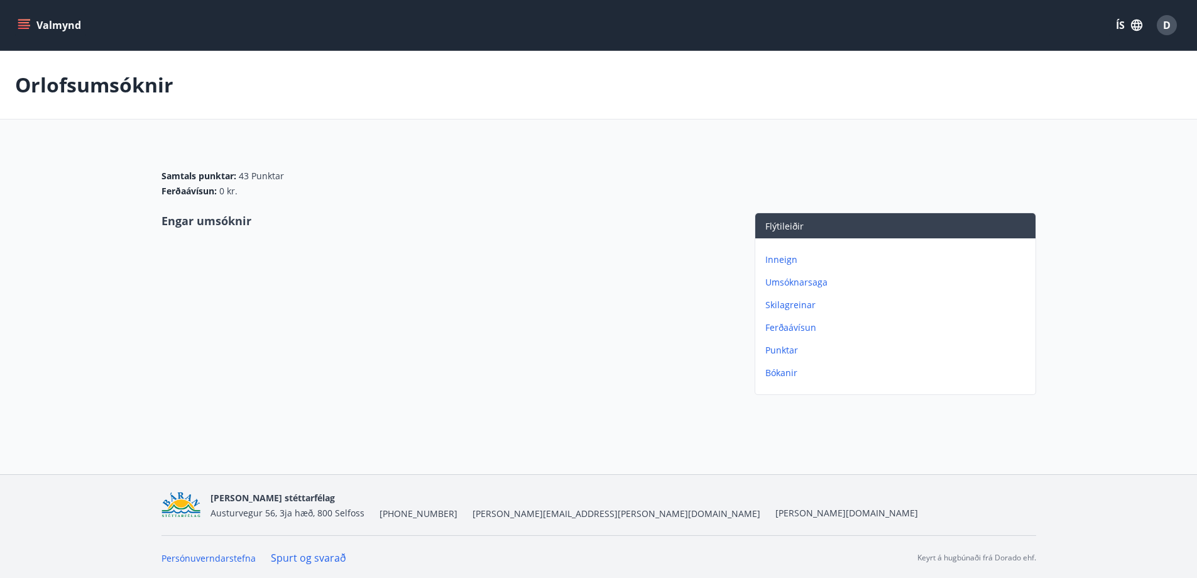
click at [787, 373] on p "Bókanir" at bounding box center [898, 372] width 265 height 13
click at [11, 19] on div "Valmynd ÍS D" at bounding box center [598, 25] width 1197 height 50
click at [19, 20] on icon "menu" at bounding box center [25, 19] width 14 height 1
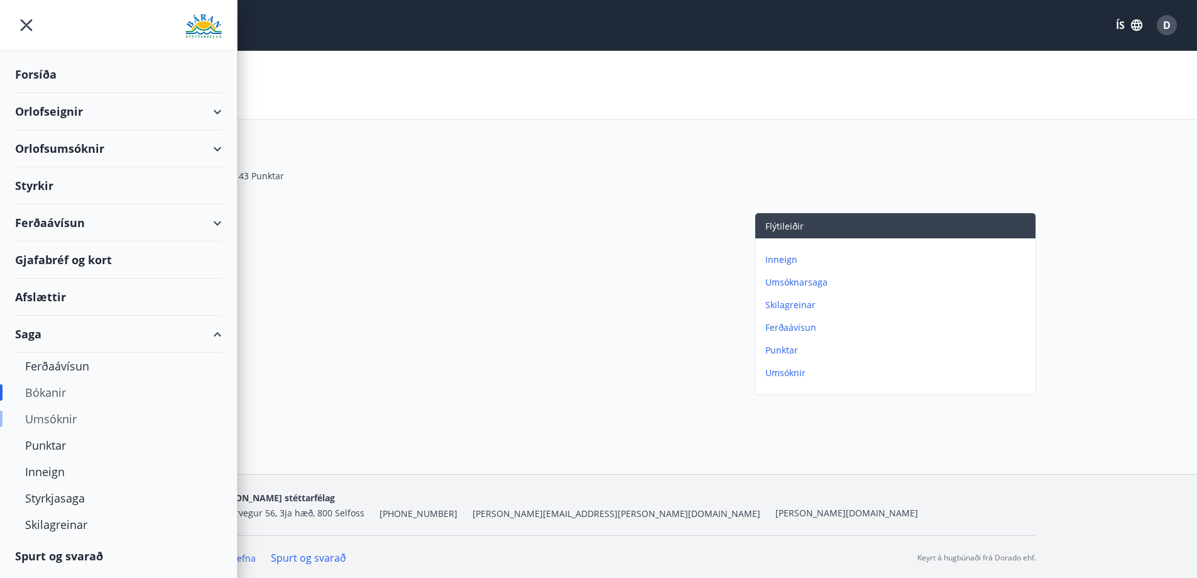
click at [52, 419] on div "Umsóknir" at bounding box center [118, 418] width 187 height 26
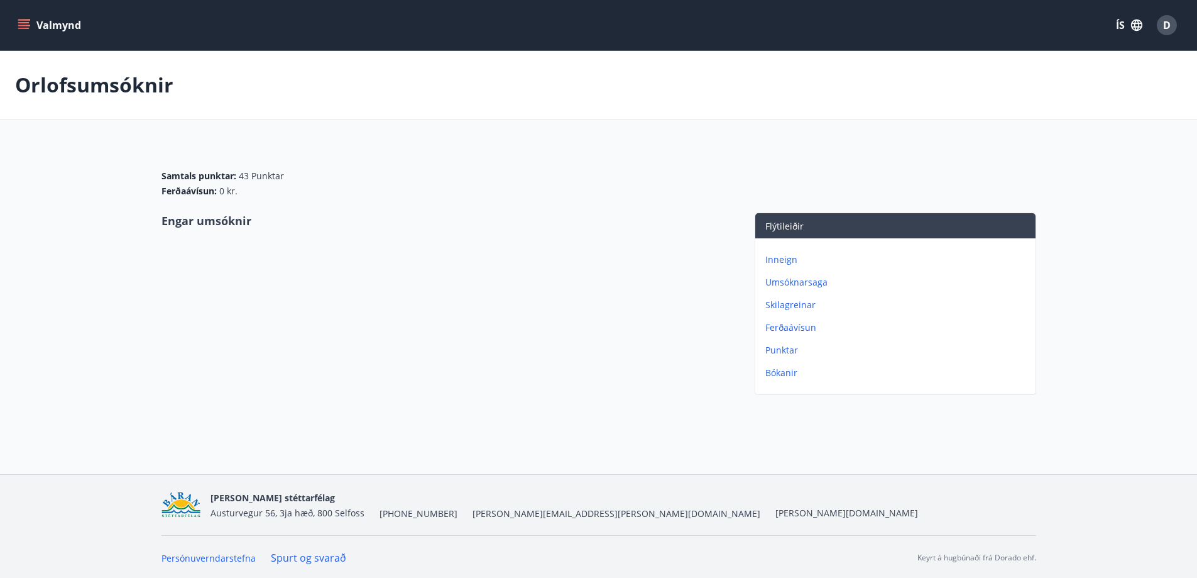
click at [791, 278] on p "Umsóknarsaga" at bounding box center [898, 282] width 265 height 13
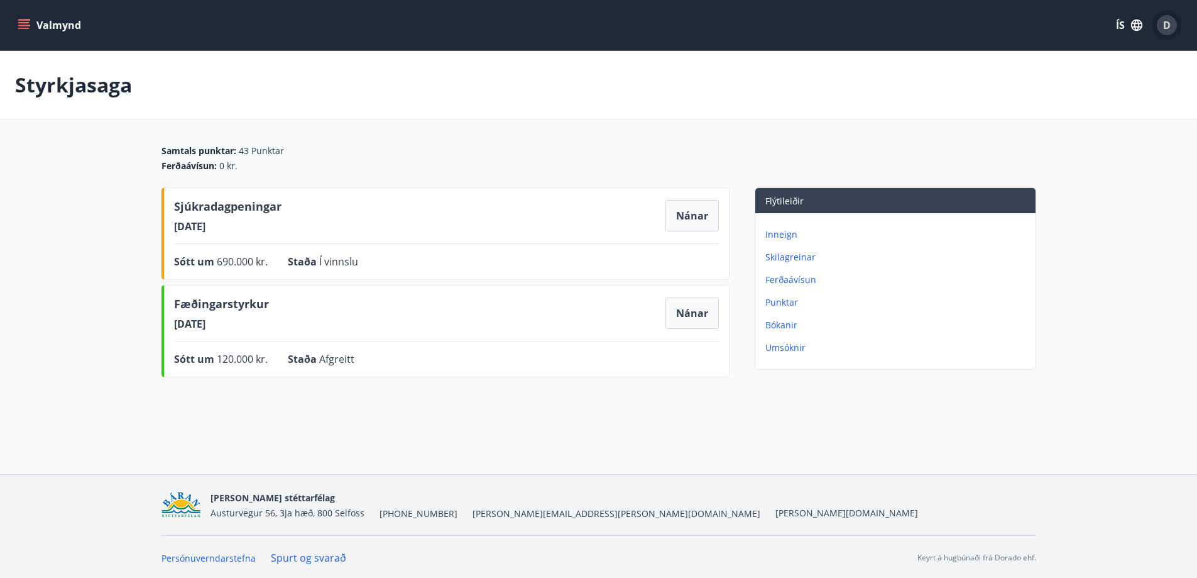
click at [1165, 26] on span "D" at bounding box center [1168, 25] width 8 height 14
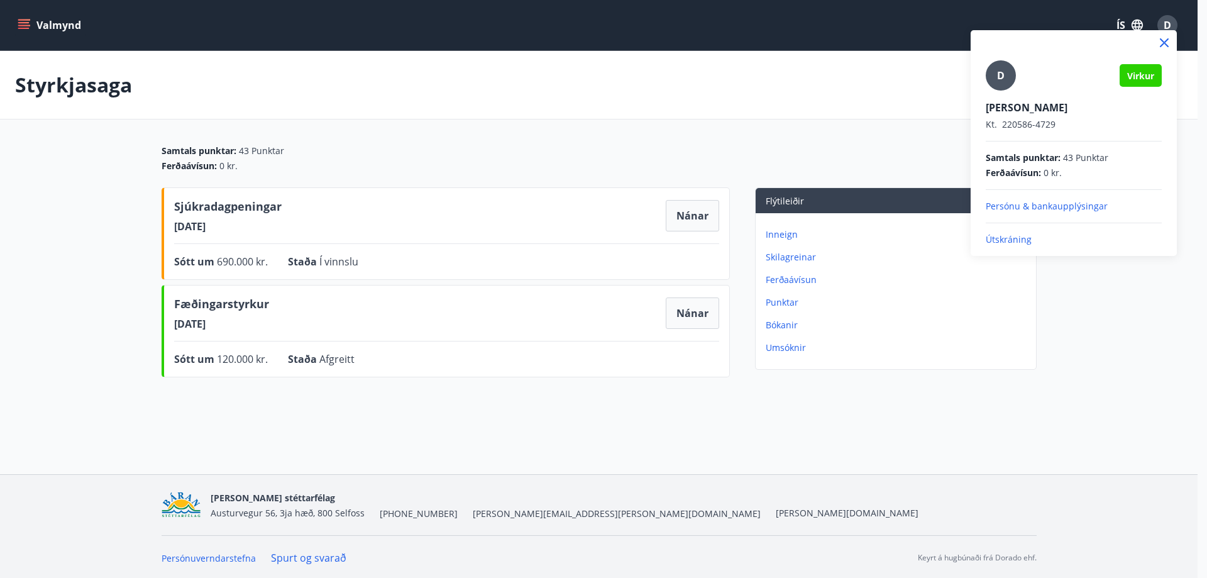
click at [1016, 236] on p "Útskráning" at bounding box center [1074, 239] width 176 height 13
